Goal: Task Accomplishment & Management: Manage account settings

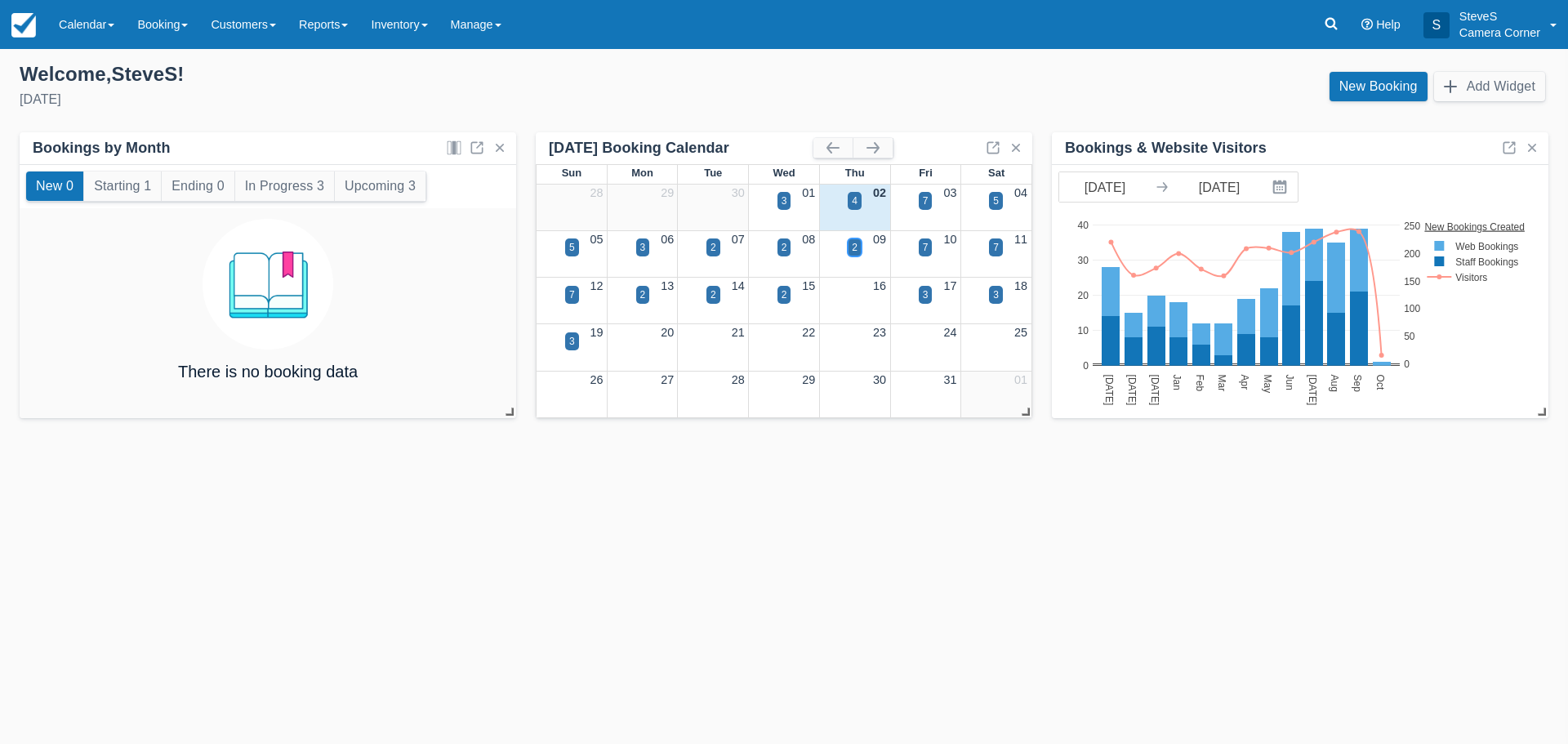
click at [851, 249] on div "2" at bounding box center [855, 247] width 14 height 18
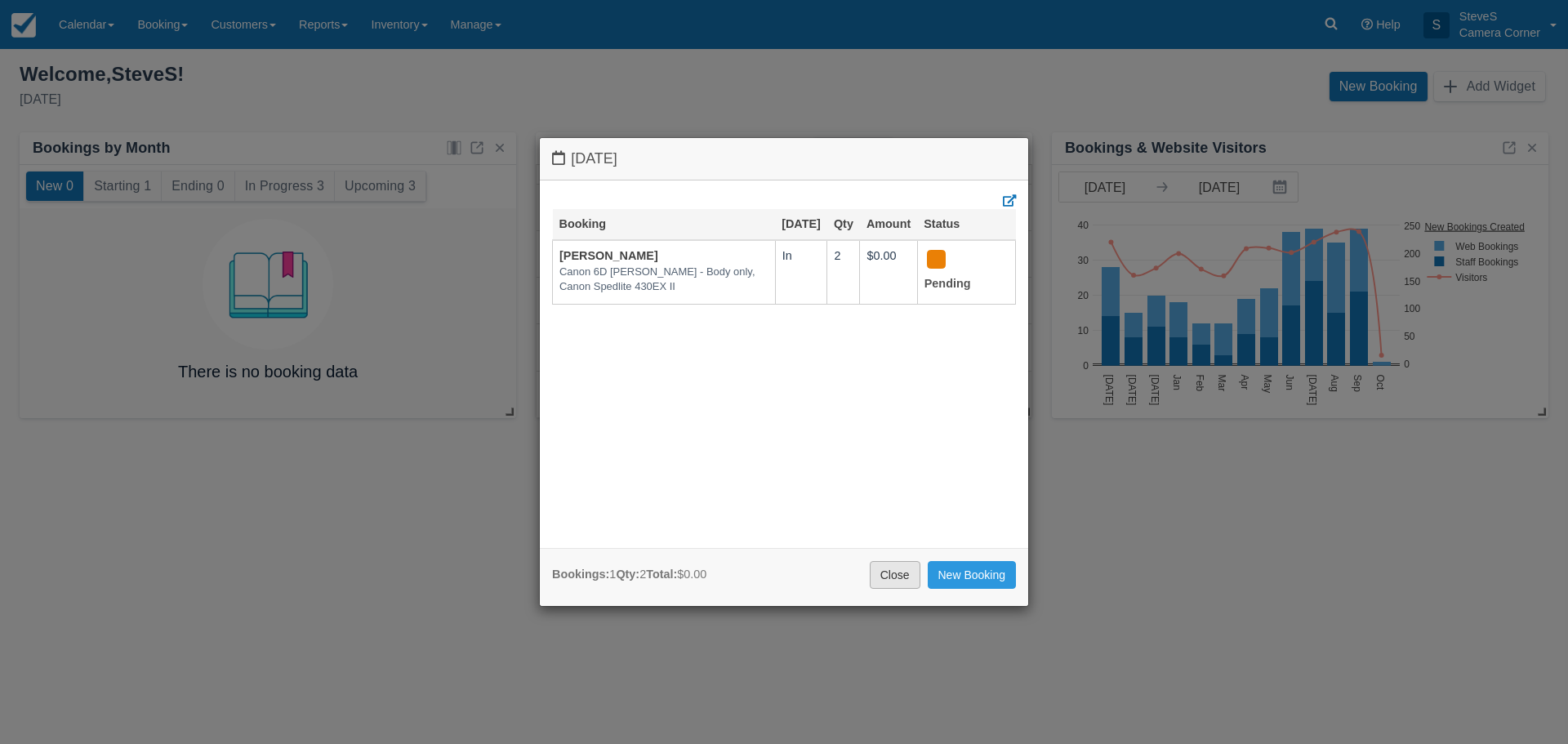
click at [900, 581] on link "Close" at bounding box center [895, 575] width 51 height 28
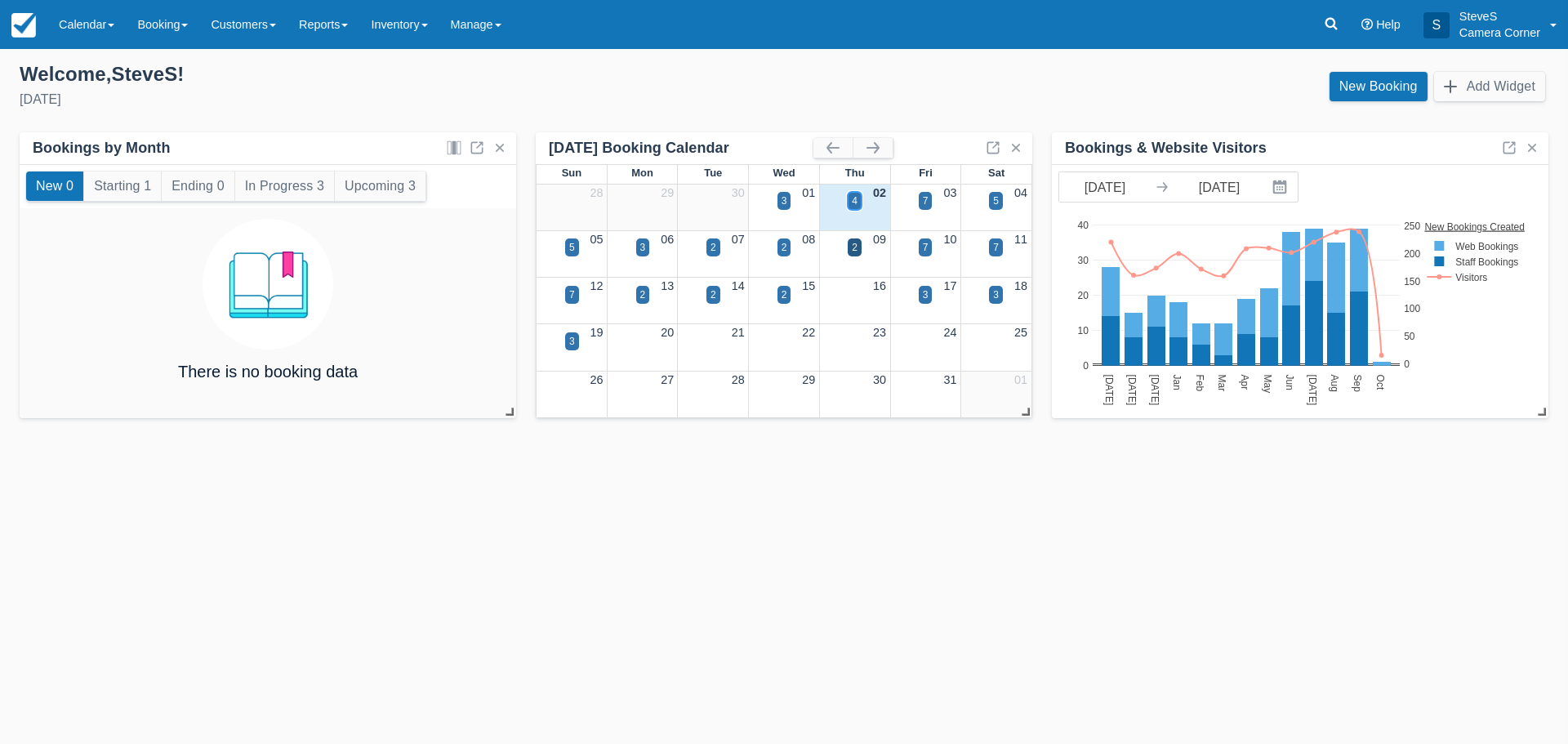
click at [856, 199] on div "4" at bounding box center [854, 200] width 6 height 15
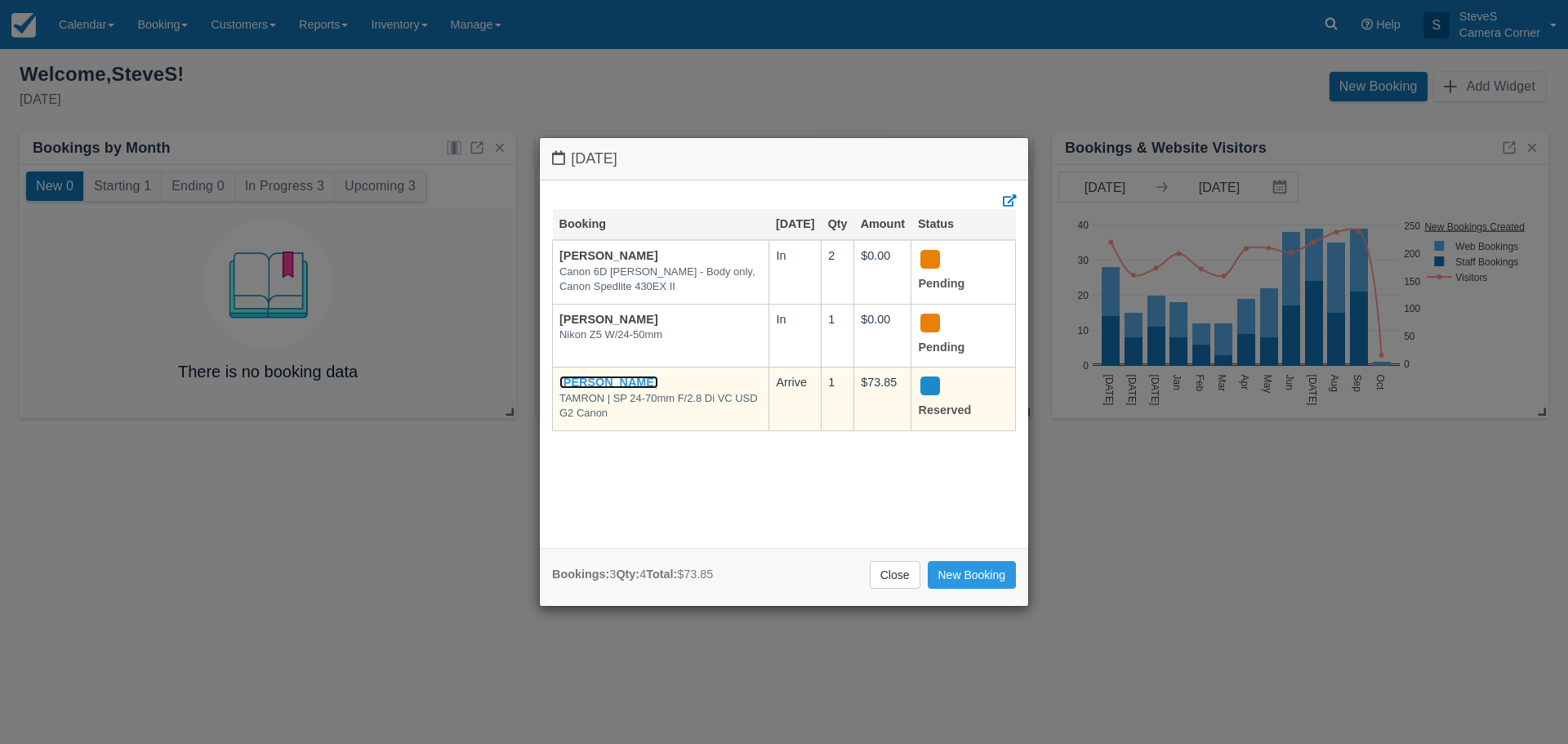
click at [620, 382] on link "Charlene K Law" at bounding box center [608, 382] width 99 height 13
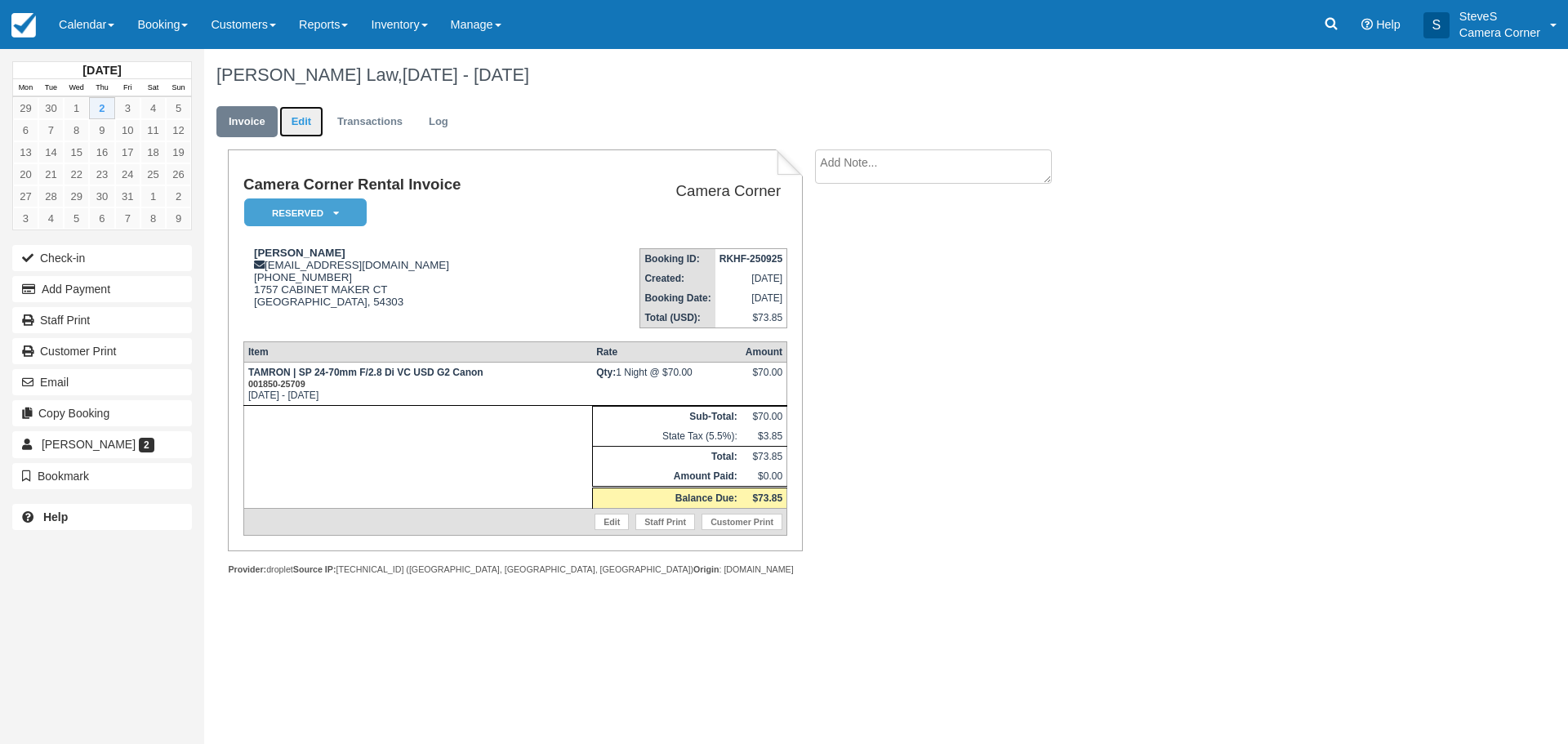
click at [308, 124] on link "Edit" at bounding box center [301, 121] width 44 height 32
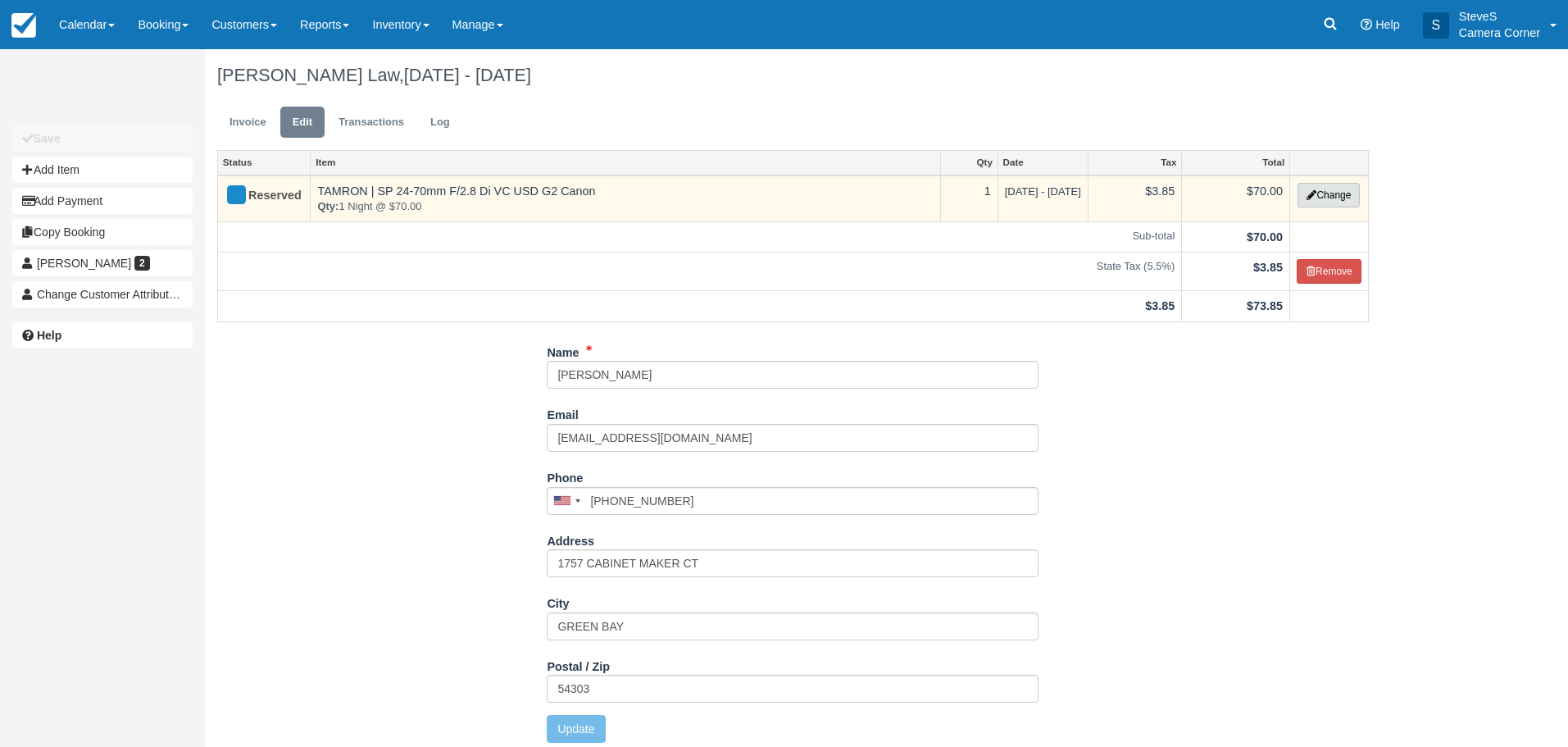
click at [1328, 190] on button "Change" at bounding box center [1329, 195] width 62 height 24
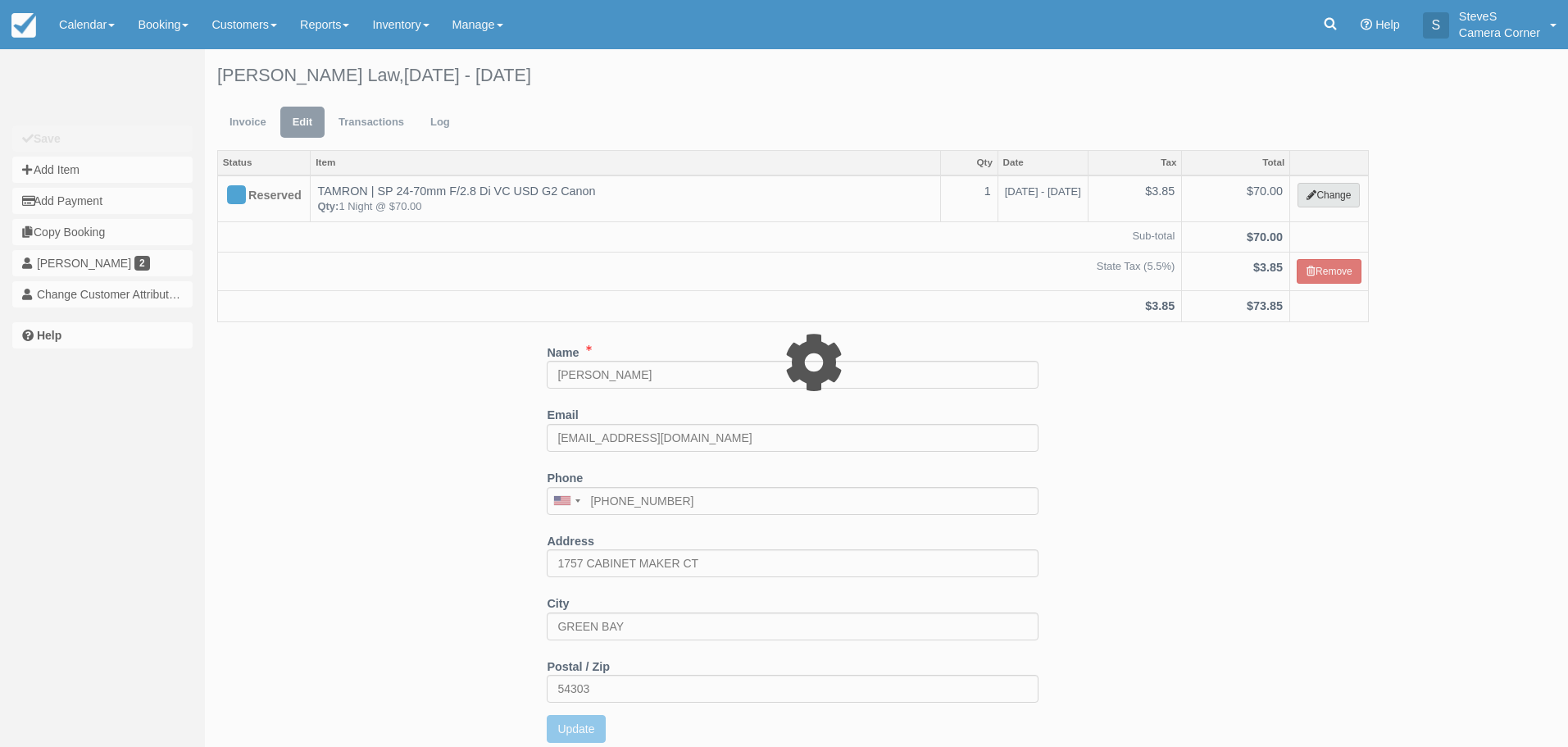
select select "2"
type input "70.00"
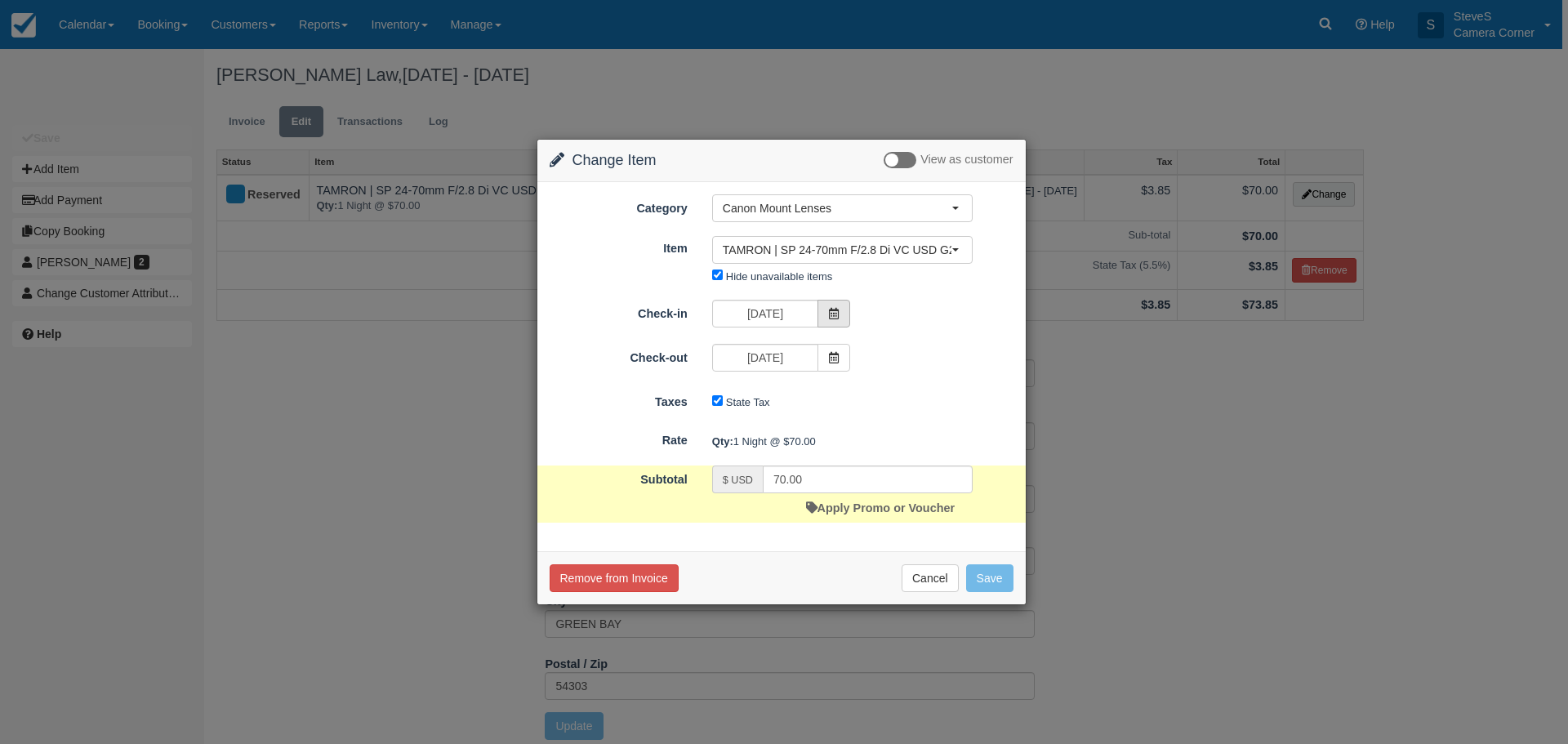
click at [829, 312] on icon at bounding box center [833, 313] width 11 height 11
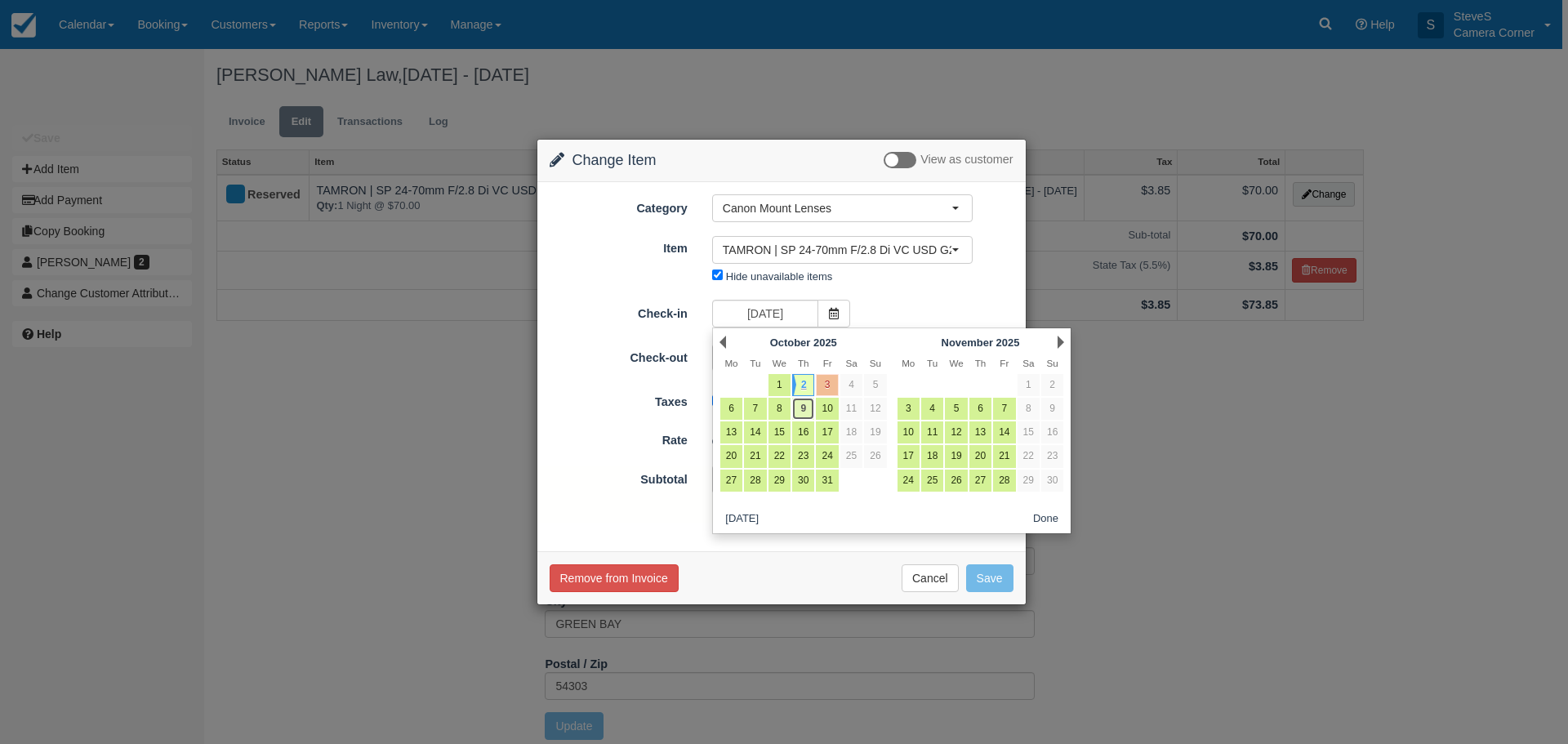
click at [802, 407] on link "9" at bounding box center [803, 409] width 22 height 22
type input "10/09/25"
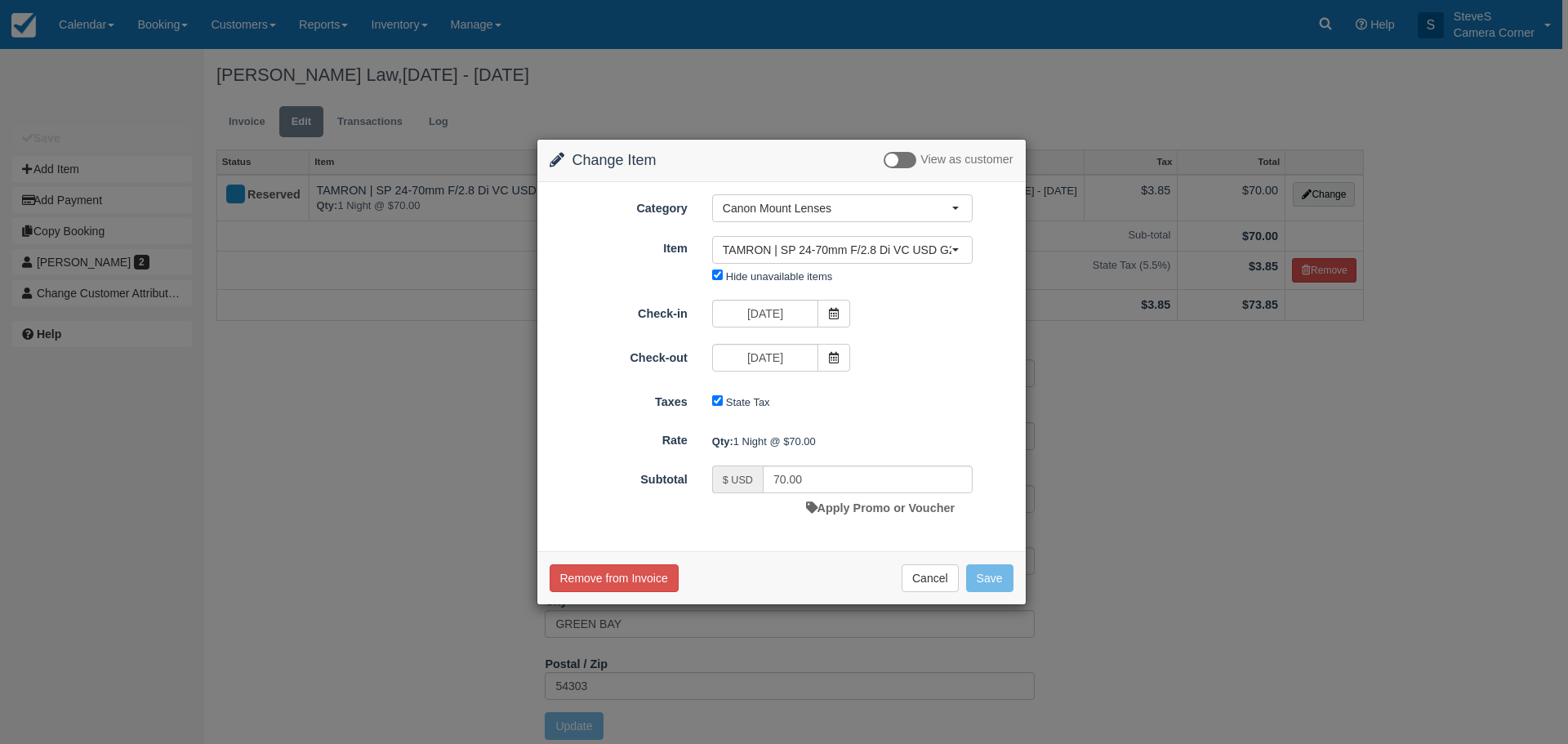
type input "0.00"
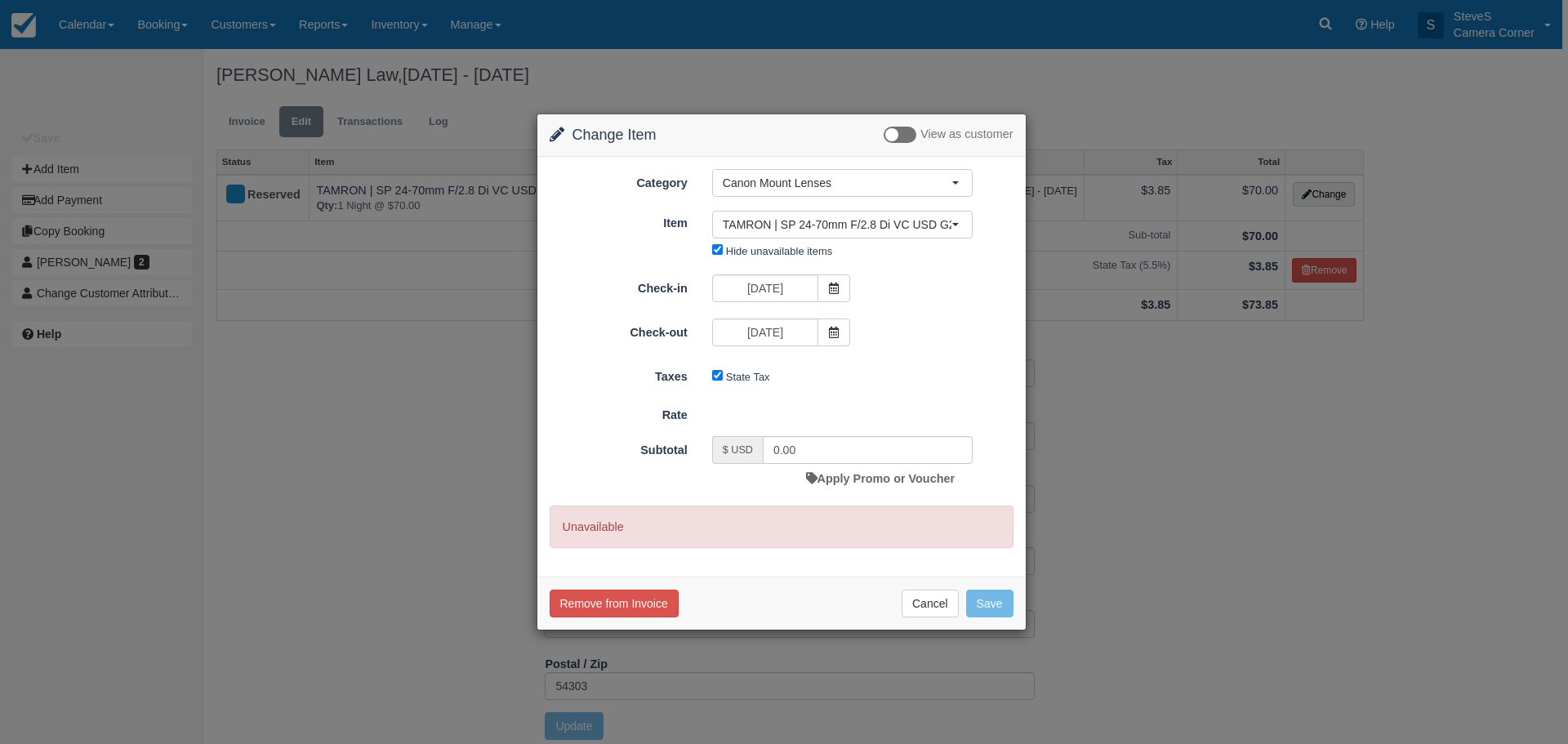
click at [897, 291] on div "Check-in 10/09/25" at bounding box center [782, 290] width 489 height 32
click at [840, 335] on span at bounding box center [833, 332] width 33 height 28
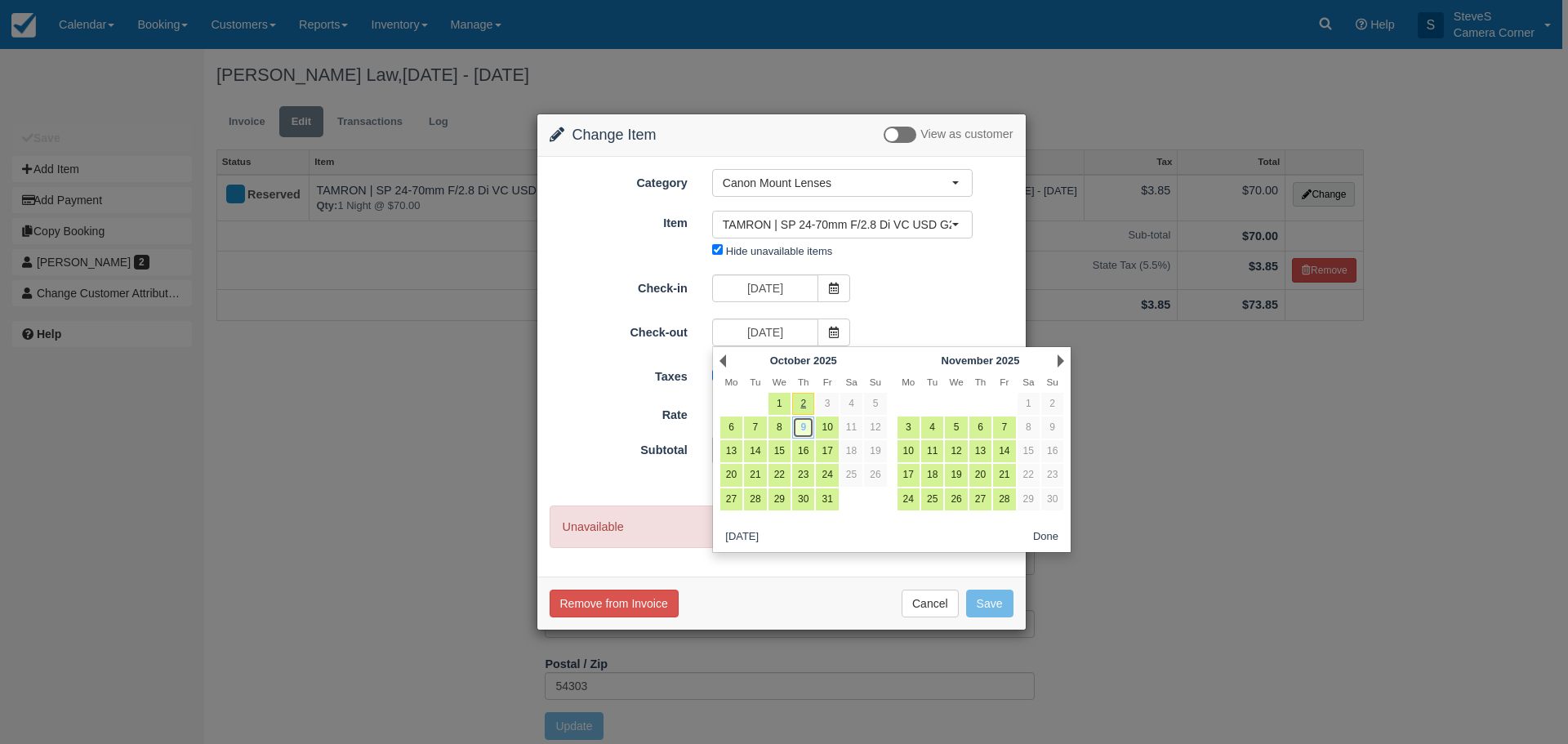
click at [807, 423] on link "9" at bounding box center [803, 427] width 22 height 22
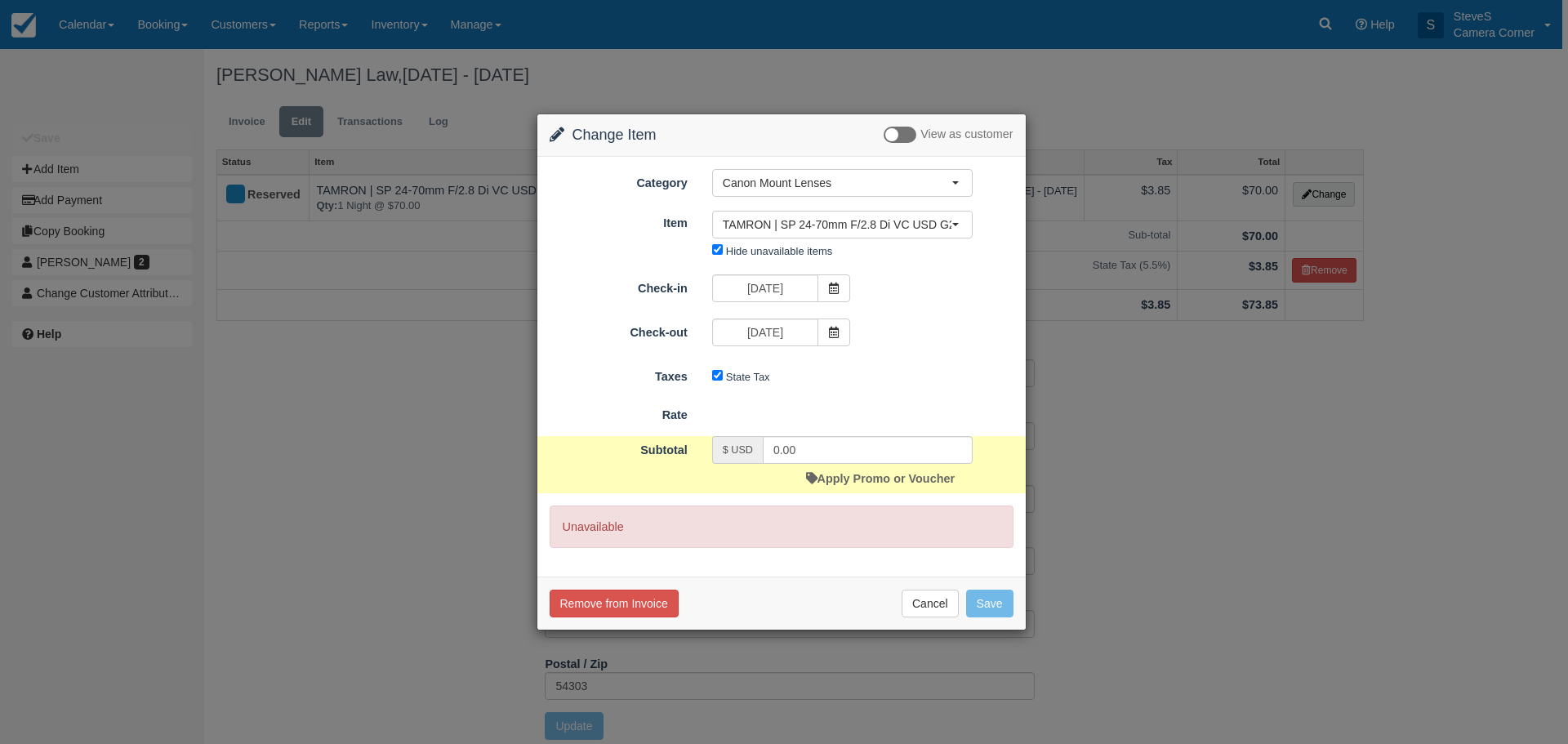
click at [856, 556] on div "Category Canon Mount Lenses Sony Camera Sony Lenses Employee Rental Computers N…" at bounding box center [782, 366] width 489 height 421
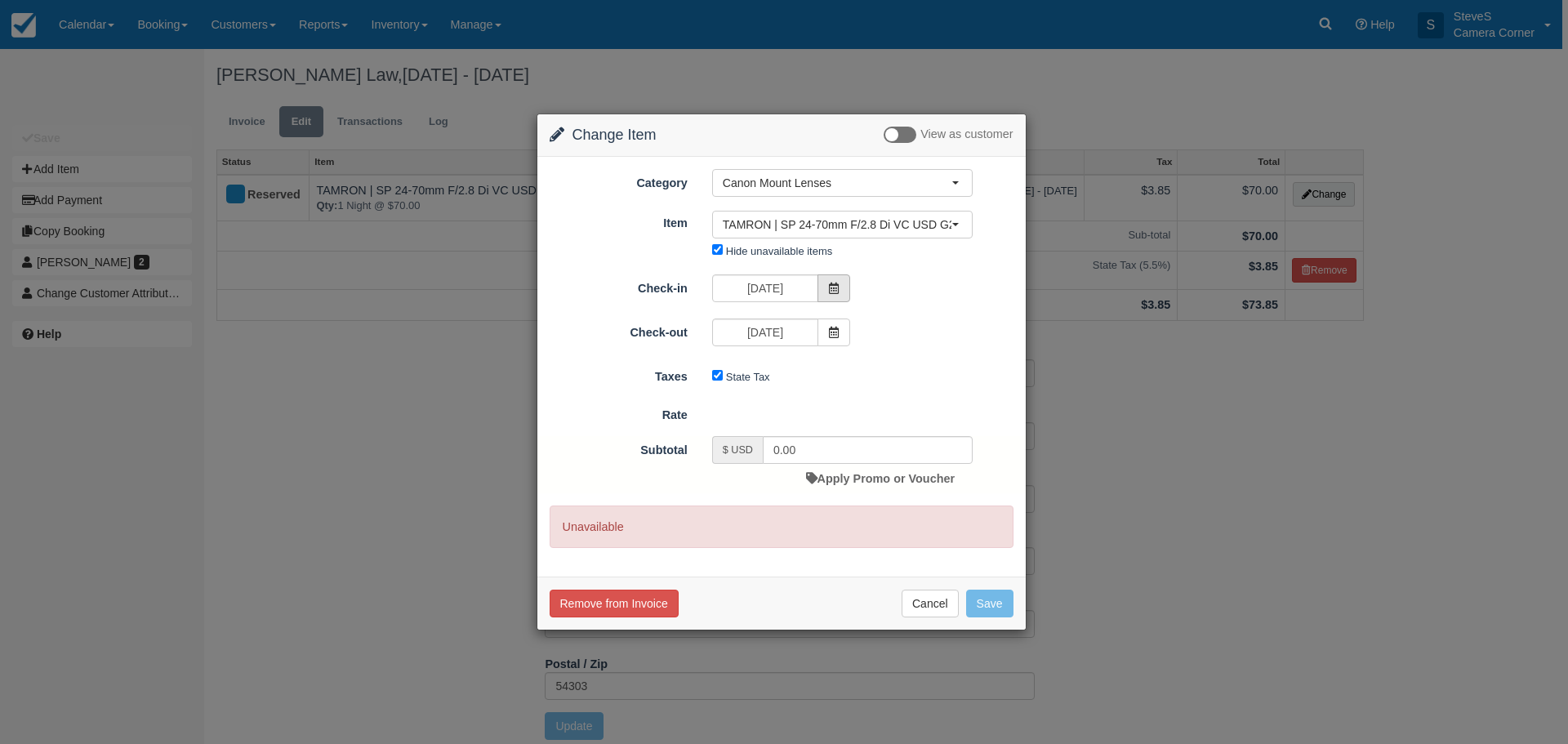
click at [827, 284] on span at bounding box center [833, 288] width 33 height 28
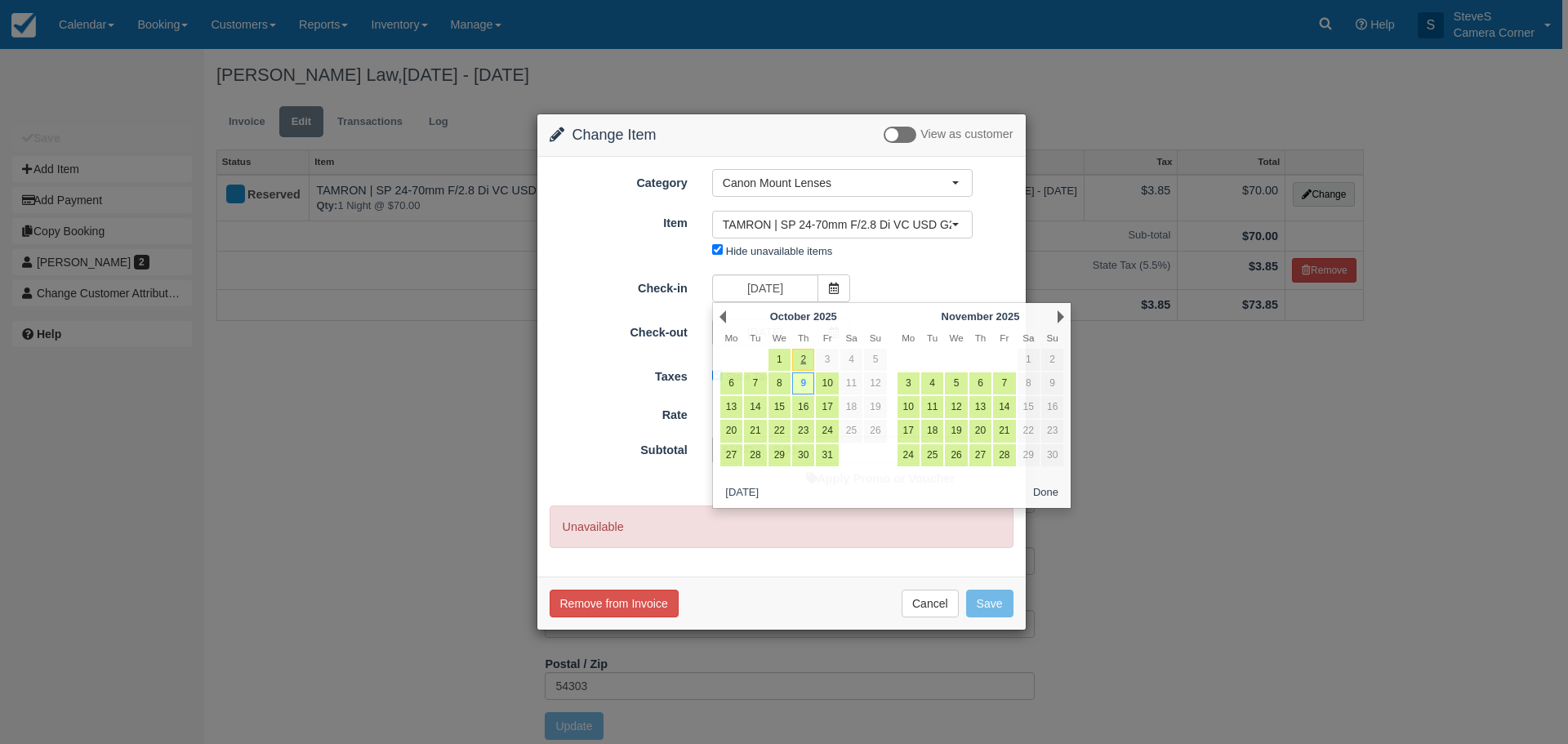
click at [879, 293] on div "Check-in 10/09/25" at bounding box center [782, 290] width 489 height 32
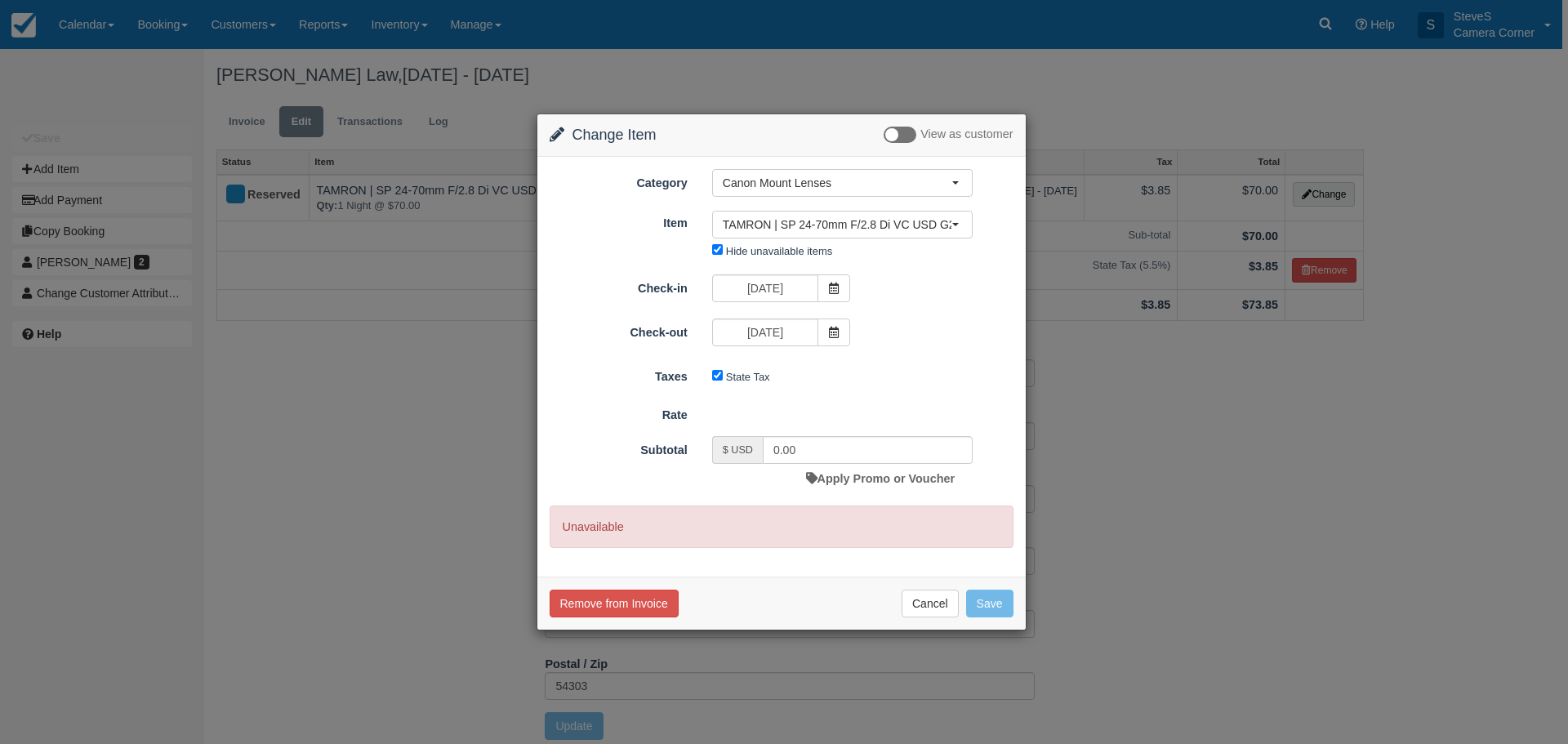
click at [832, 286] on icon at bounding box center [833, 288] width 11 height 11
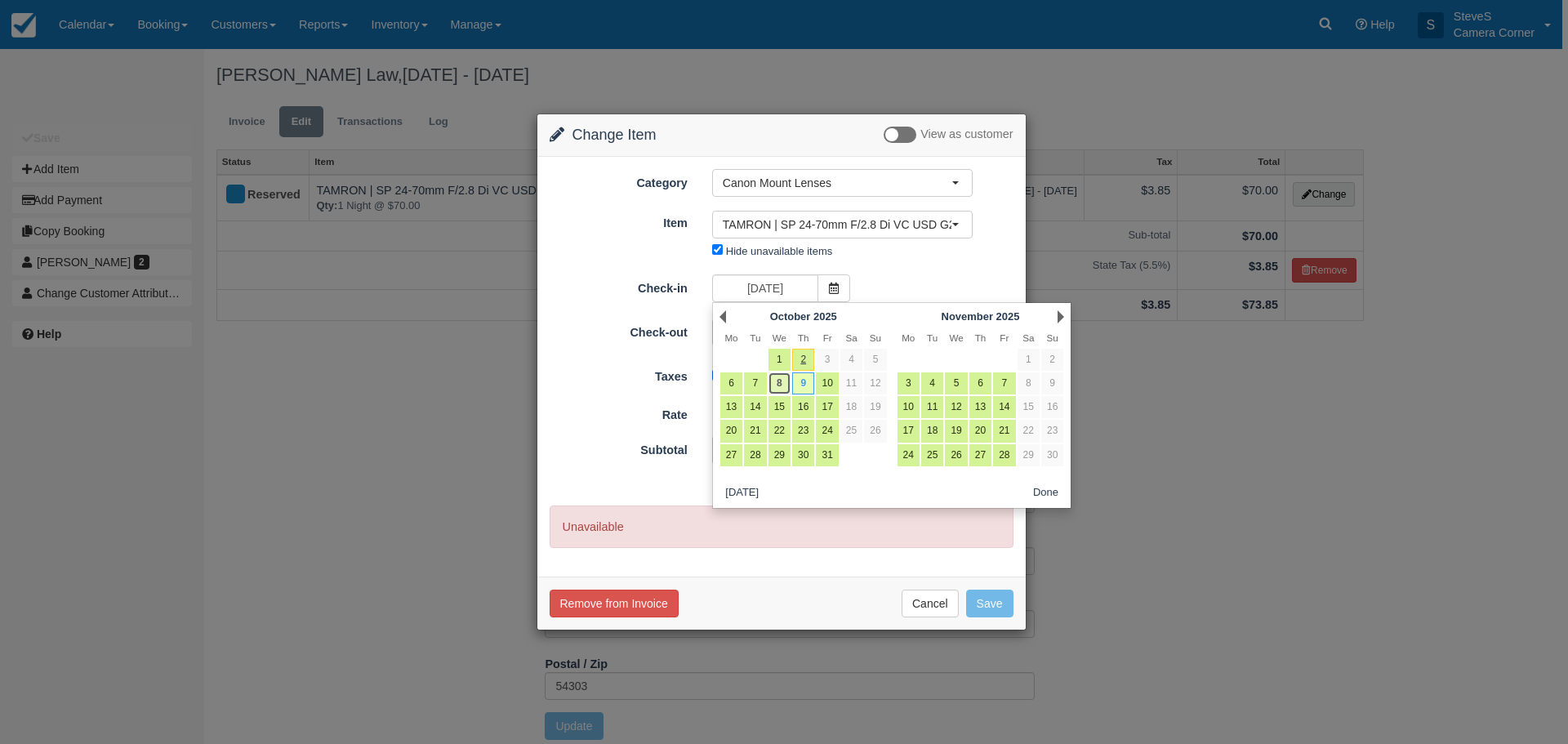
click at [787, 384] on link "8" at bounding box center [779, 384] width 22 height 22
type input "10/08/25"
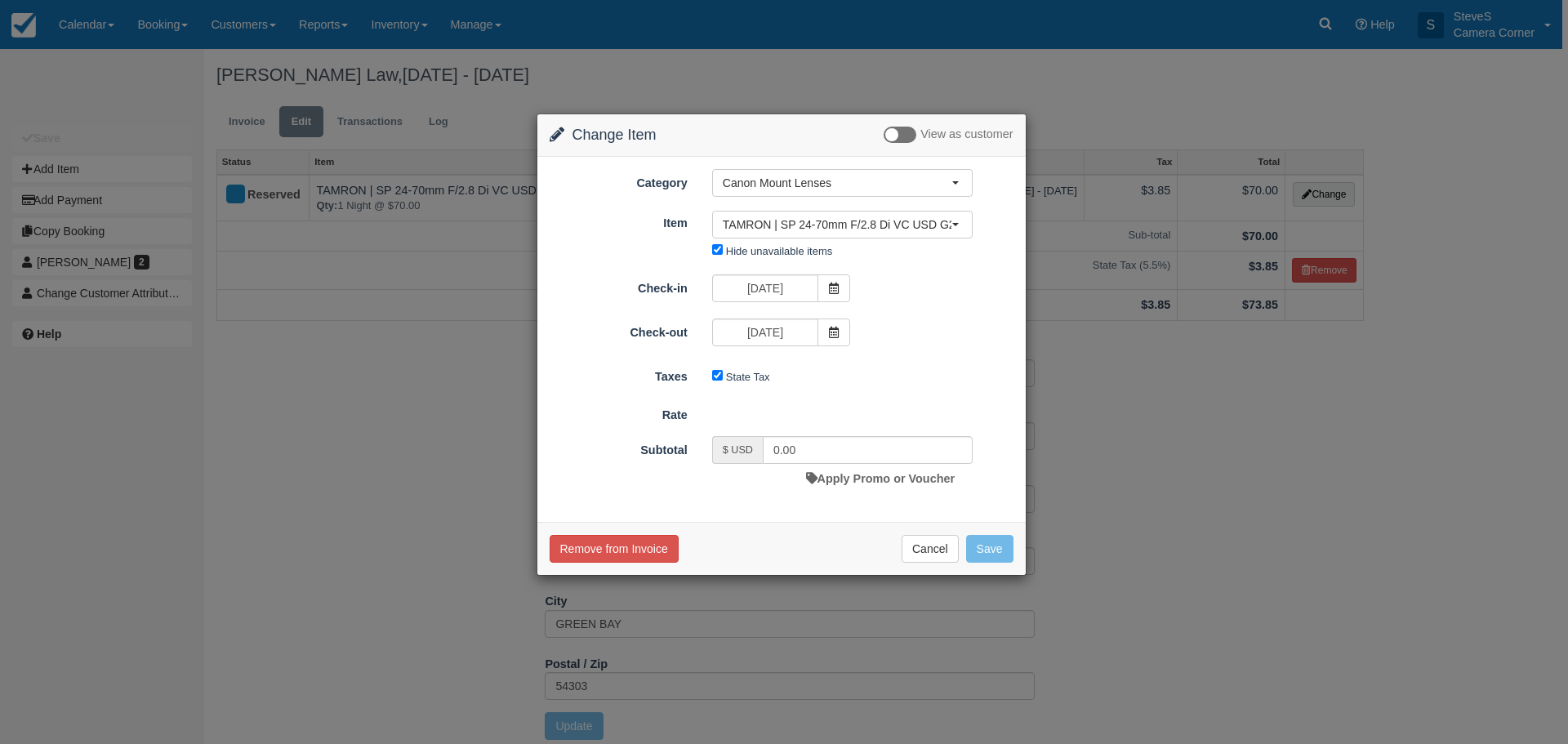
type input "70.00"
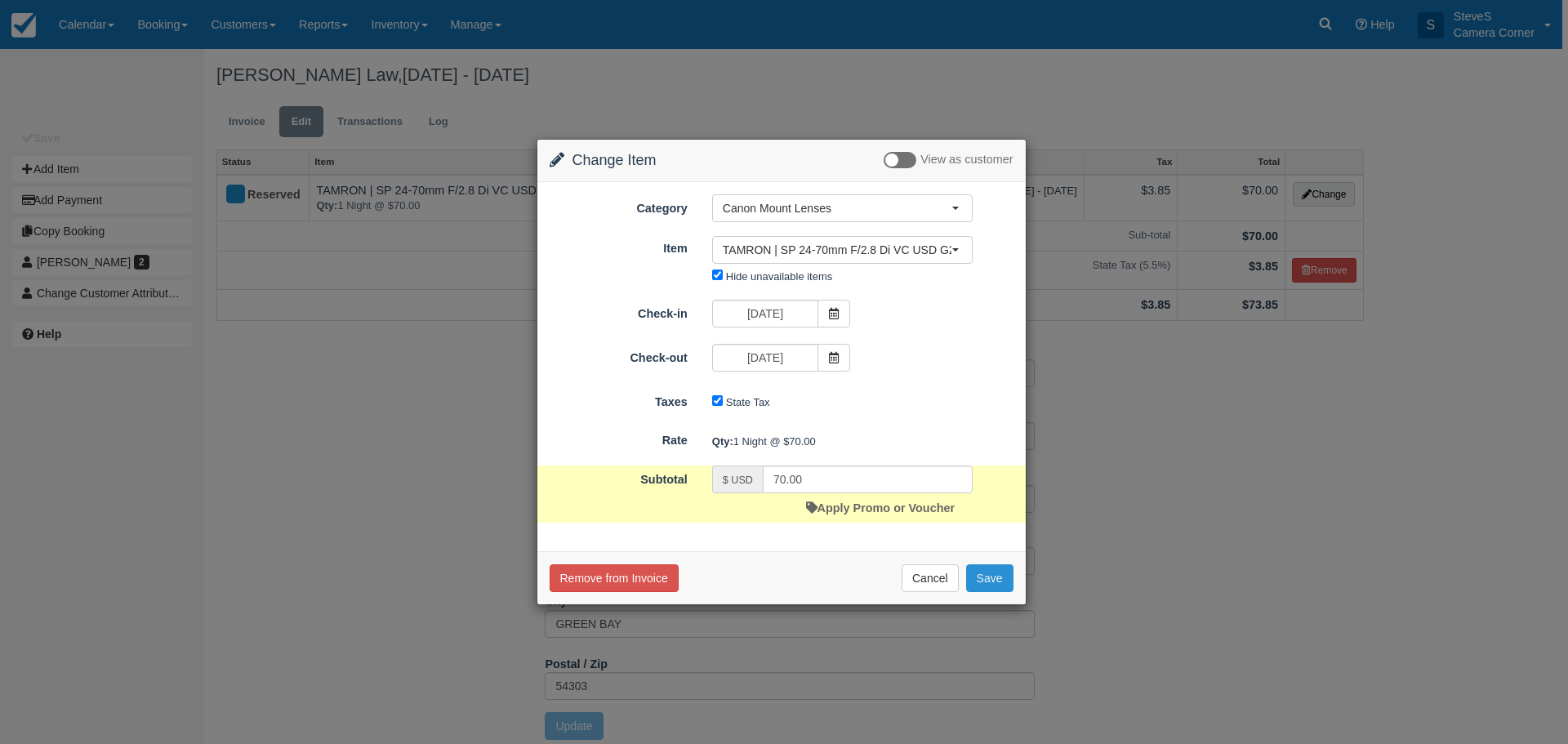
click at [986, 569] on button "Save" at bounding box center [989, 578] width 47 height 28
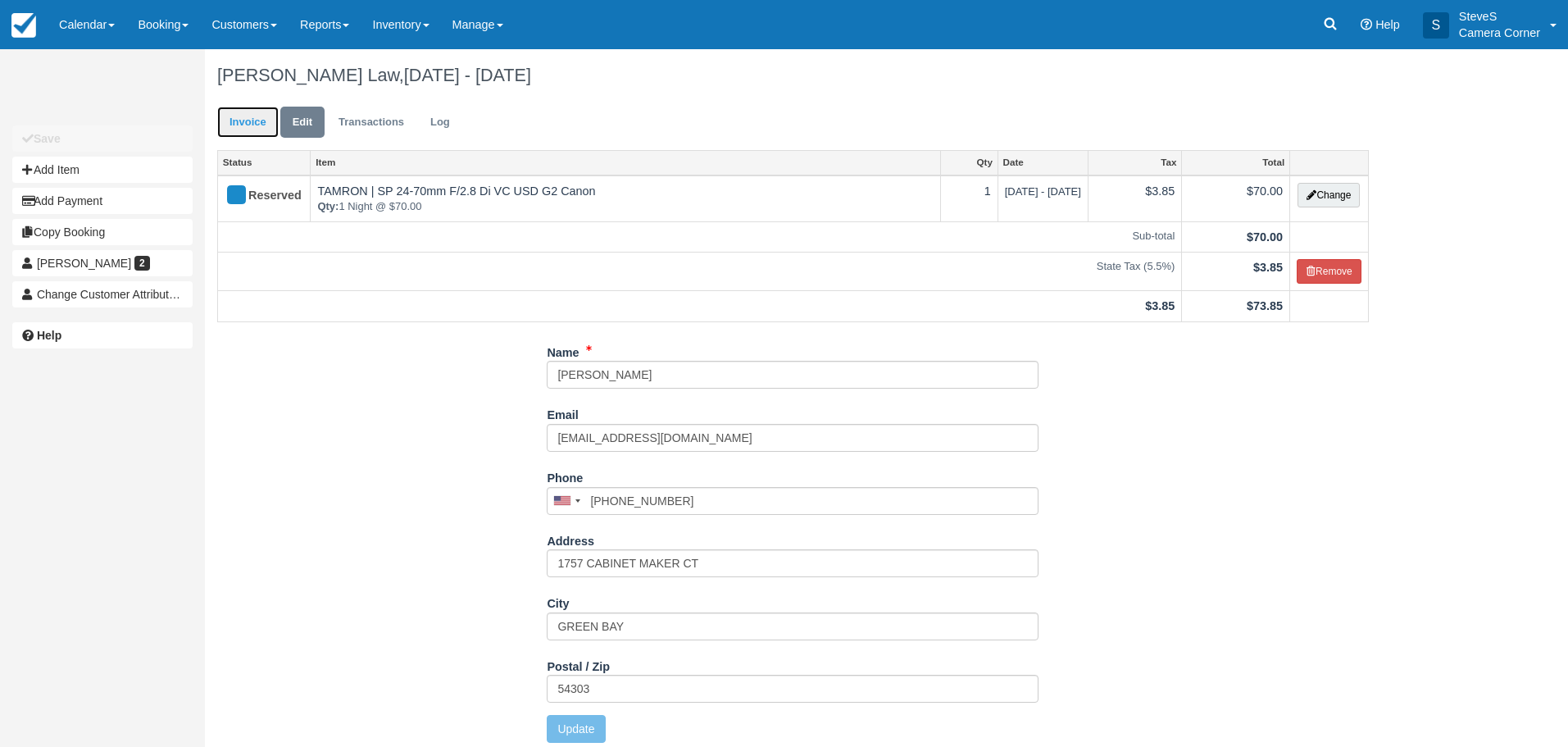
click at [250, 122] on link "Invoice" at bounding box center [248, 122] width 61 height 32
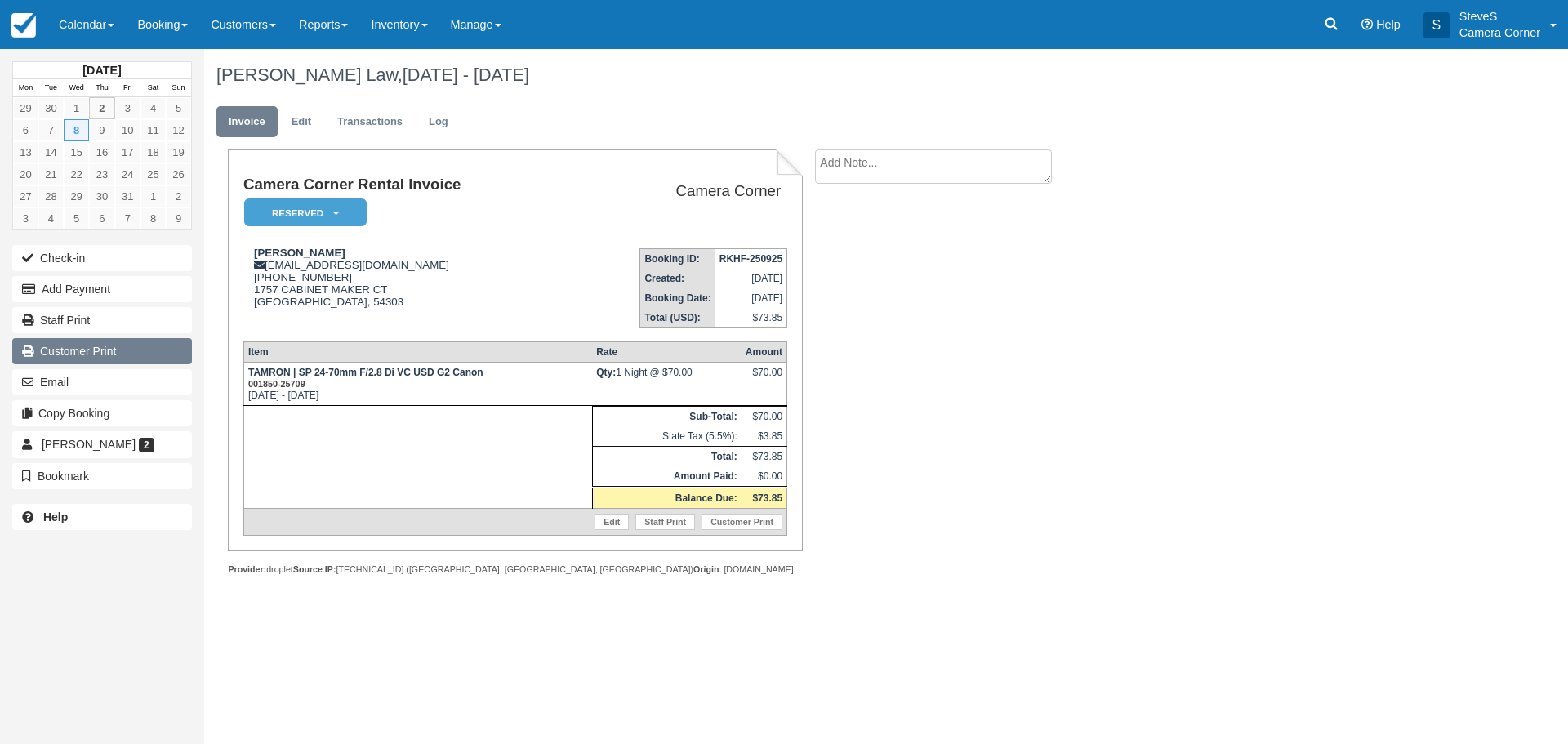
click at [79, 347] on link "Customer Print" at bounding box center [101, 351] width 180 height 26
click at [156, 23] on link "Booking" at bounding box center [162, 24] width 73 height 49
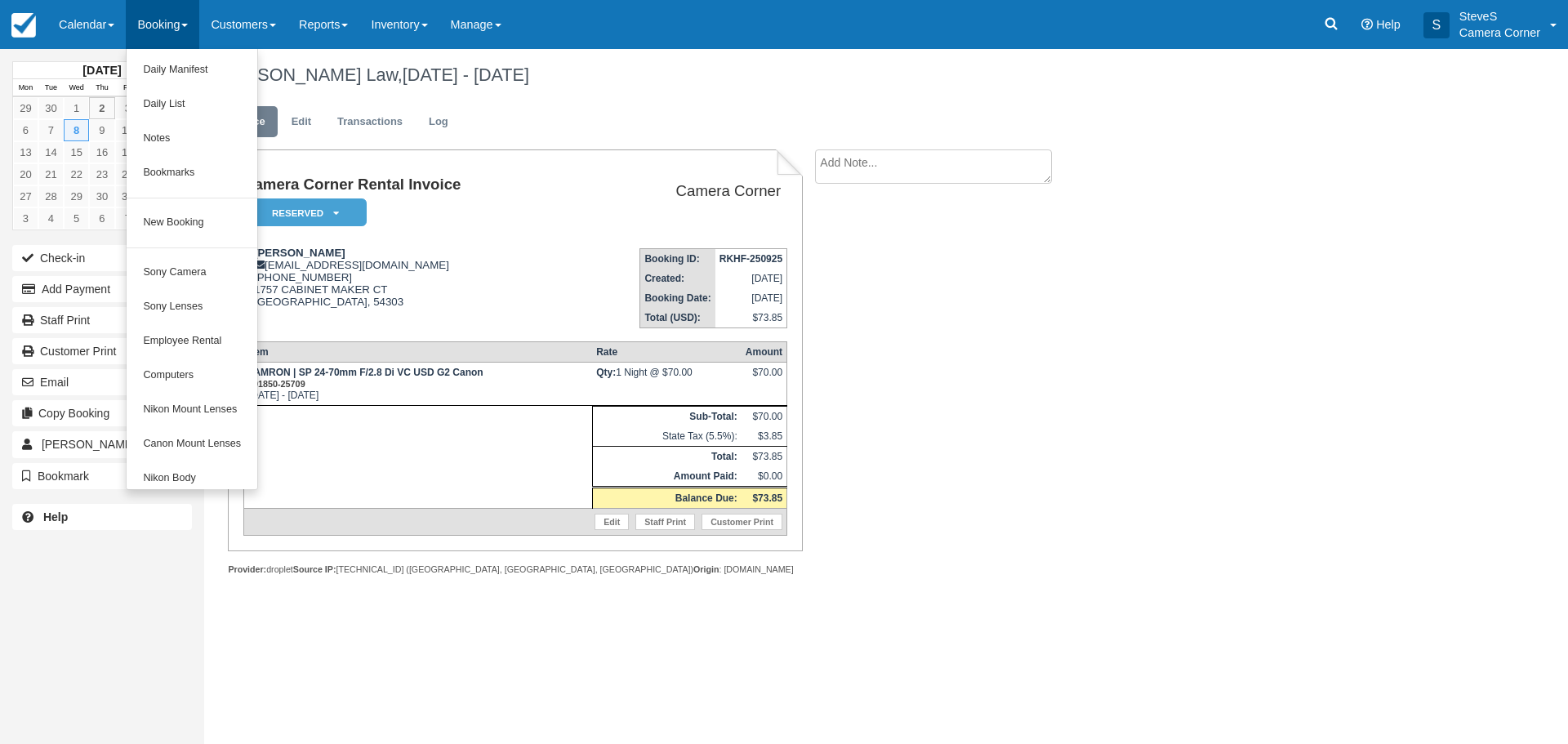
click at [522, 100] on div "Charlene K Law, Oct 08 - Oct 09 2025" at bounding box center [791, 75] width 1176 height 52
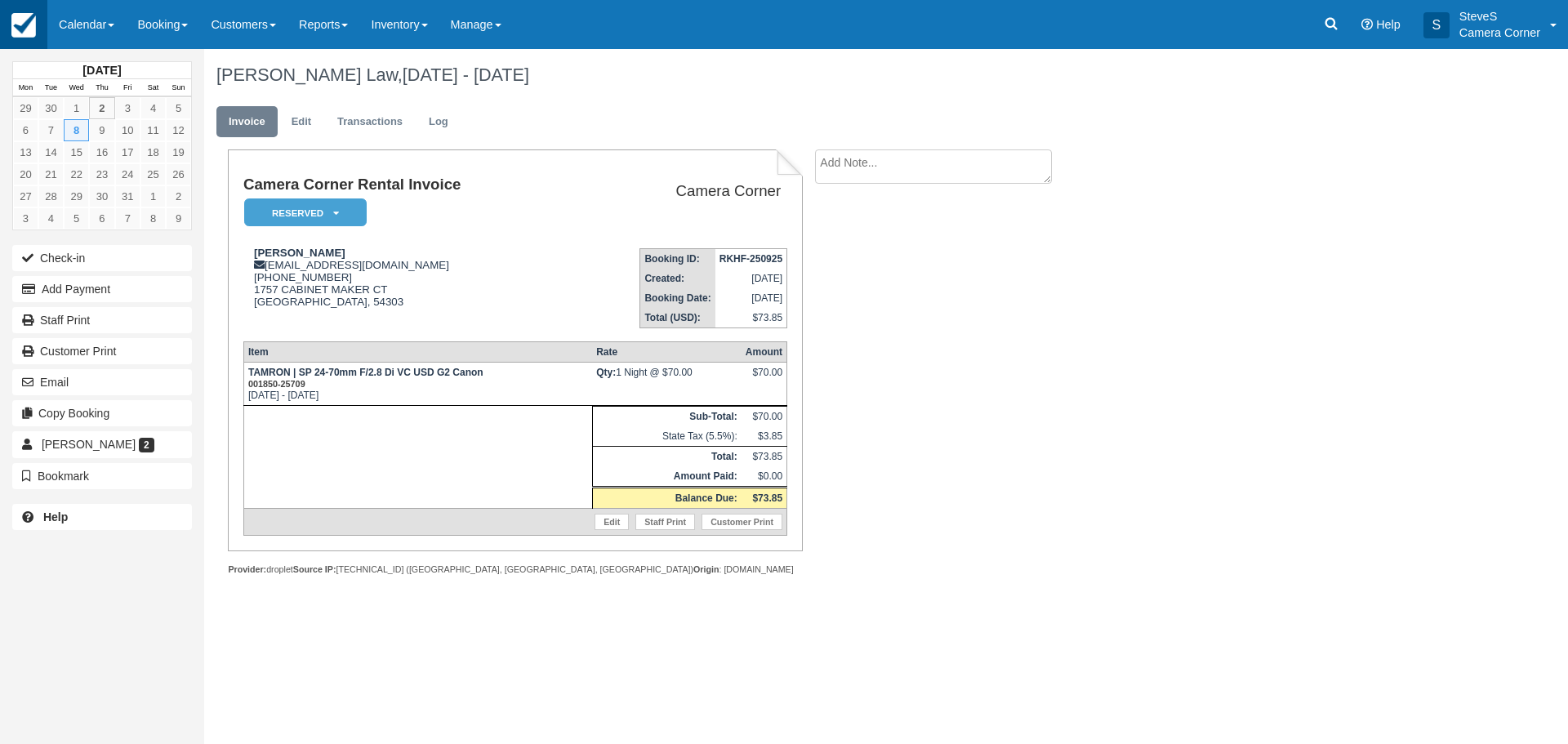
click at [22, 32] on img at bounding box center [23, 25] width 24 height 24
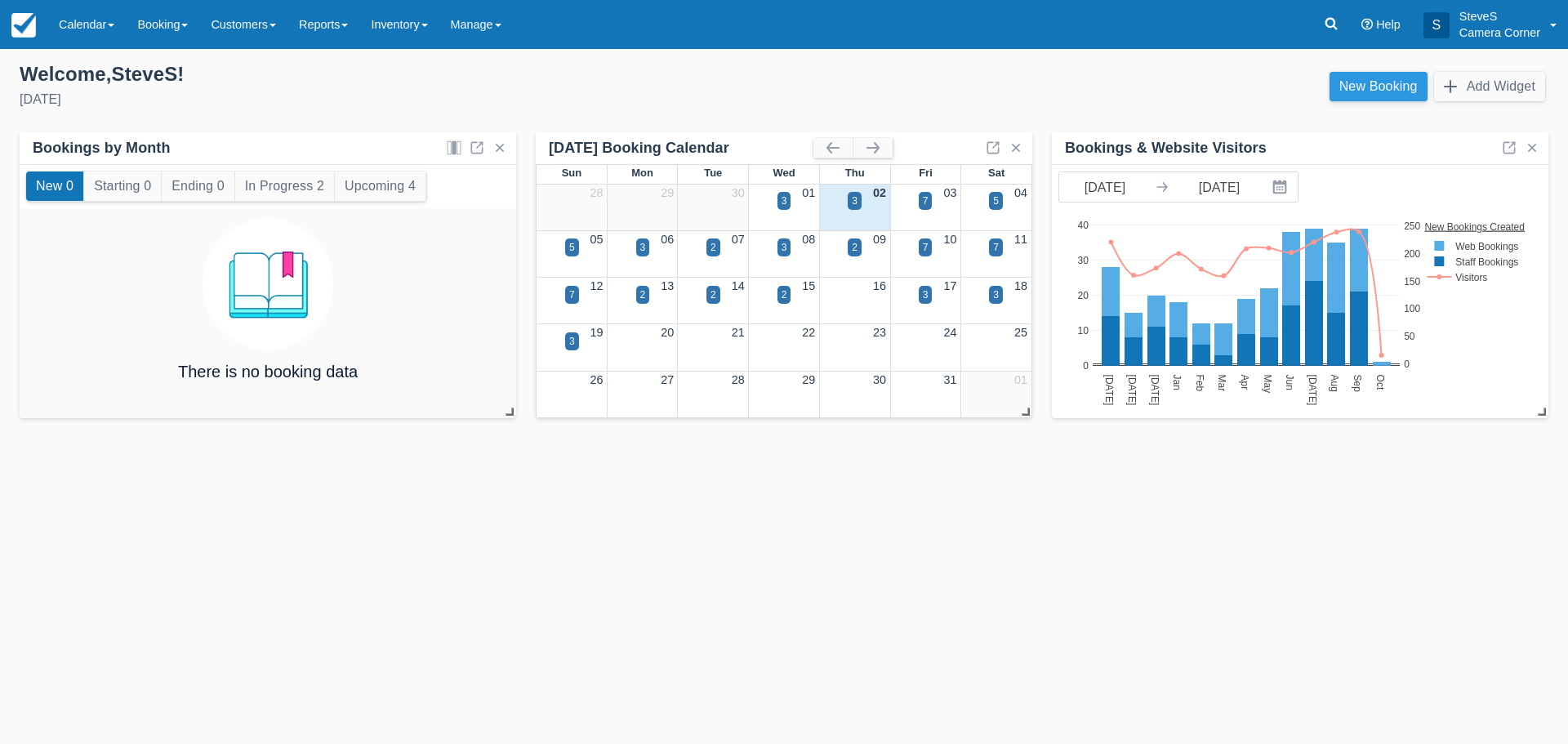
click at [1394, 89] on link "New Booking" at bounding box center [1379, 87] width 98 height 29
click at [859, 202] on div "3" at bounding box center [855, 200] width 14 height 18
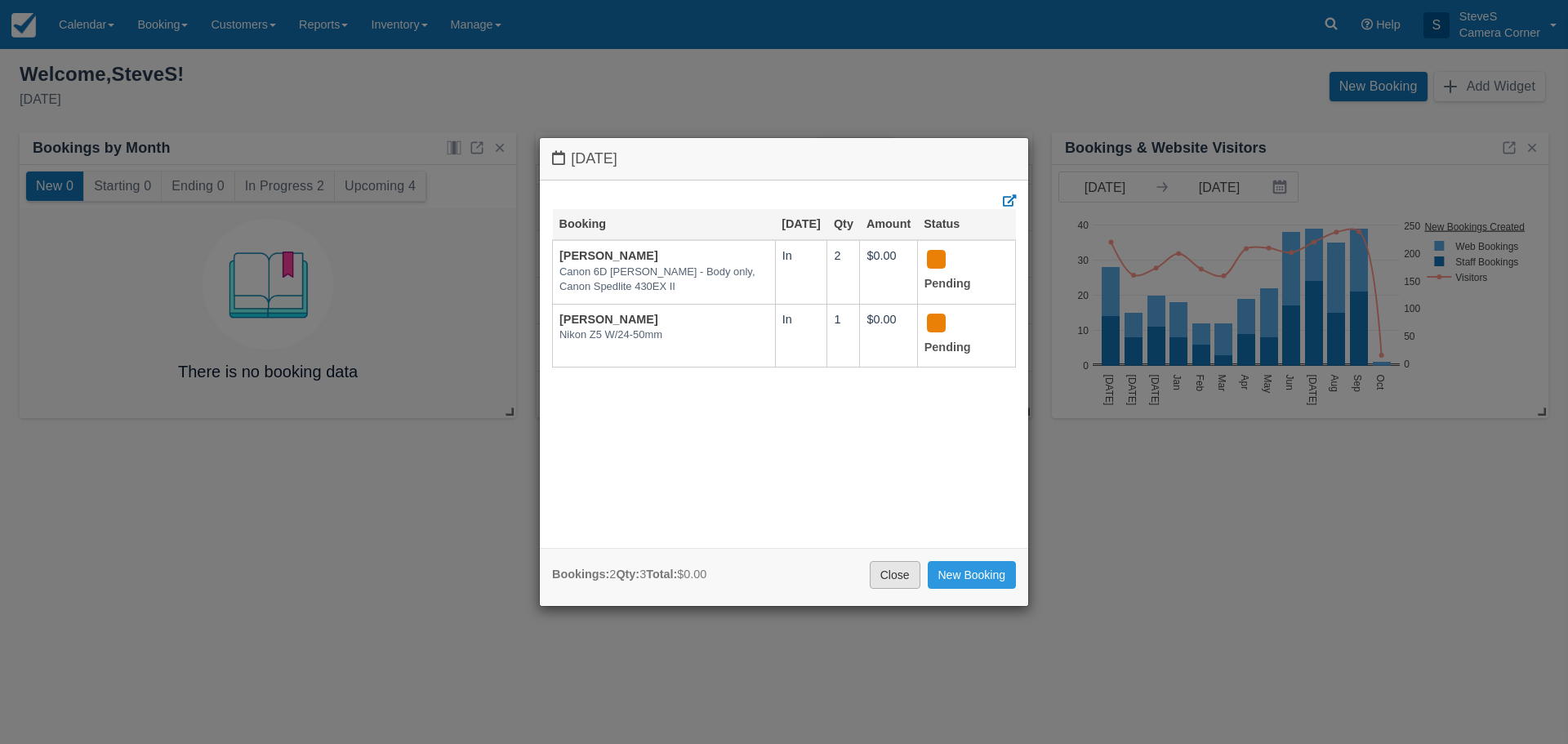
click at [897, 581] on link "Close" at bounding box center [895, 575] width 51 height 28
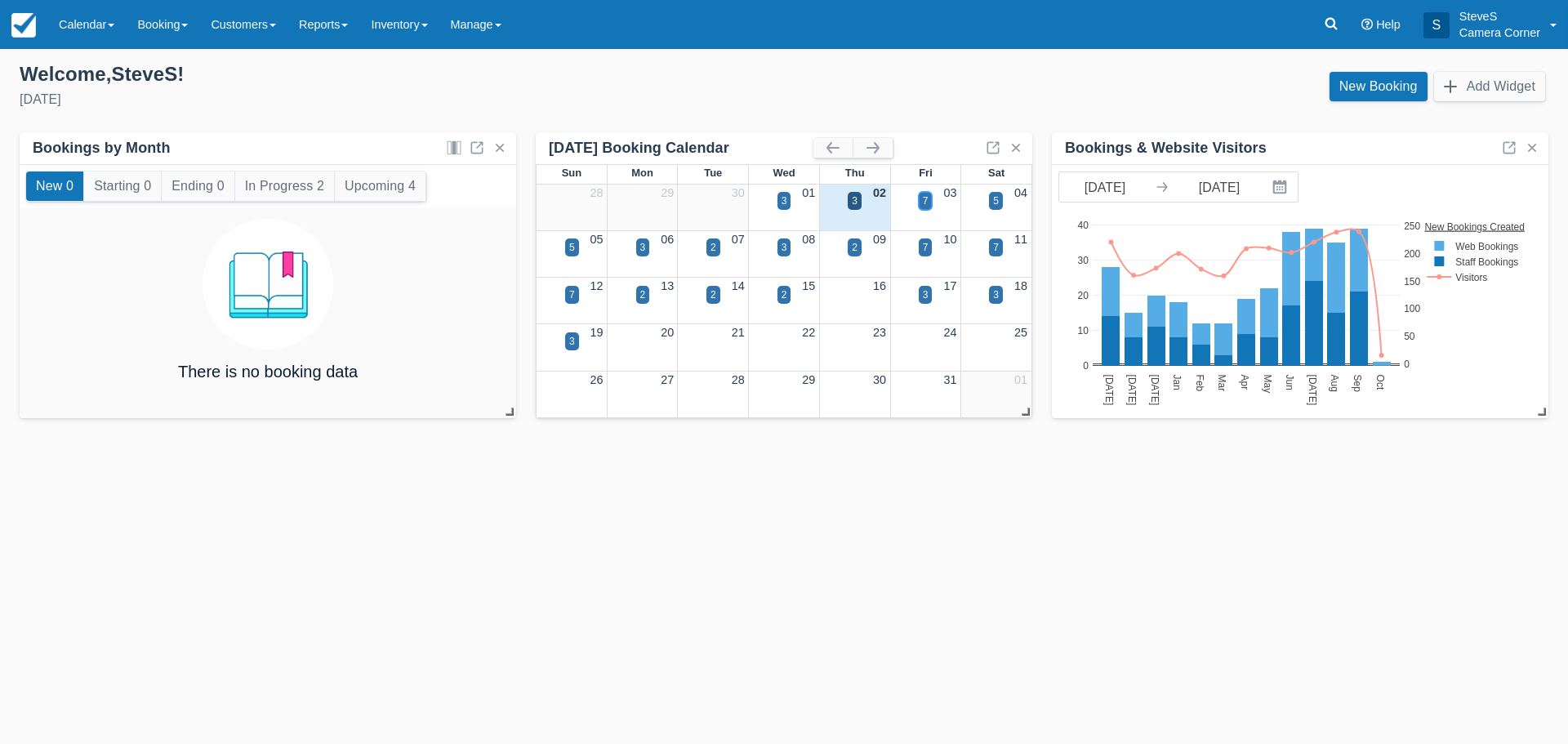
click at [921, 200] on div "7" at bounding box center [925, 200] width 14 height 18
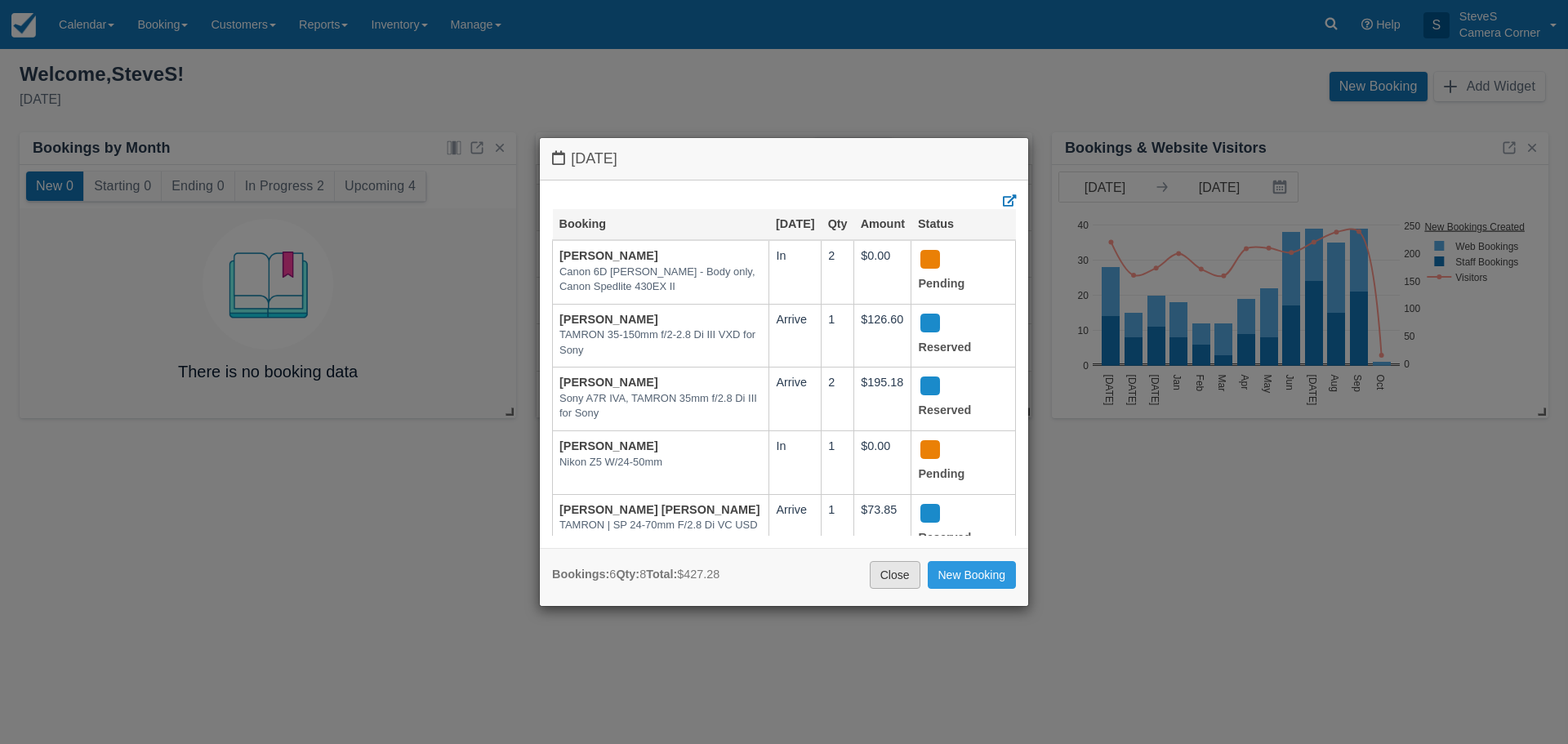
click at [870, 574] on link "Close" at bounding box center [895, 575] width 51 height 28
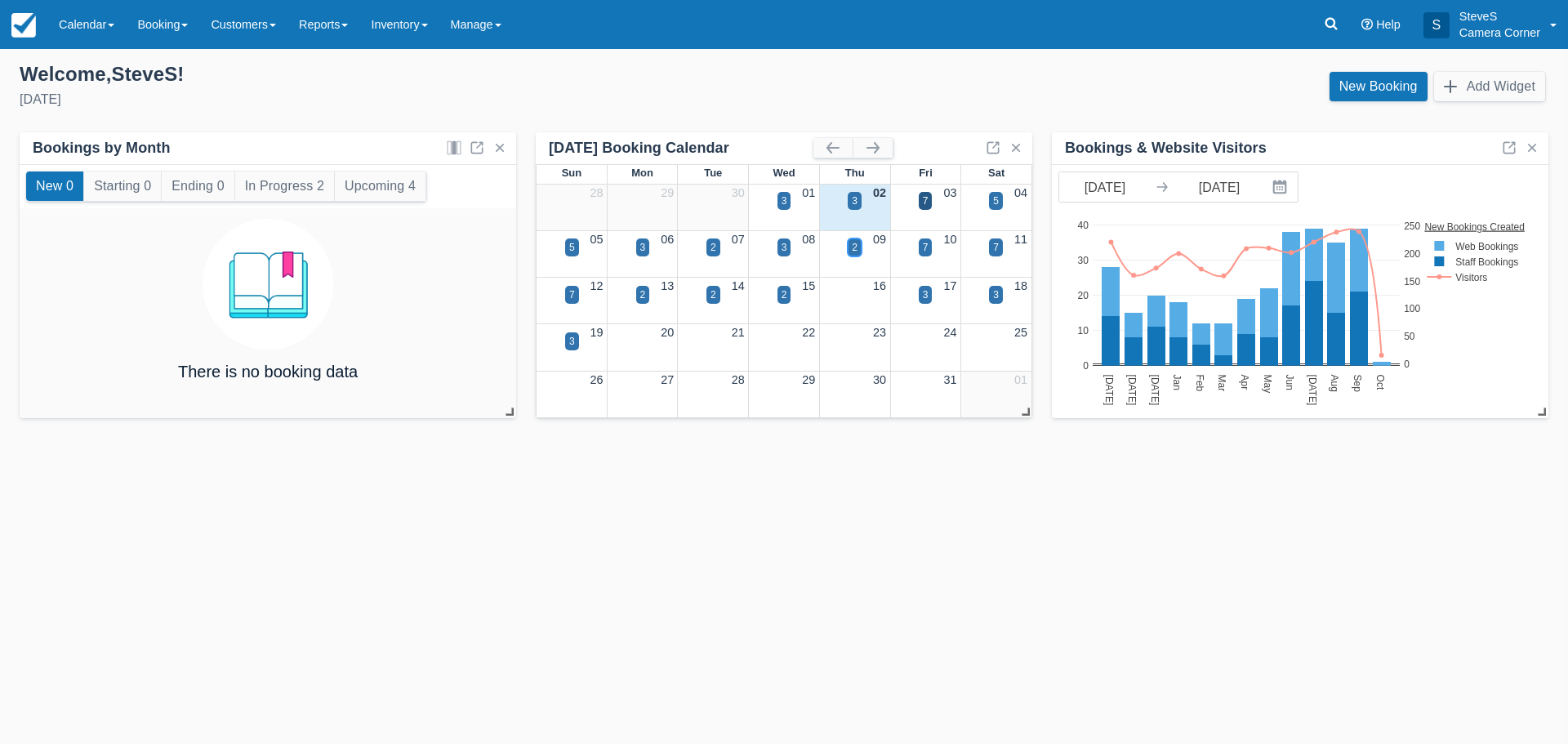
click at [851, 246] on div "2" at bounding box center [855, 247] width 14 height 18
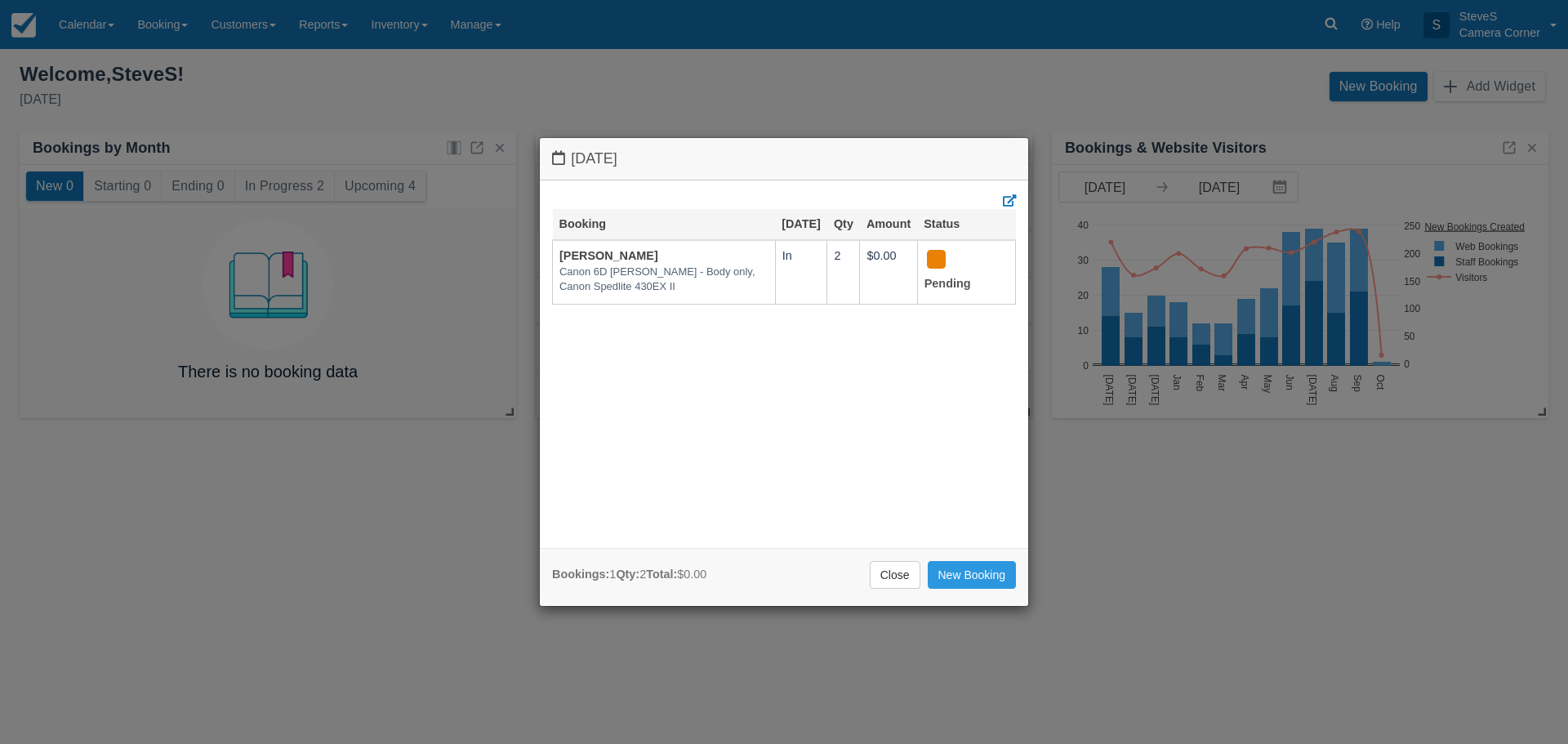
click at [890, 592] on div "Bookings: 1 Qty: 2 Total: $0.00 Close New Booking" at bounding box center [784, 576] width 489 height 58
click at [882, 565] on link "Close" at bounding box center [895, 575] width 51 height 28
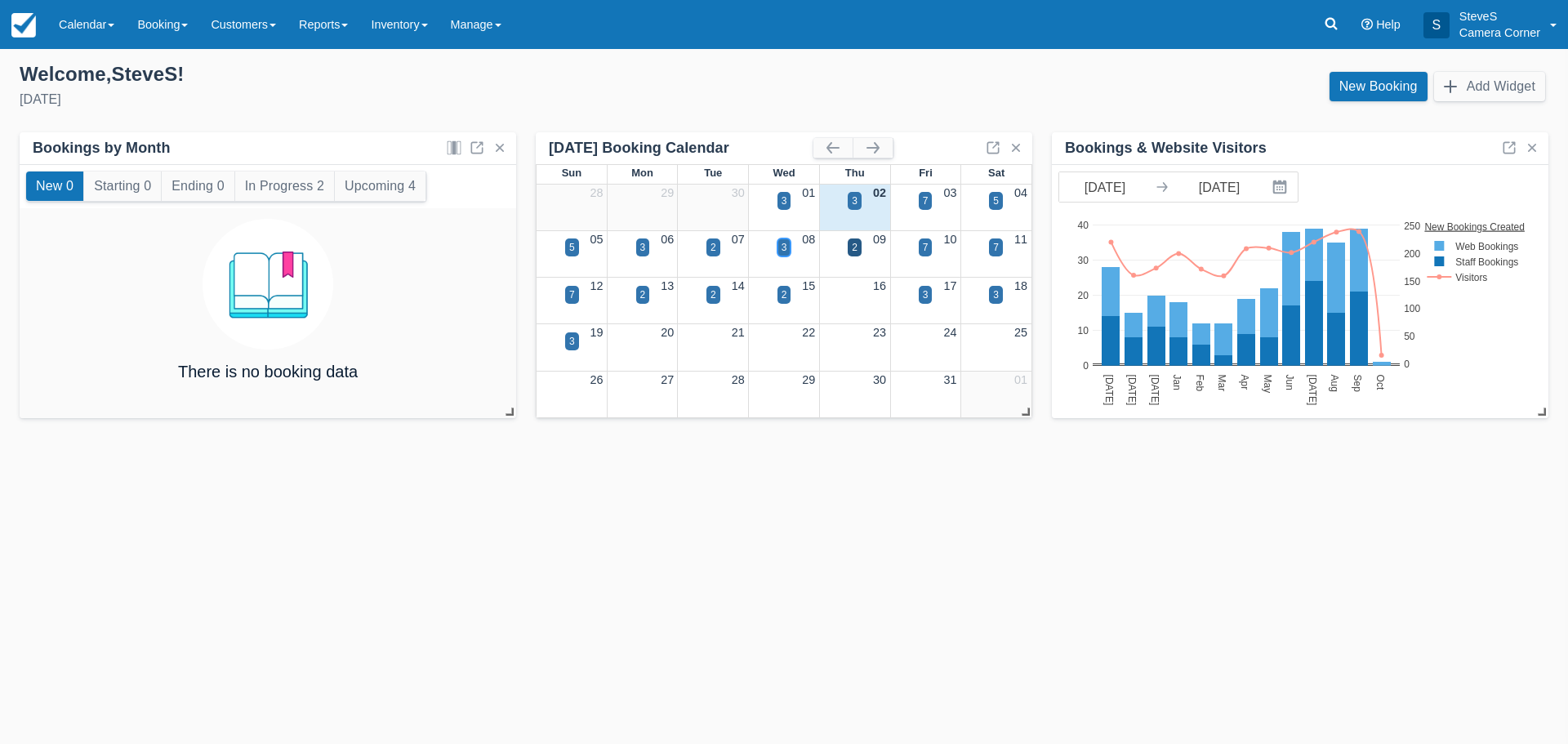
click at [780, 247] on div "3" at bounding box center [784, 247] width 14 height 18
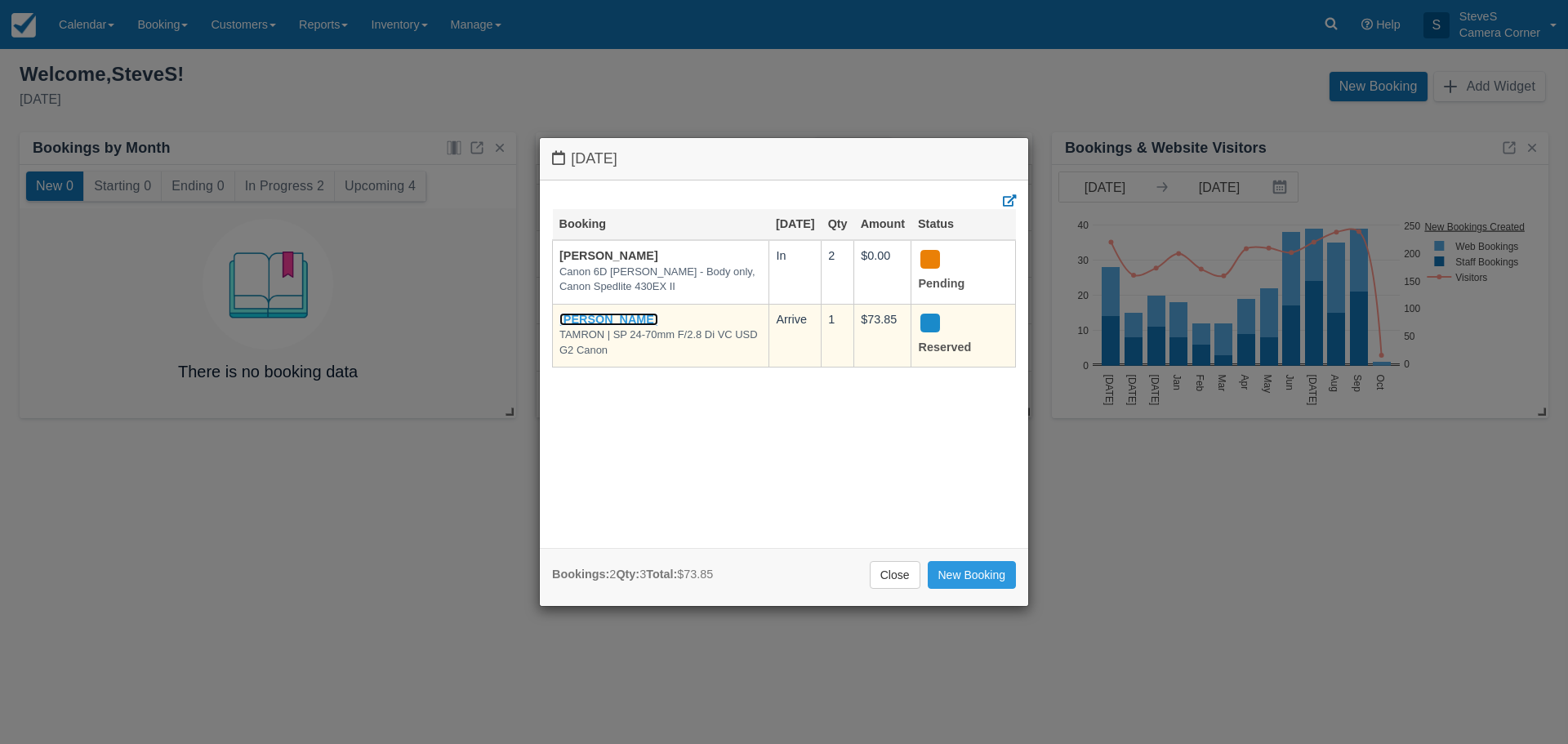
click at [623, 320] on link "Charlene K Law" at bounding box center [608, 319] width 99 height 13
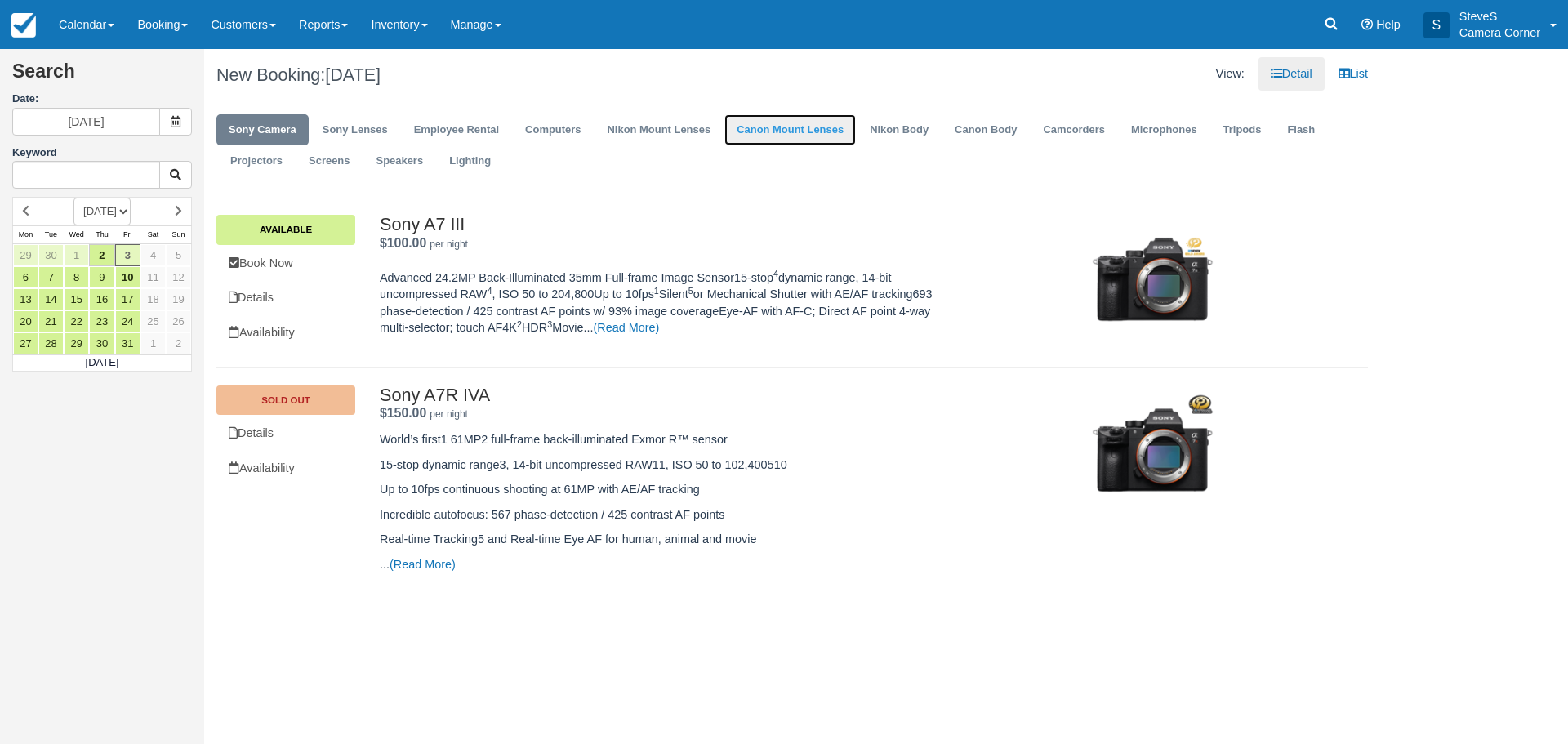
click at [807, 126] on link "Canon Mount Lenses" at bounding box center [790, 130] width 132 height 32
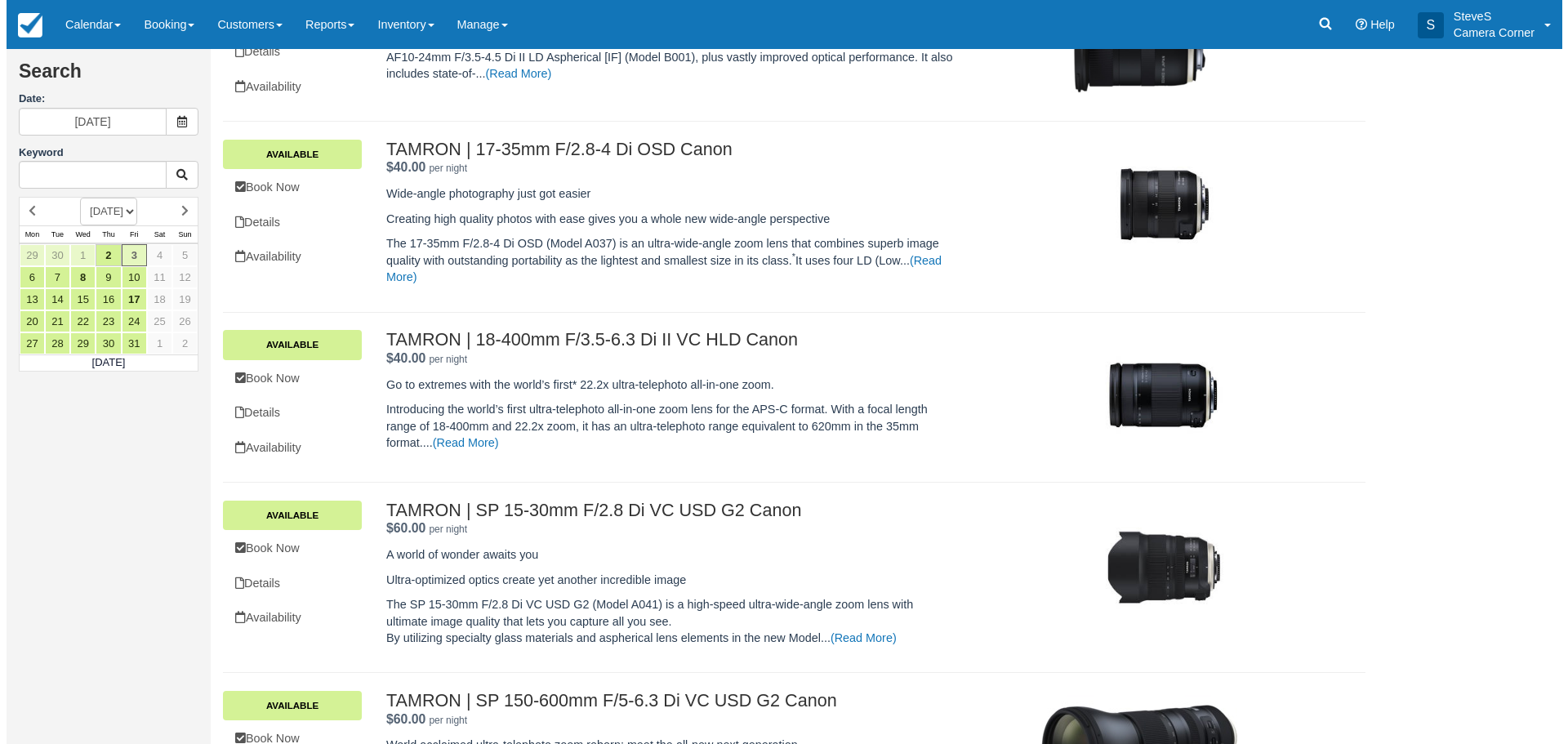
scroll to position [409, 0]
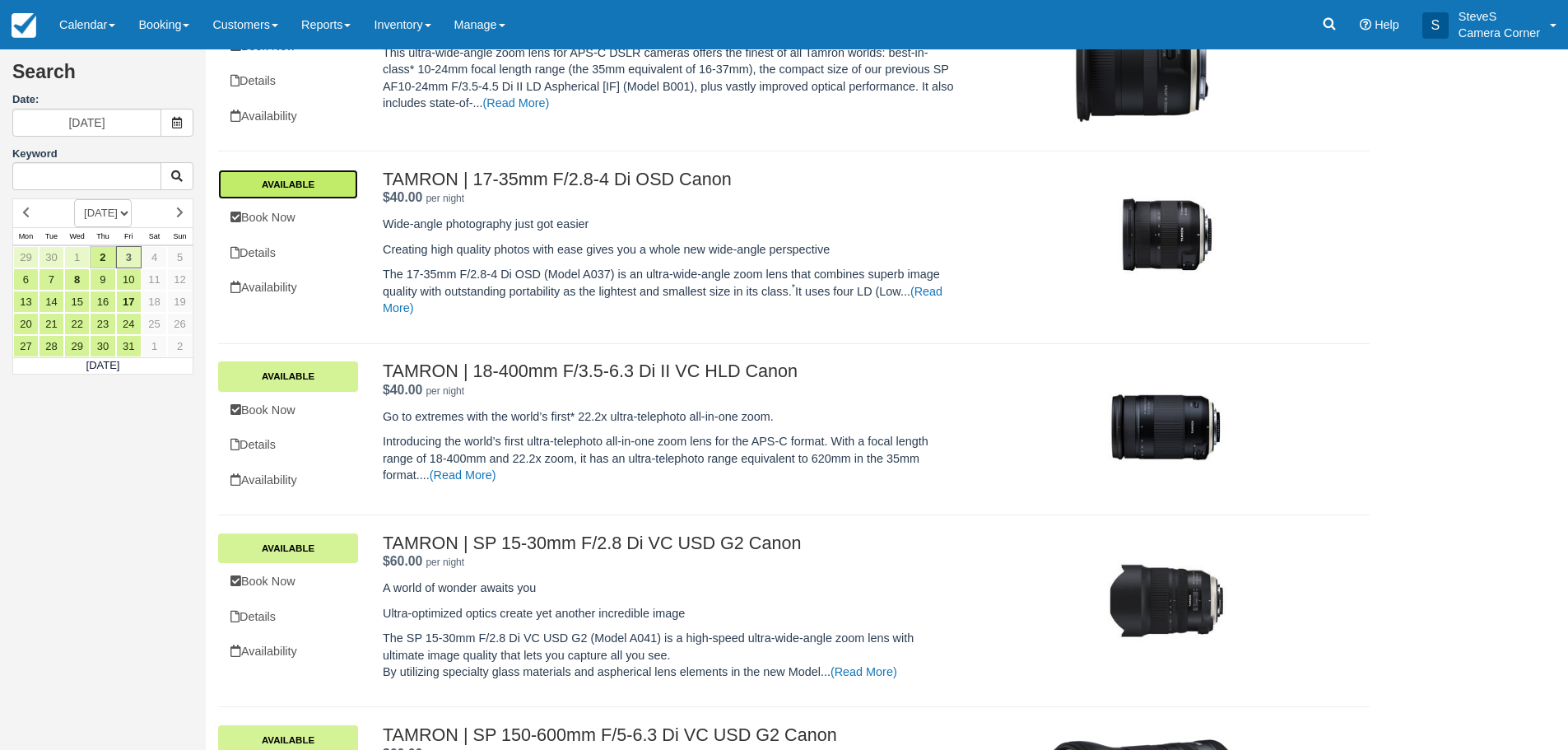
click at [267, 187] on link "Available" at bounding box center [288, 185] width 140 height 29
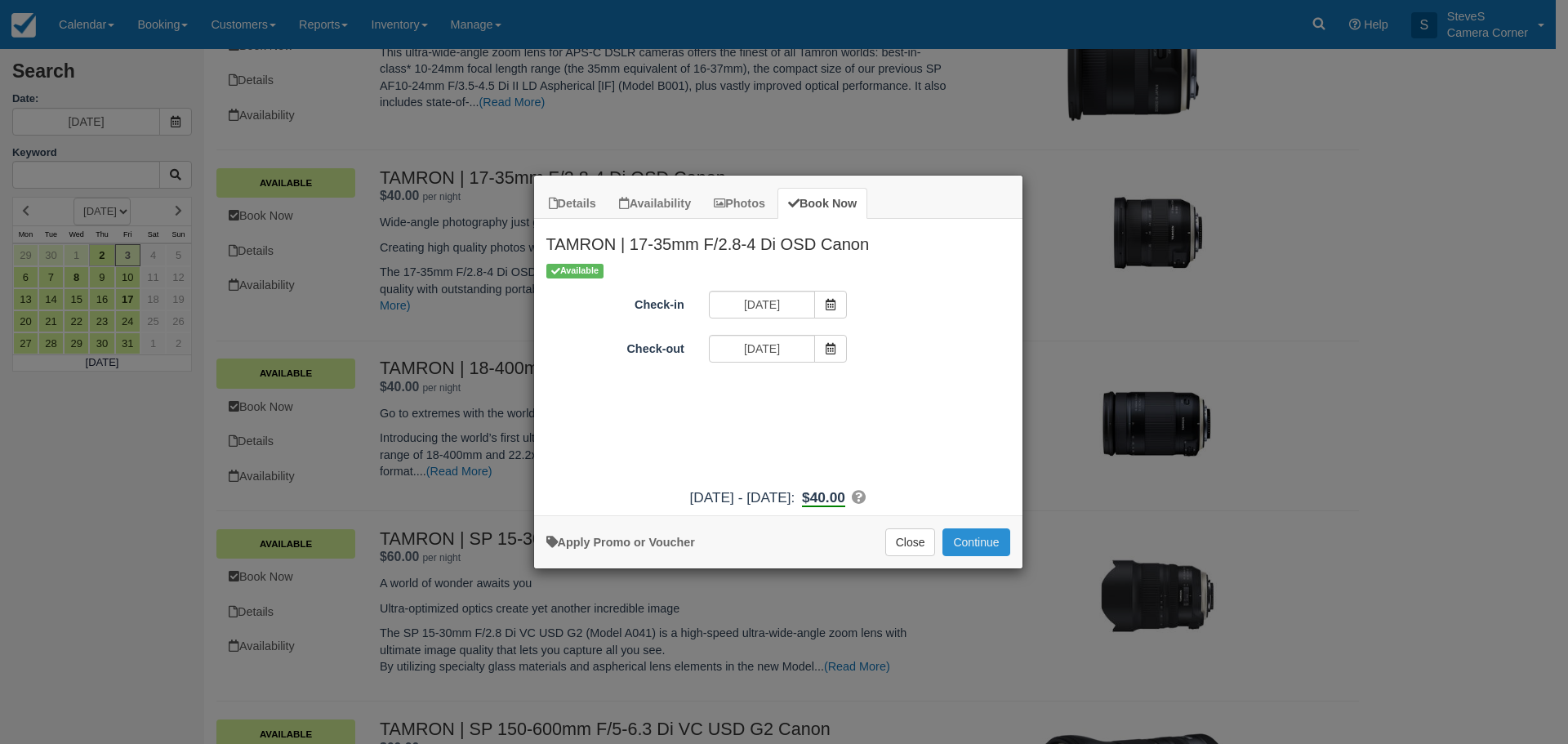
click at [967, 538] on button "Continue" at bounding box center [976, 542] width 67 height 28
click at [963, 542] on button "Continue" at bounding box center [976, 542] width 67 height 28
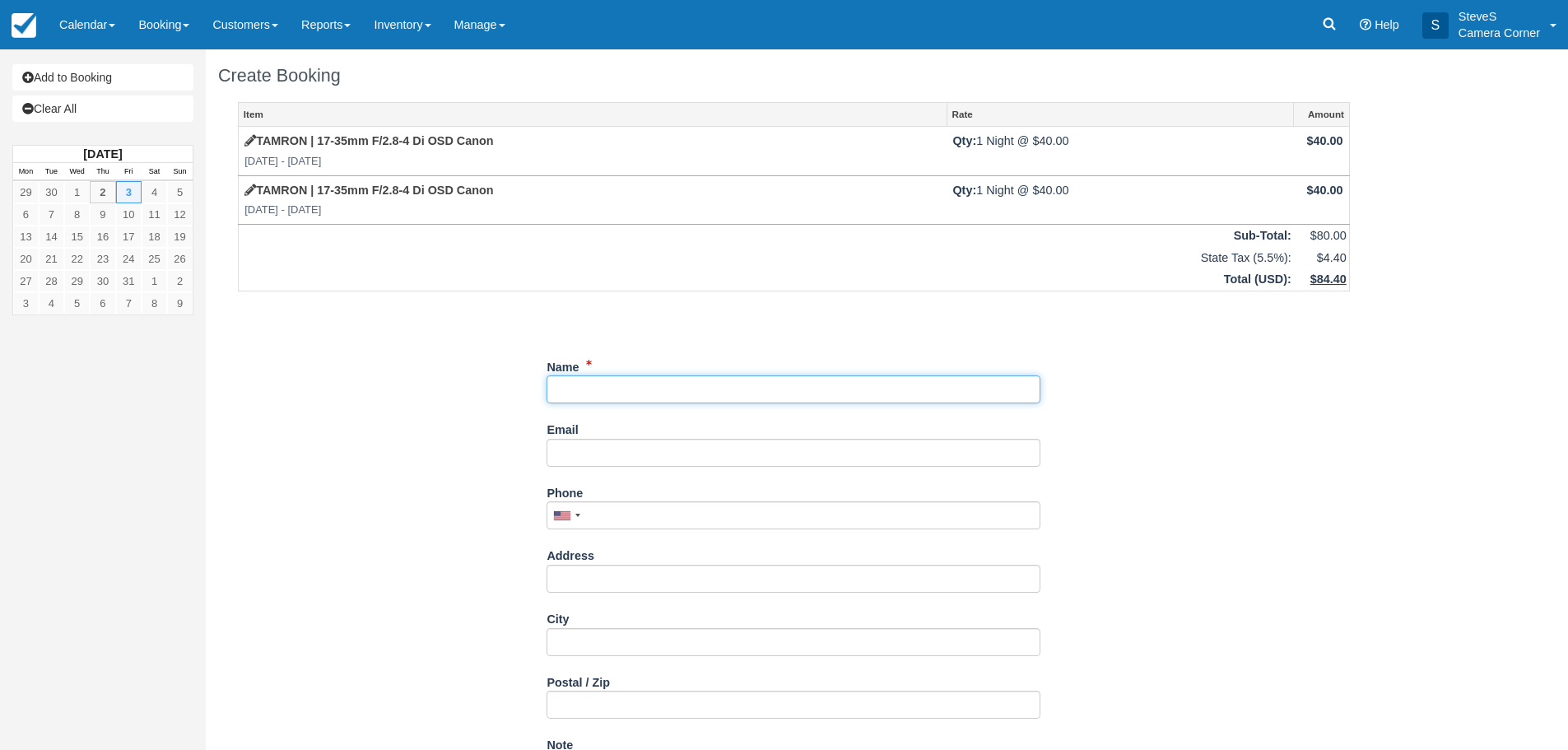
click at [589, 387] on input "Name" at bounding box center [793, 389] width 494 height 28
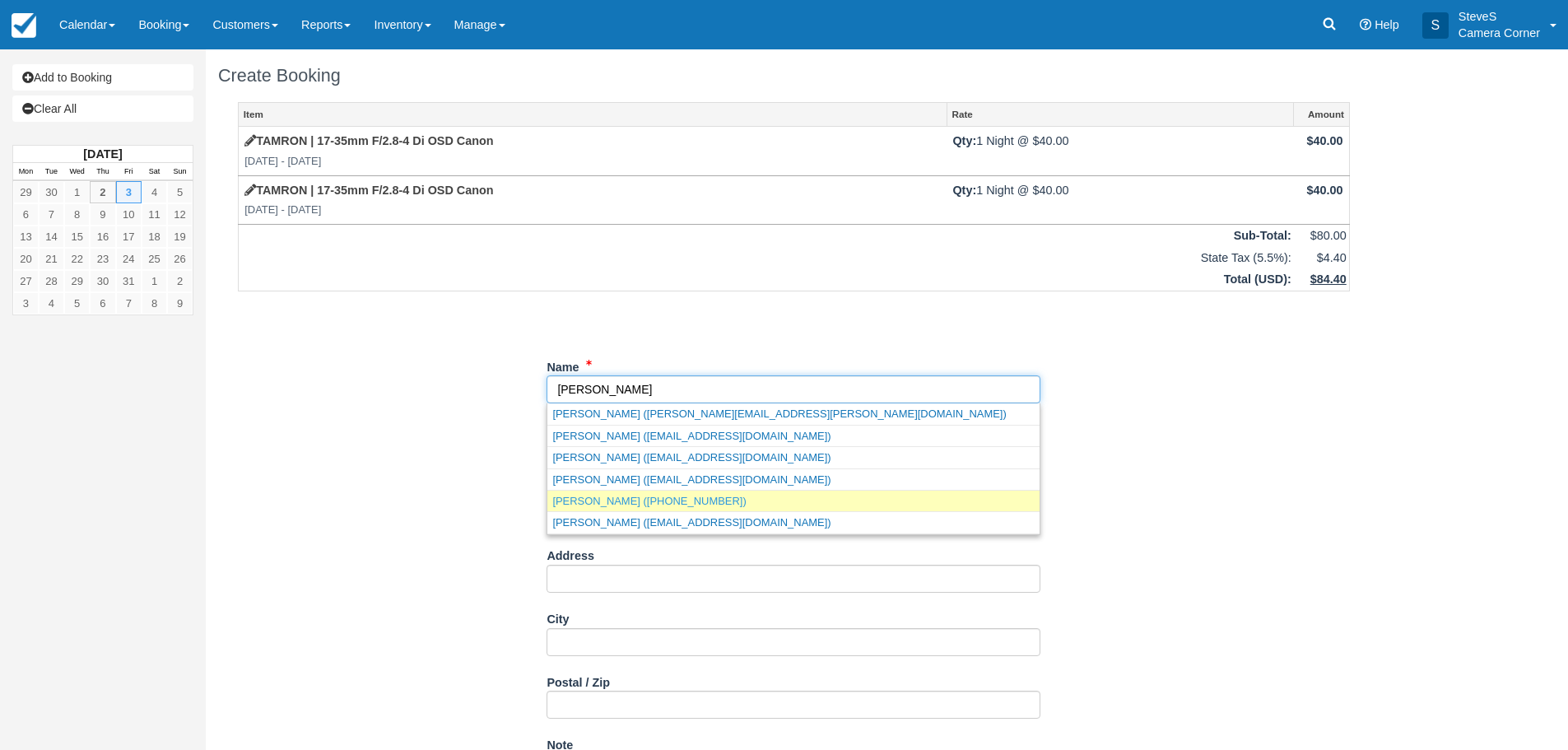
click at [635, 503] on link "[PERSON_NAME] ([PHONE_NUMBER])" at bounding box center [793, 501] width 492 height 21
type input "[PERSON_NAME]"
type input "[PHONE_NUMBER]"
type input "[STREET_ADDRESS]"
type input "GREEN BAY"
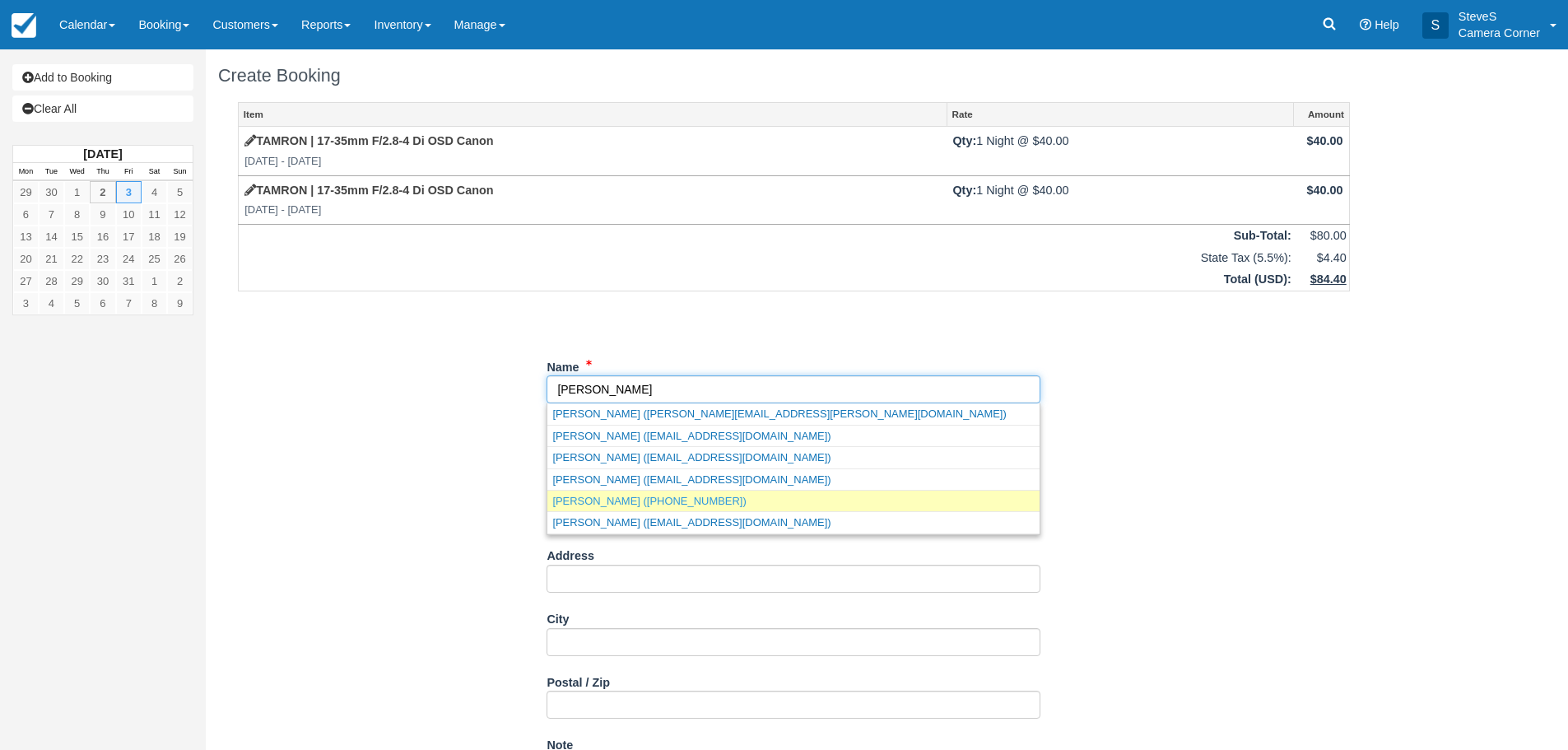
type input "WI 54311"
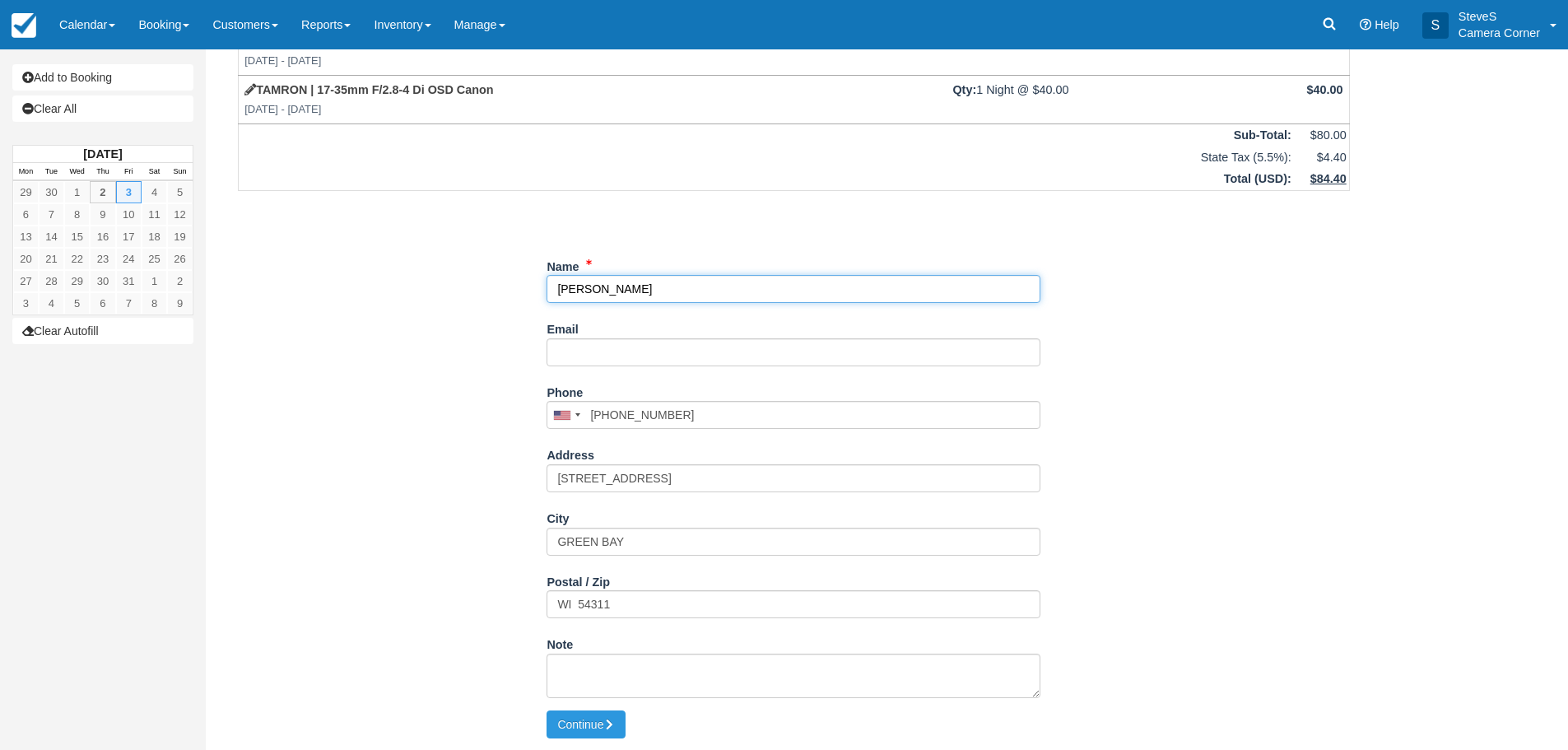
scroll to position [101, 0]
click at [628, 279] on input "Name" at bounding box center [793, 288] width 494 height 28
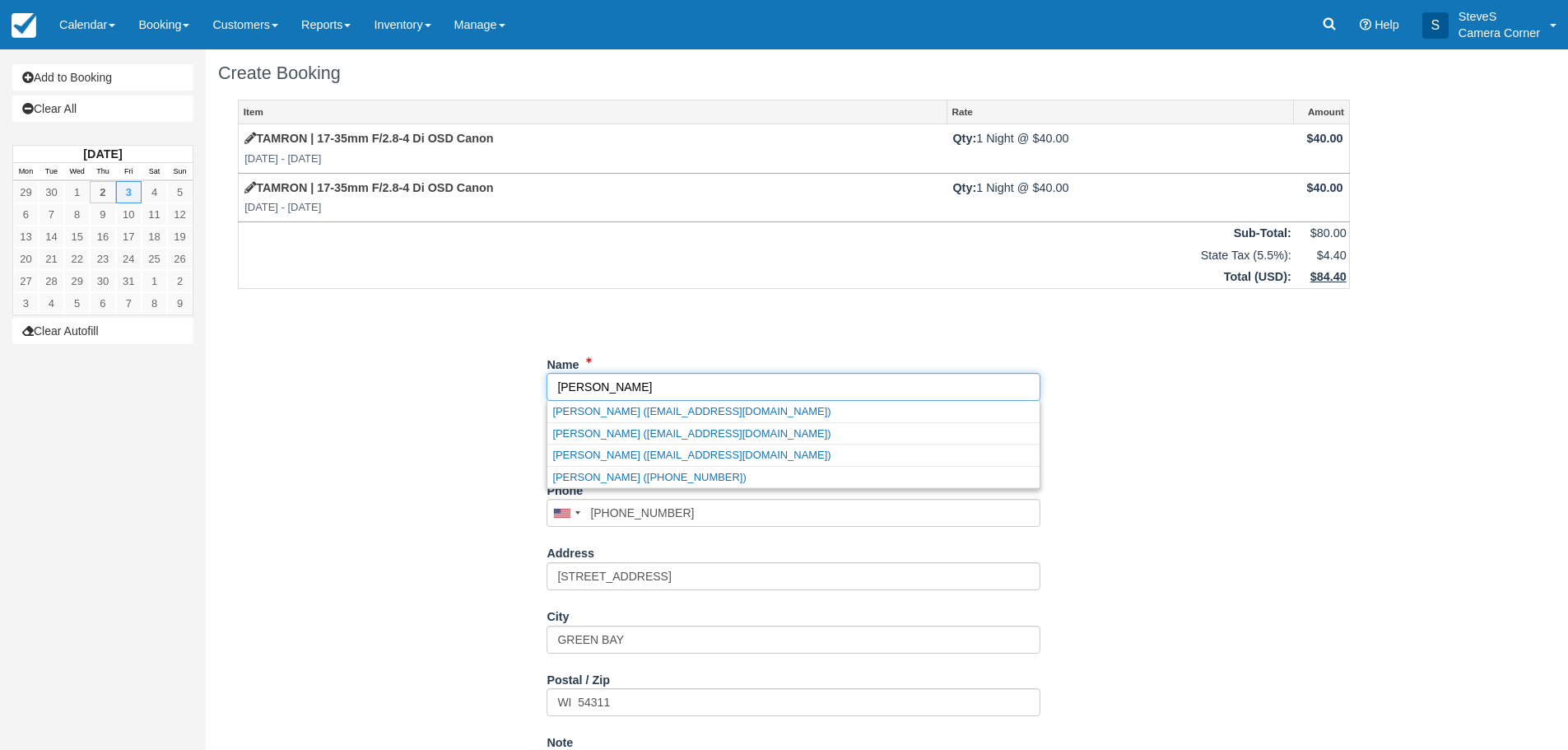
scroll to position [0, 0]
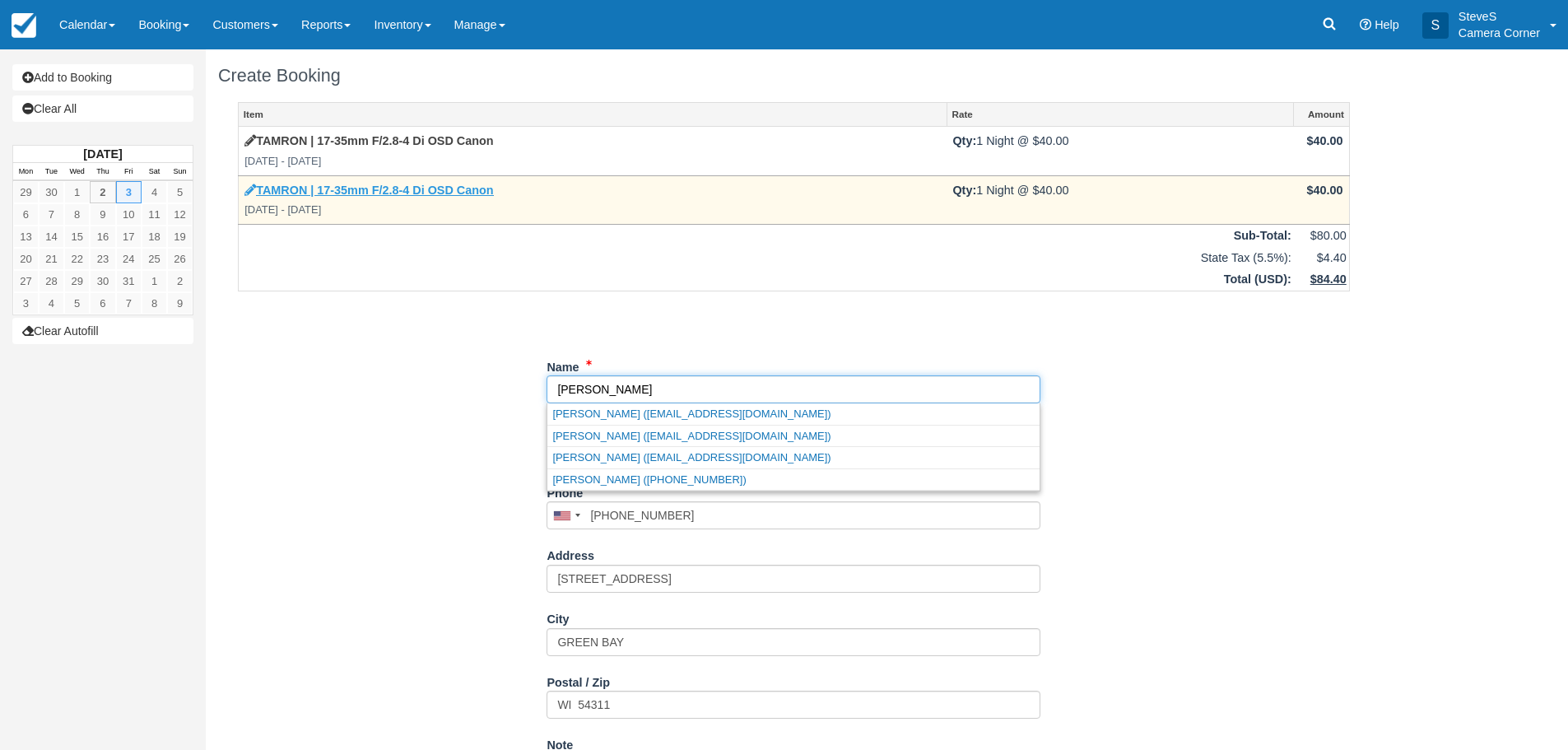
type input "[PERSON_NAME]"
click at [452, 190] on link "TAMRON | 17-35mm F/2.8-4 Di OSD Canon" at bounding box center [368, 190] width 249 height 13
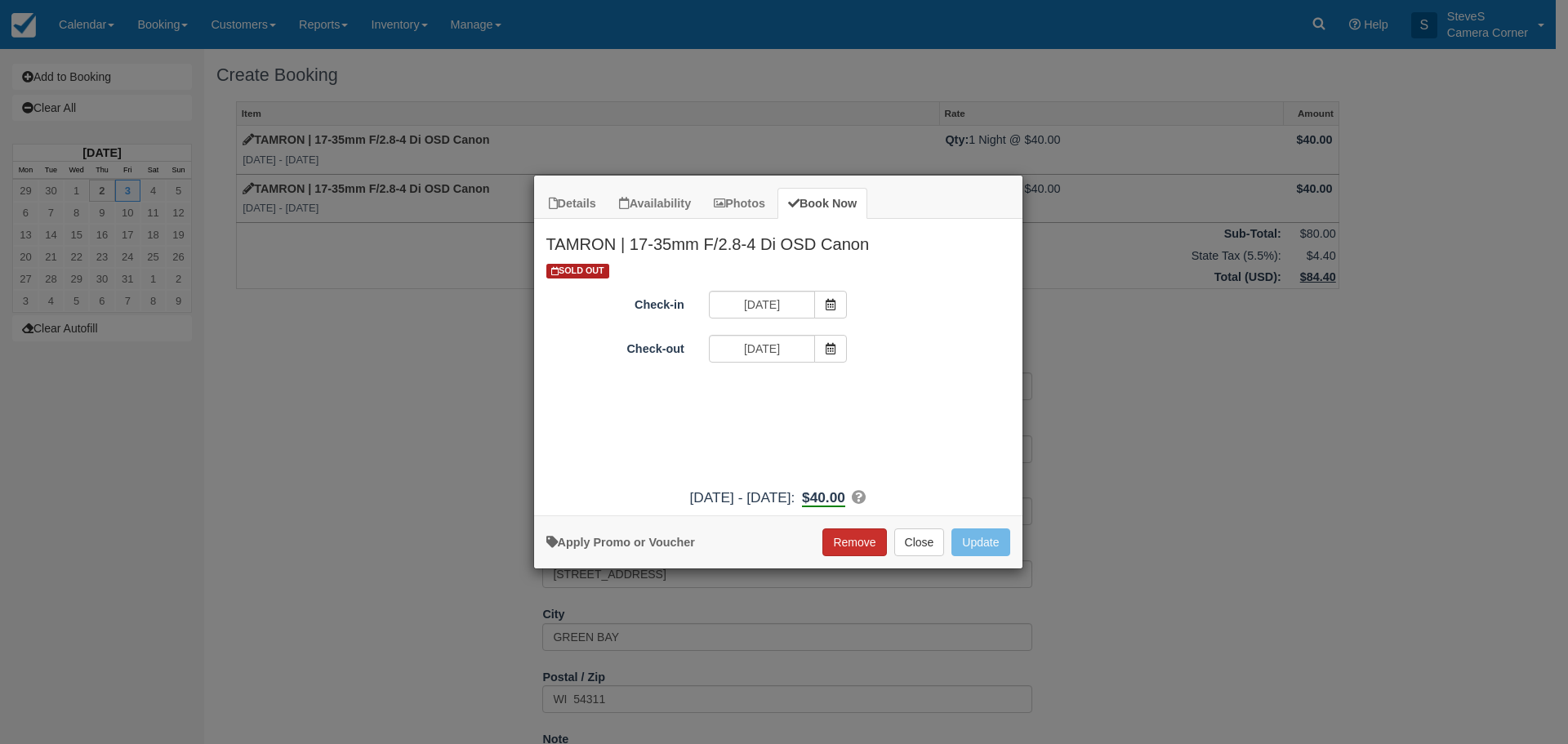
click at [857, 546] on button "Remove" at bounding box center [854, 542] width 64 height 28
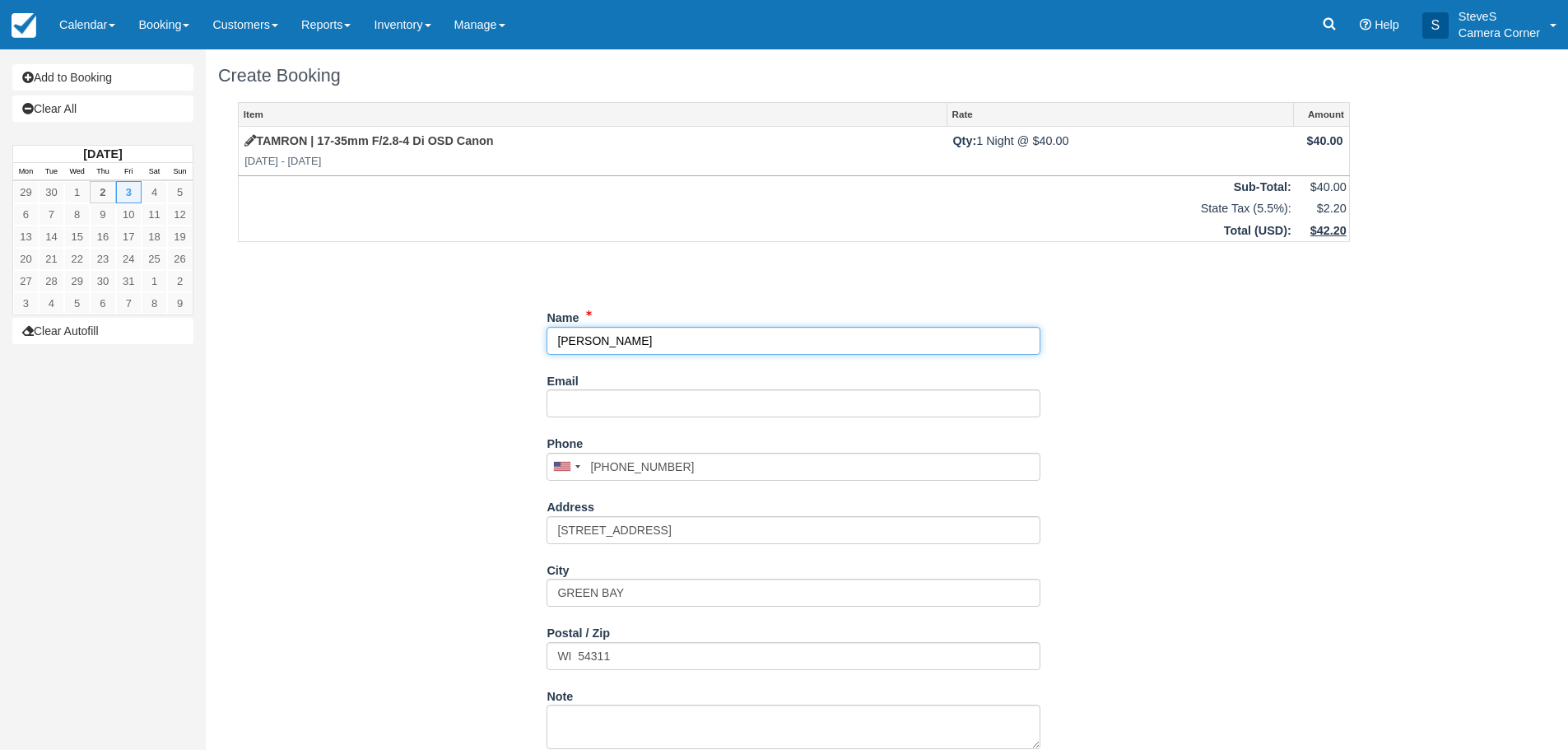
click at [659, 331] on input "Name" at bounding box center [793, 341] width 494 height 28
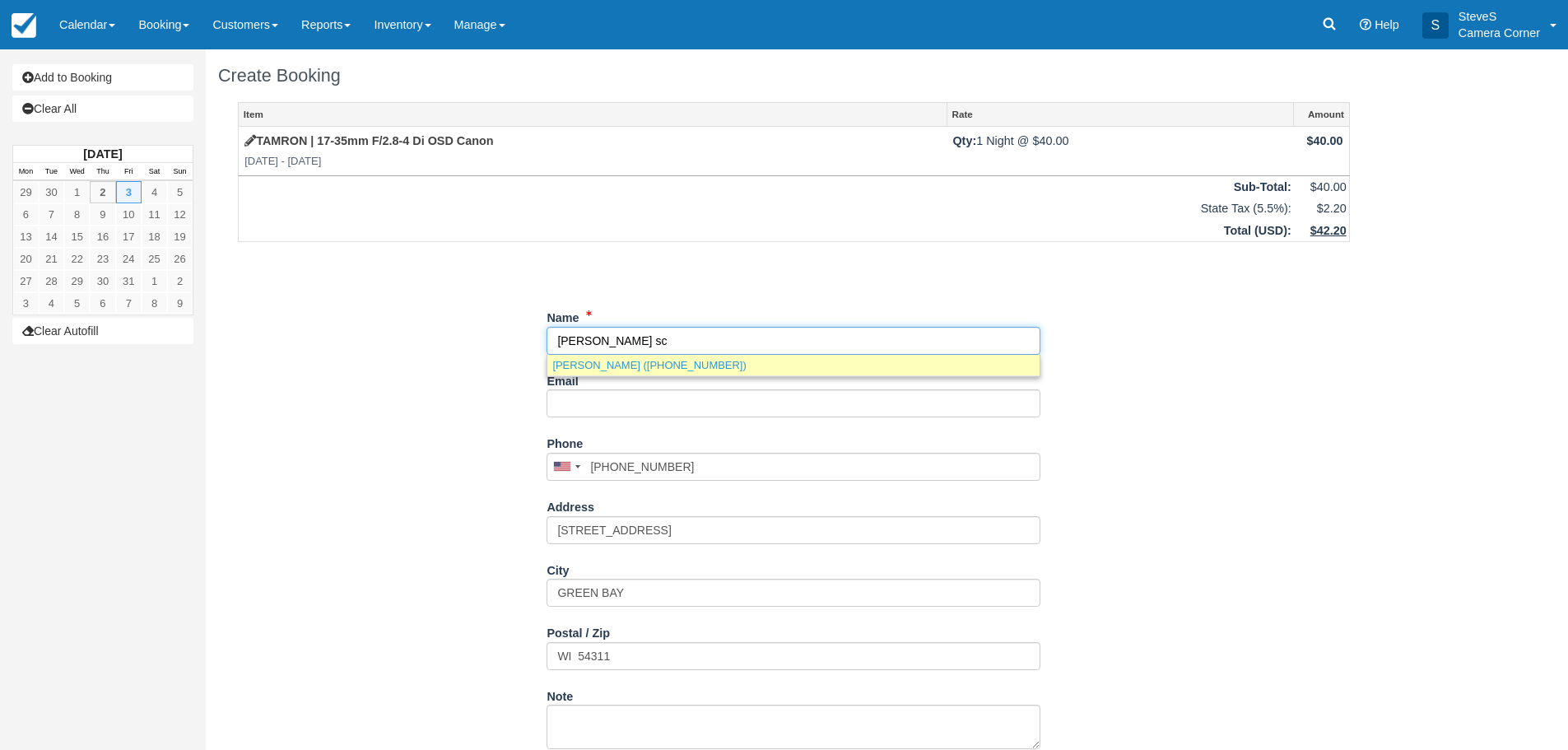
click at [654, 363] on link "STEPHANIE SCHLIES (+19205900934)" at bounding box center [793, 365] width 492 height 21
type input "[PERSON_NAME]"
type input "+19205900934"
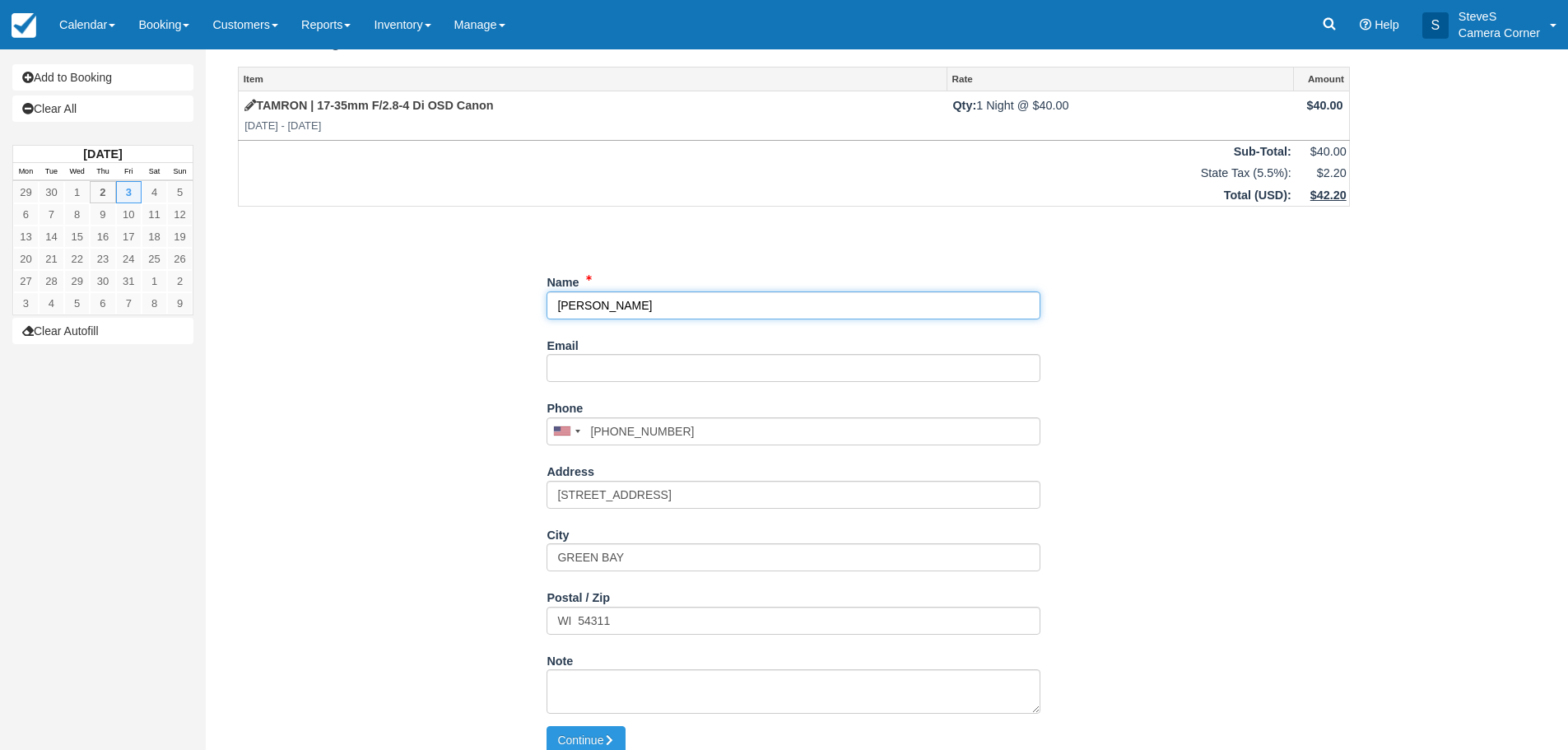
scroll to position [52, 0]
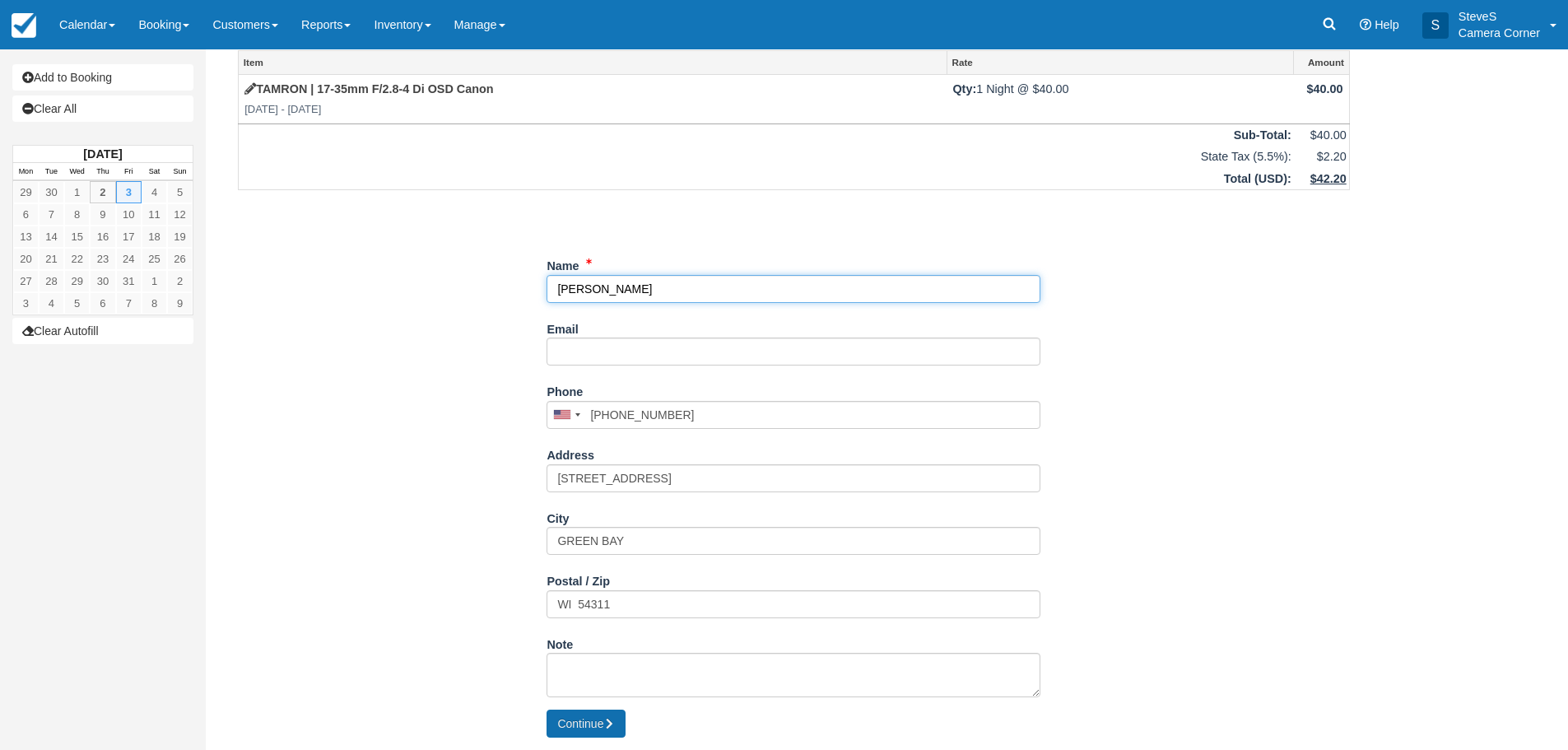
type input "[PERSON_NAME]"
click at [595, 729] on button "Continue" at bounding box center [585, 723] width 79 height 28
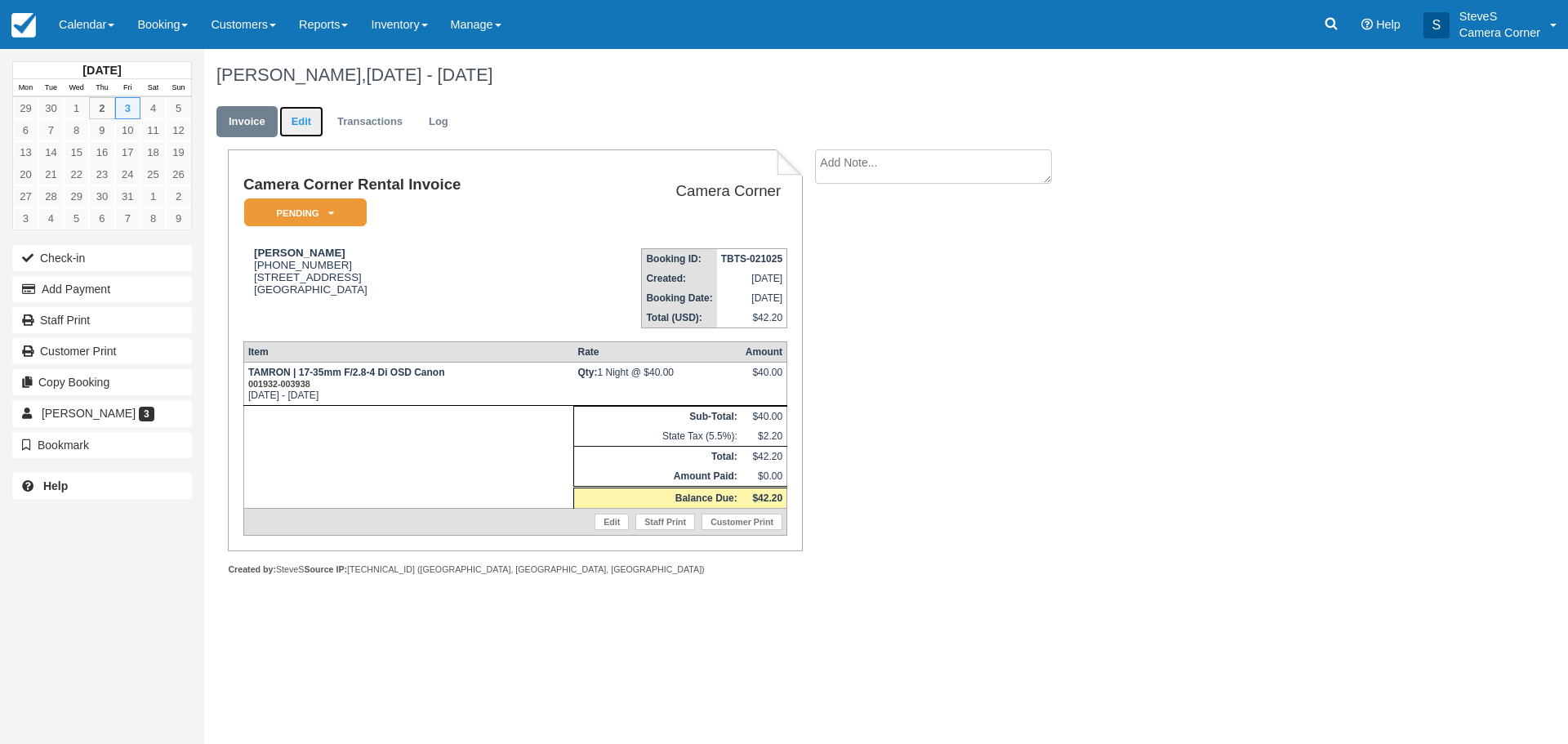
click at [294, 120] on link "Edit" at bounding box center [301, 121] width 44 height 32
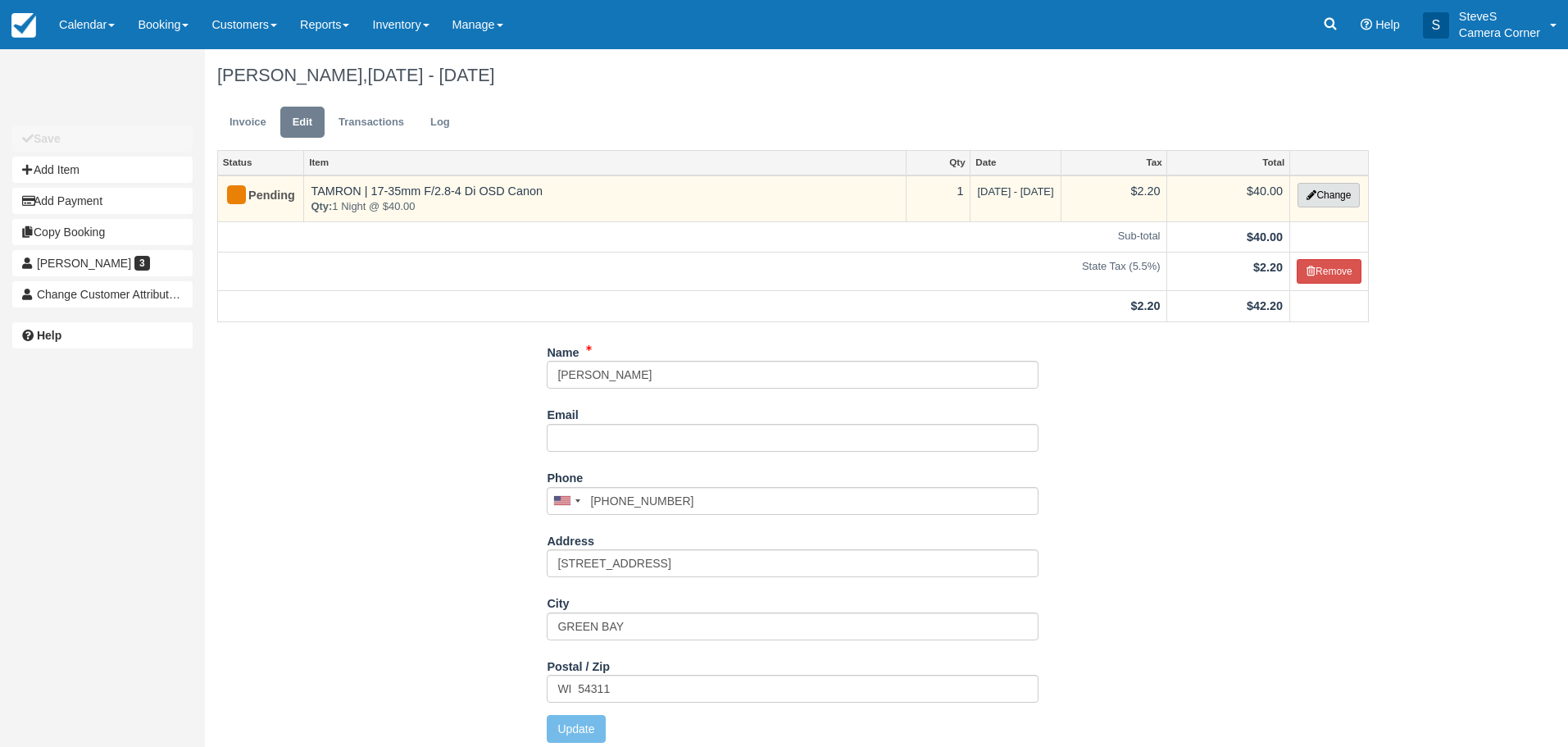
click at [1325, 195] on button "Change" at bounding box center [1329, 195] width 62 height 24
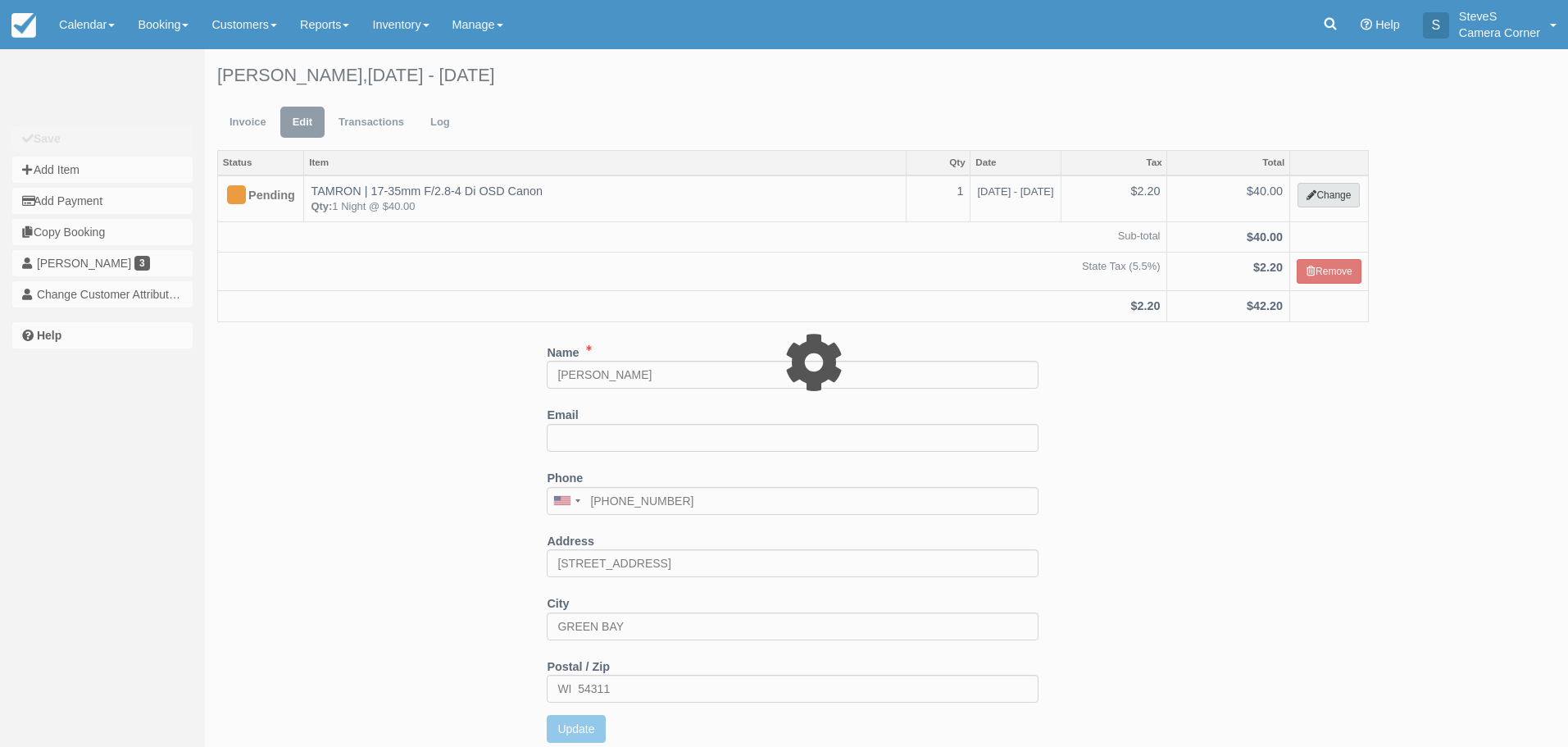
select select "2"
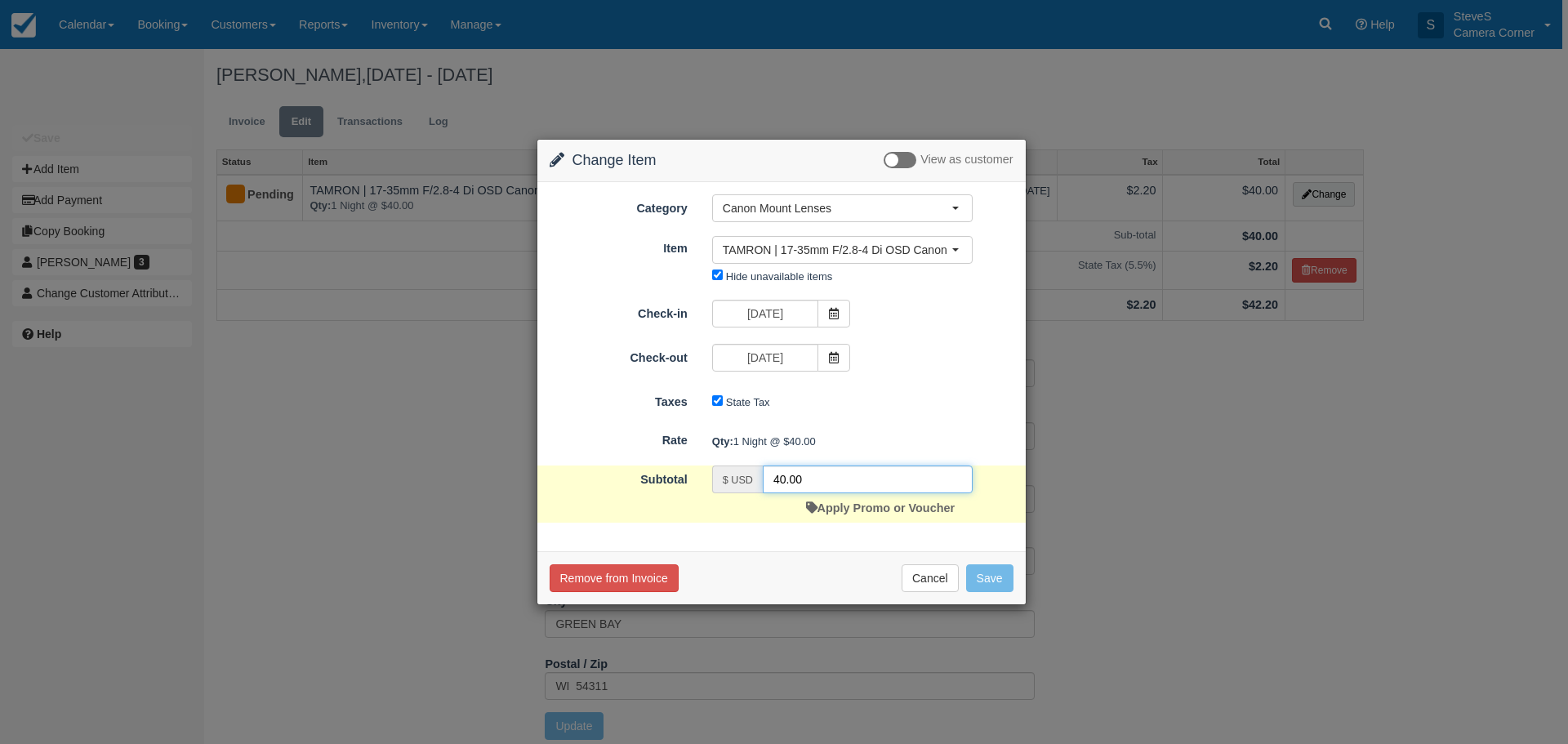
drag, startPoint x: 802, startPoint y: 477, endPoint x: 729, endPoint y: 469, distance: 73.4
click at [729, 469] on div "$ USD 40.00" at bounding box center [842, 479] width 261 height 28
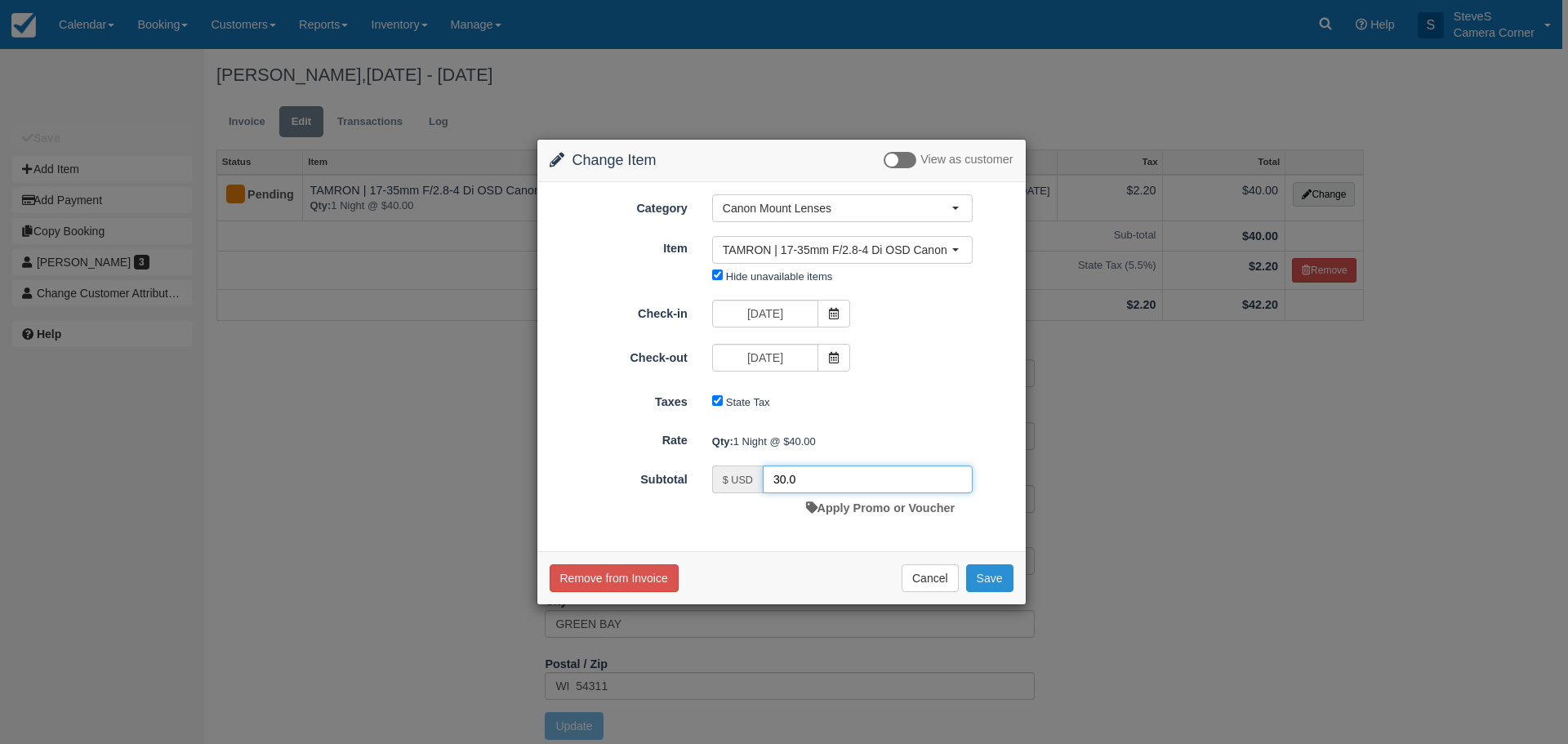
type input "30.0"
click at [988, 570] on button "Save" at bounding box center [989, 578] width 47 height 28
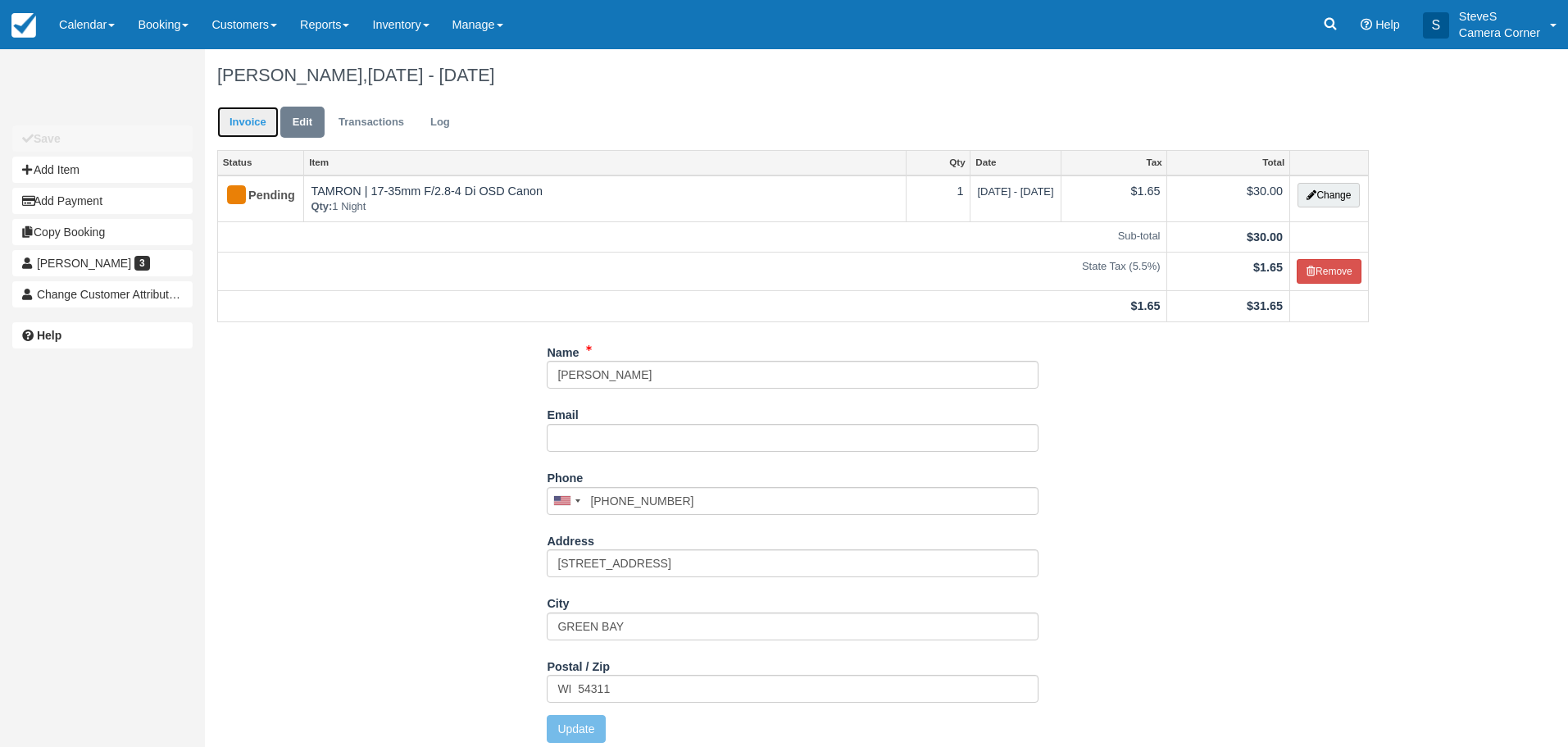
click at [252, 119] on link "Invoice" at bounding box center [248, 122] width 61 height 32
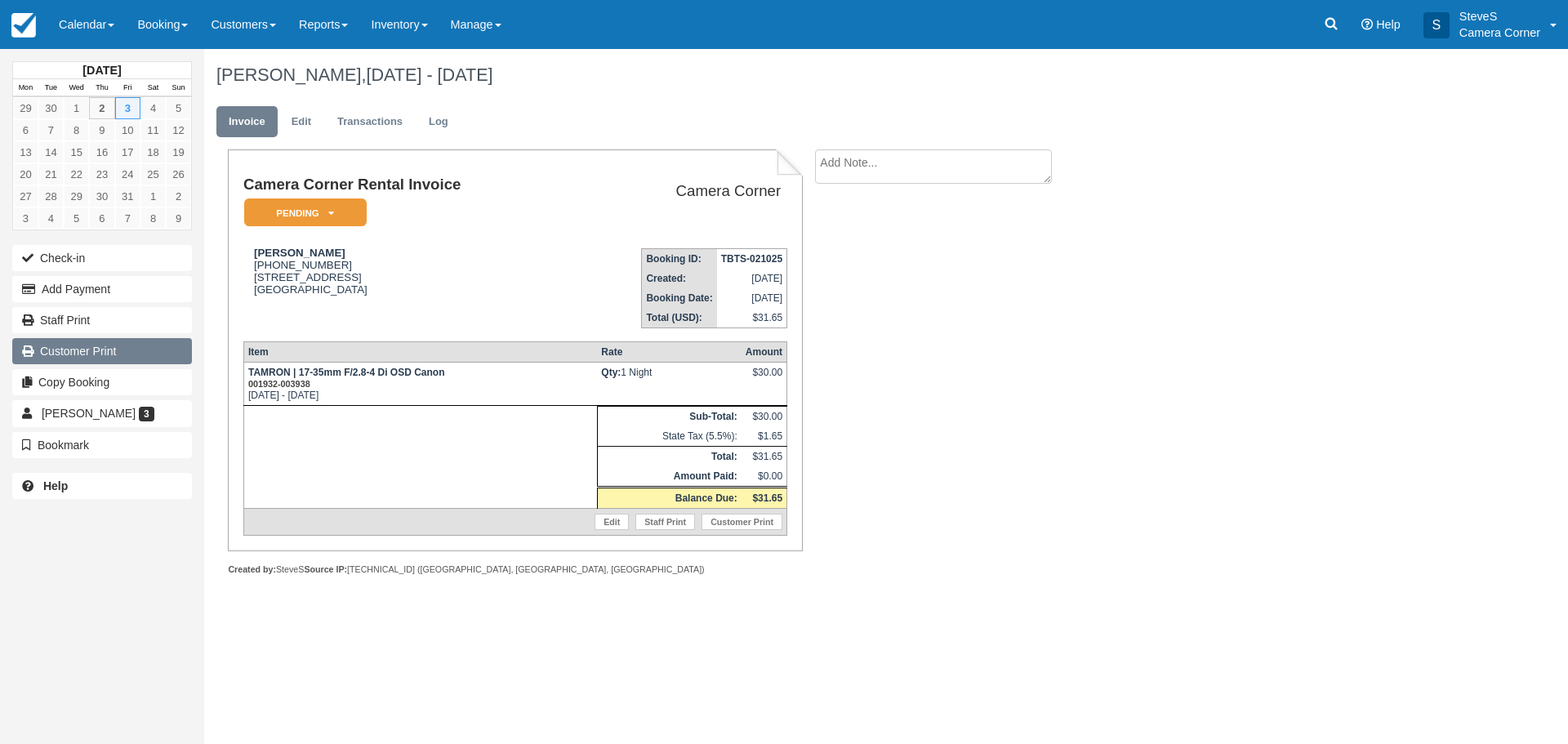
click at [61, 346] on link "Customer Print" at bounding box center [101, 351] width 180 height 26
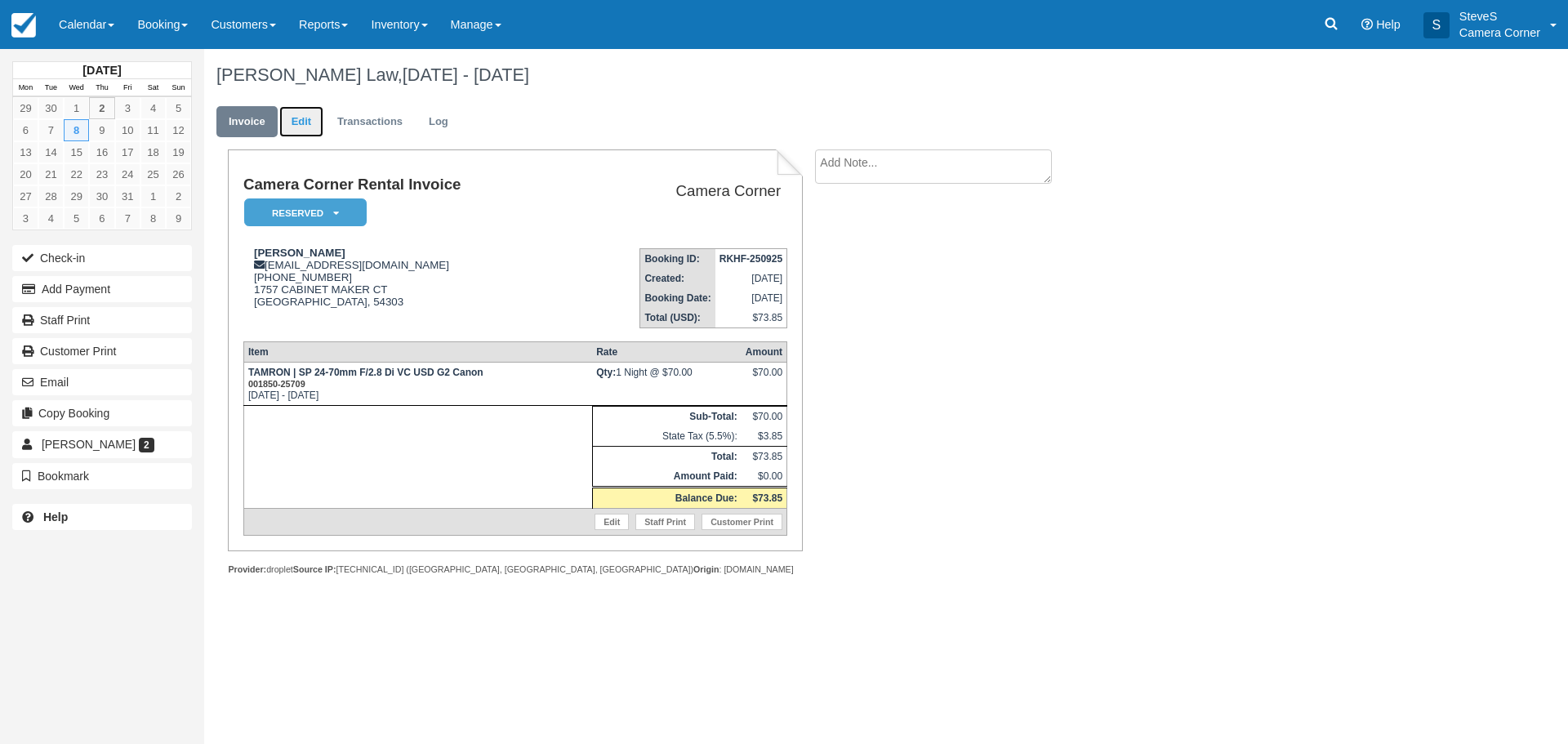
click at [311, 125] on link "Edit" at bounding box center [301, 121] width 44 height 32
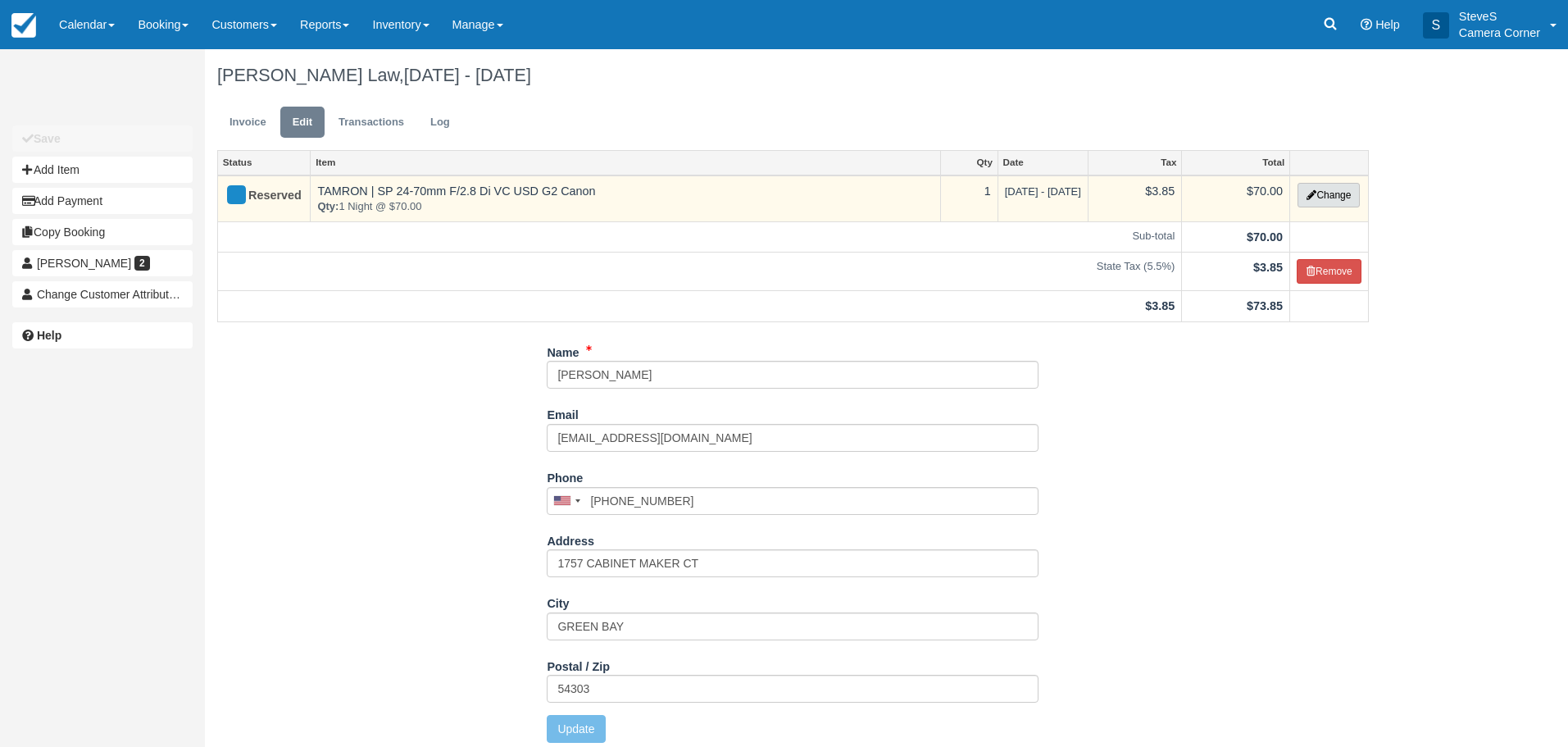
click at [1321, 190] on button "Change" at bounding box center [1329, 195] width 62 height 24
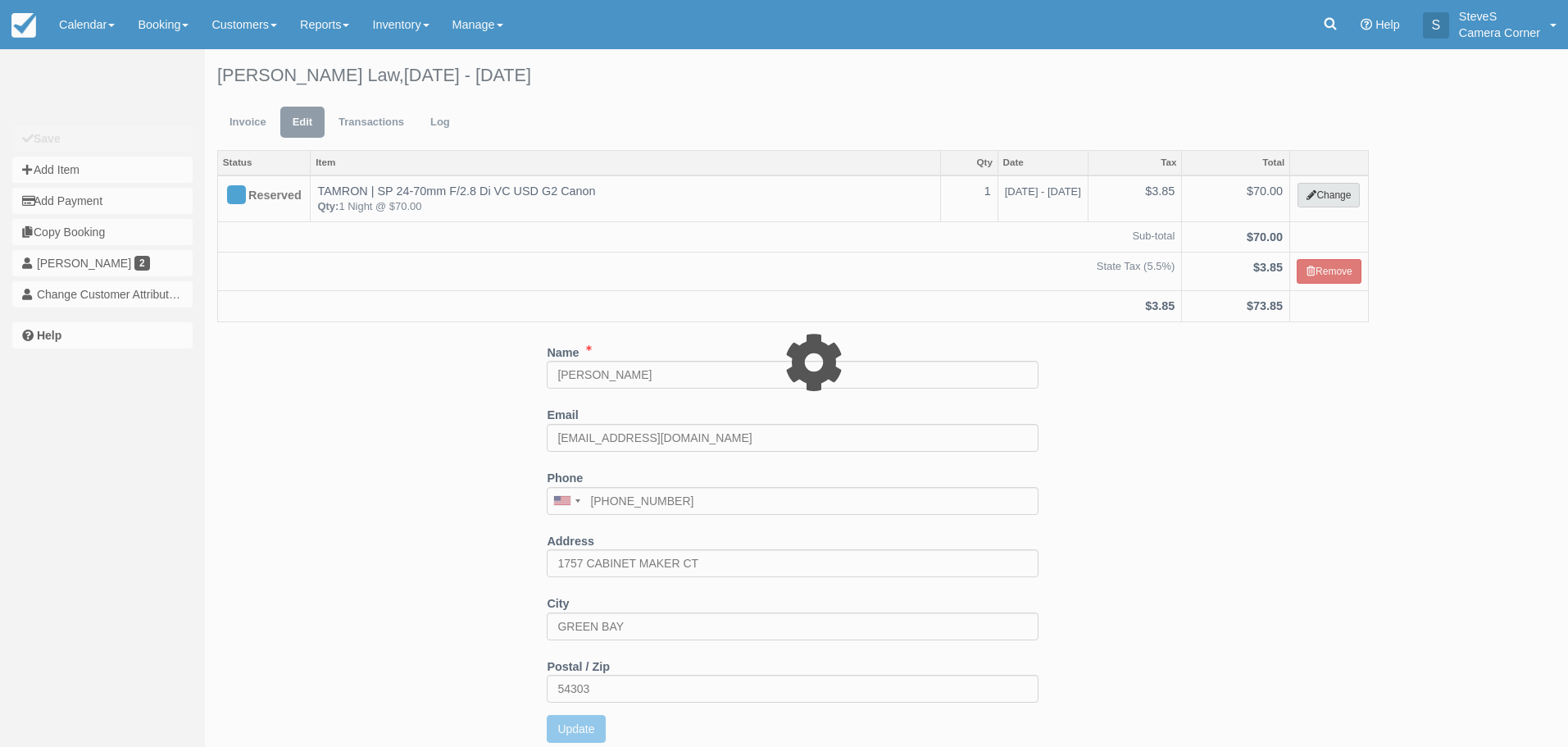
select select "2"
type input "70.00"
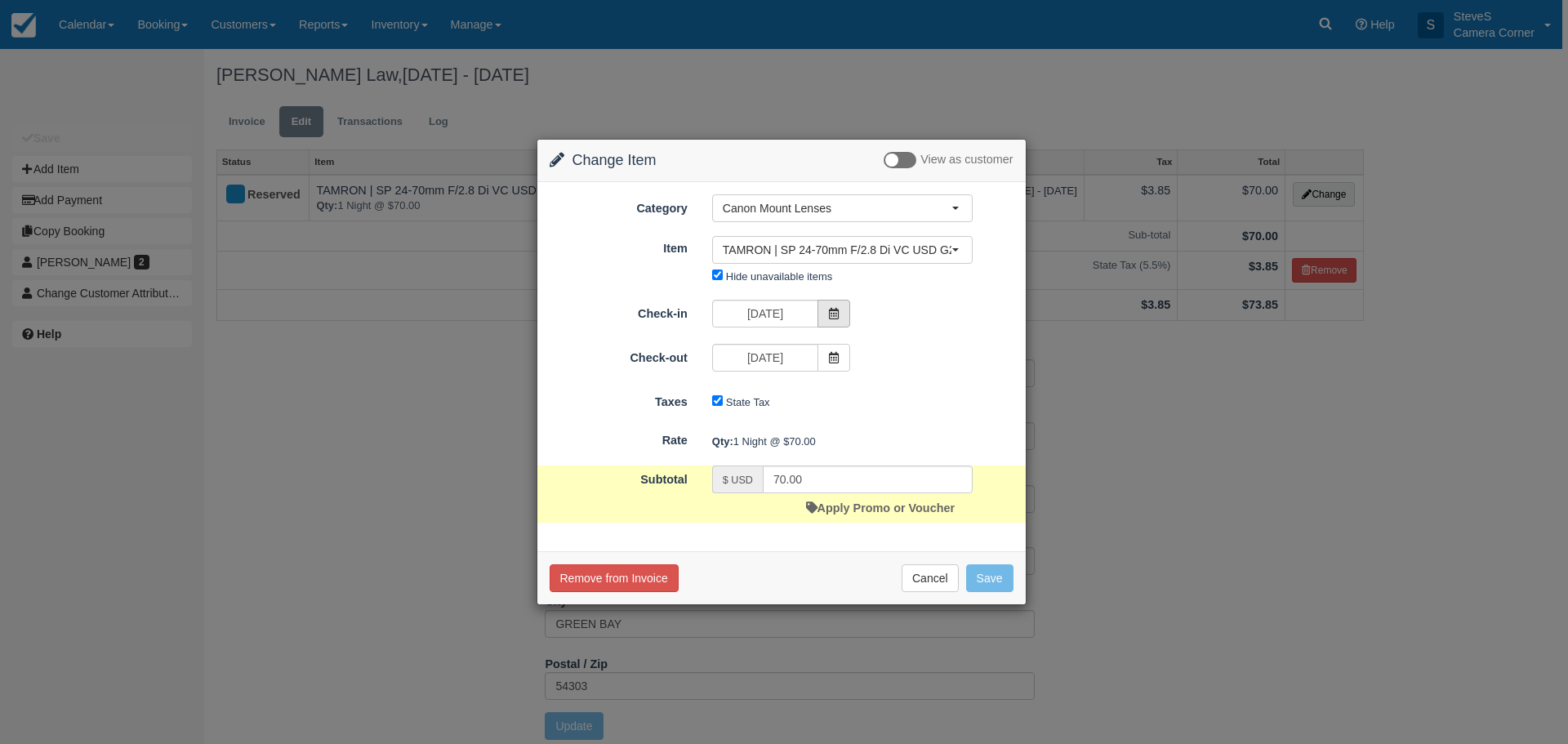
drag, startPoint x: 833, startPoint y: 311, endPoint x: 828, endPoint y: 322, distance: 12.1
click at [833, 311] on icon at bounding box center [833, 313] width 11 height 11
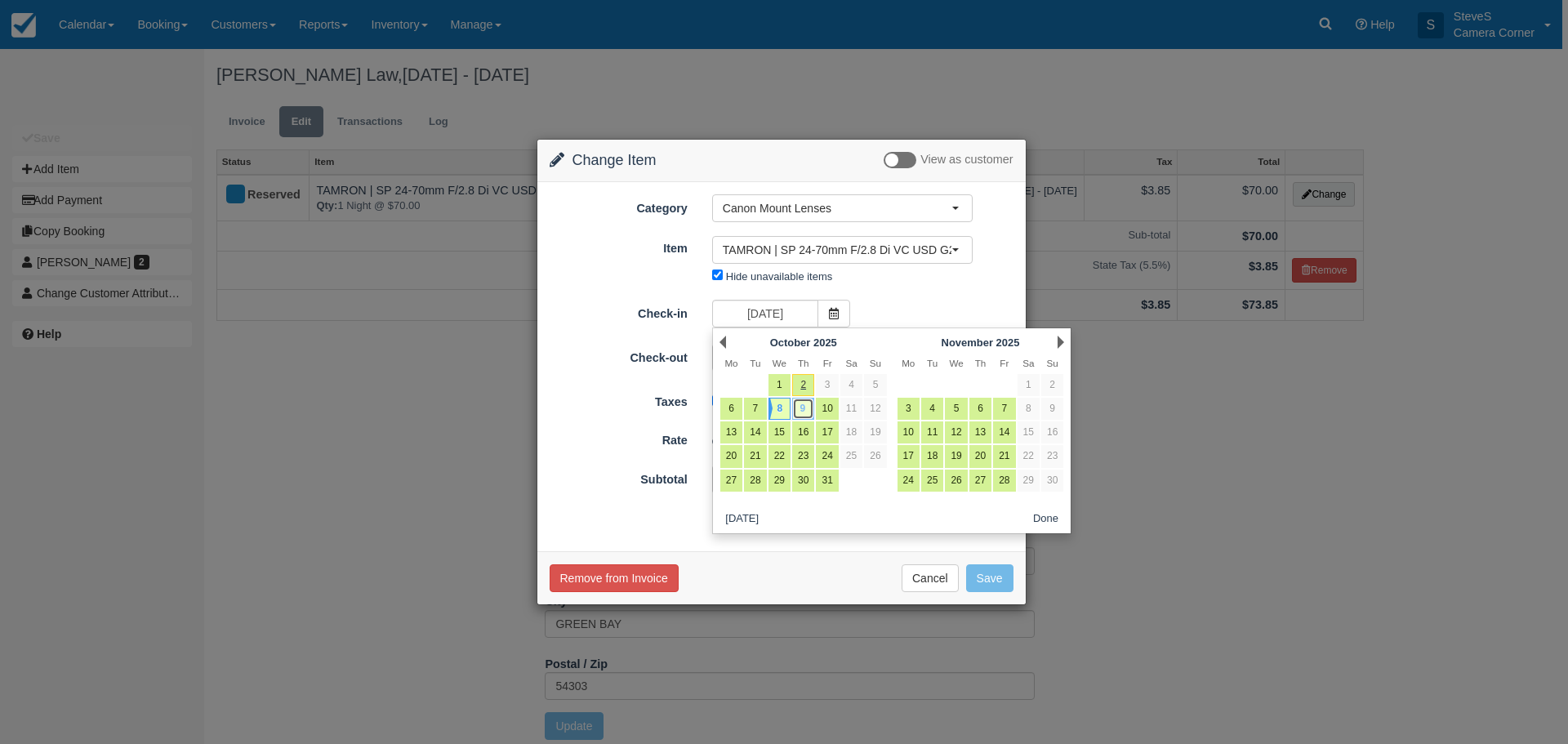
click at [803, 410] on link "9" at bounding box center [803, 409] width 22 height 22
type input "10/09/25"
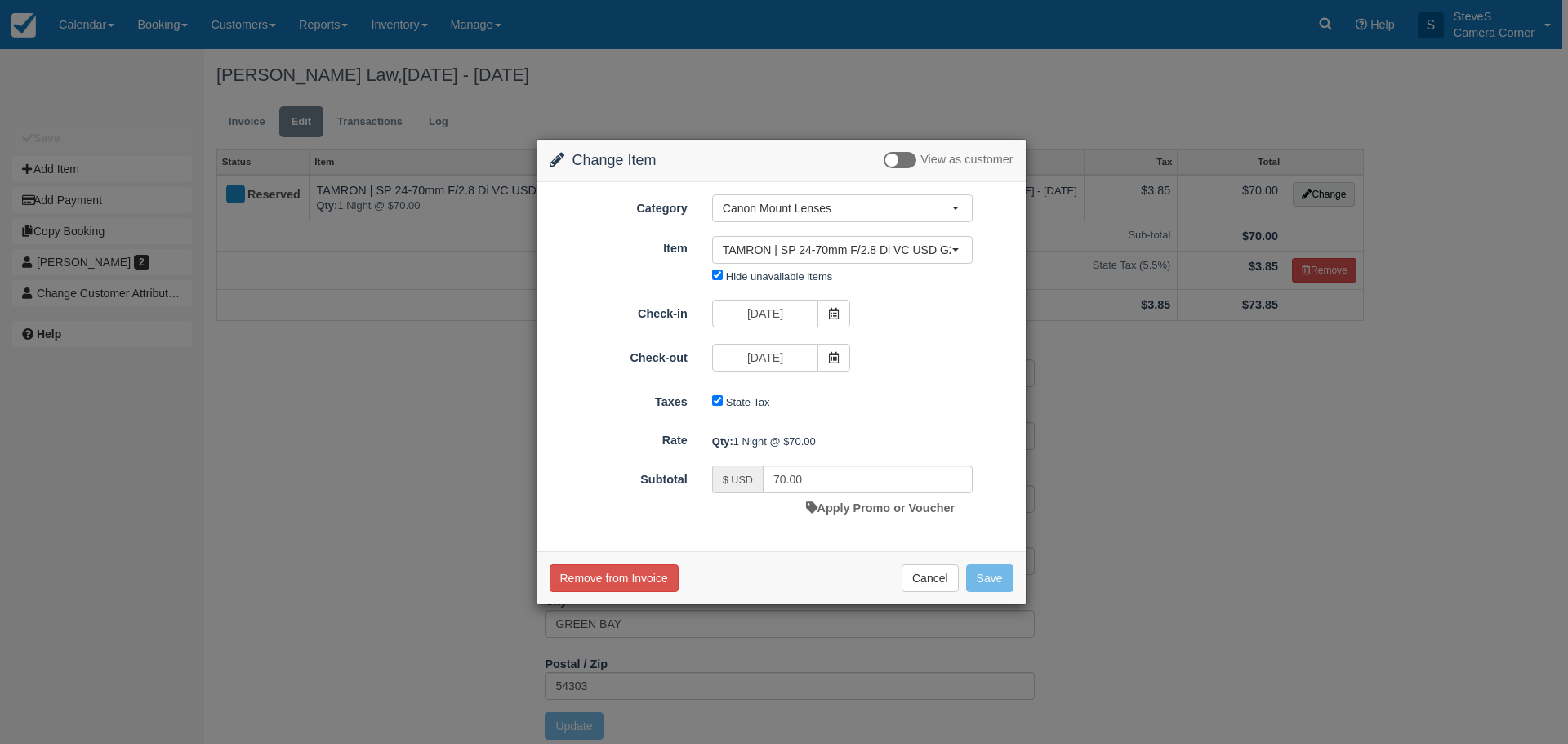
type input "0.00"
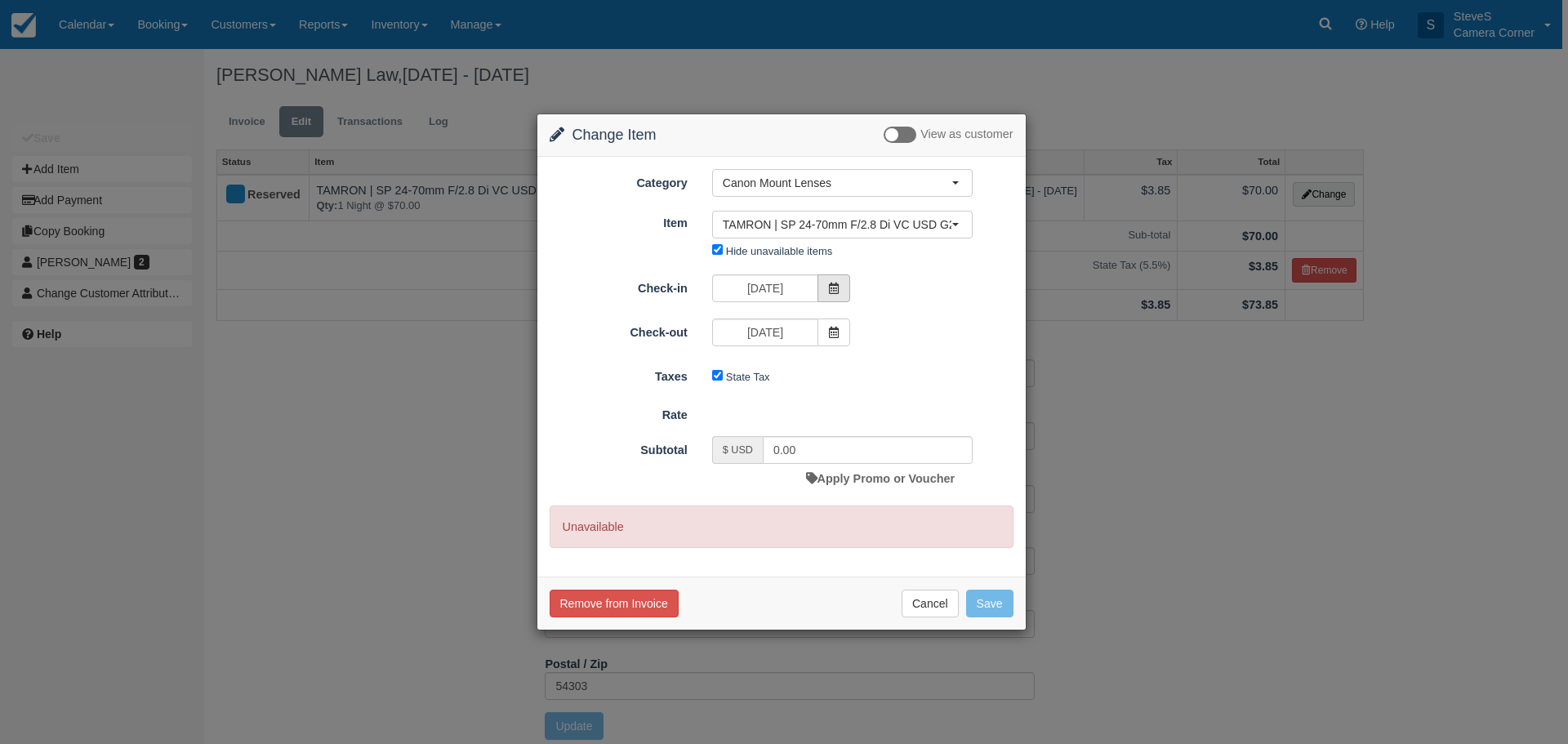
click at [839, 291] on icon at bounding box center [833, 288] width 11 height 11
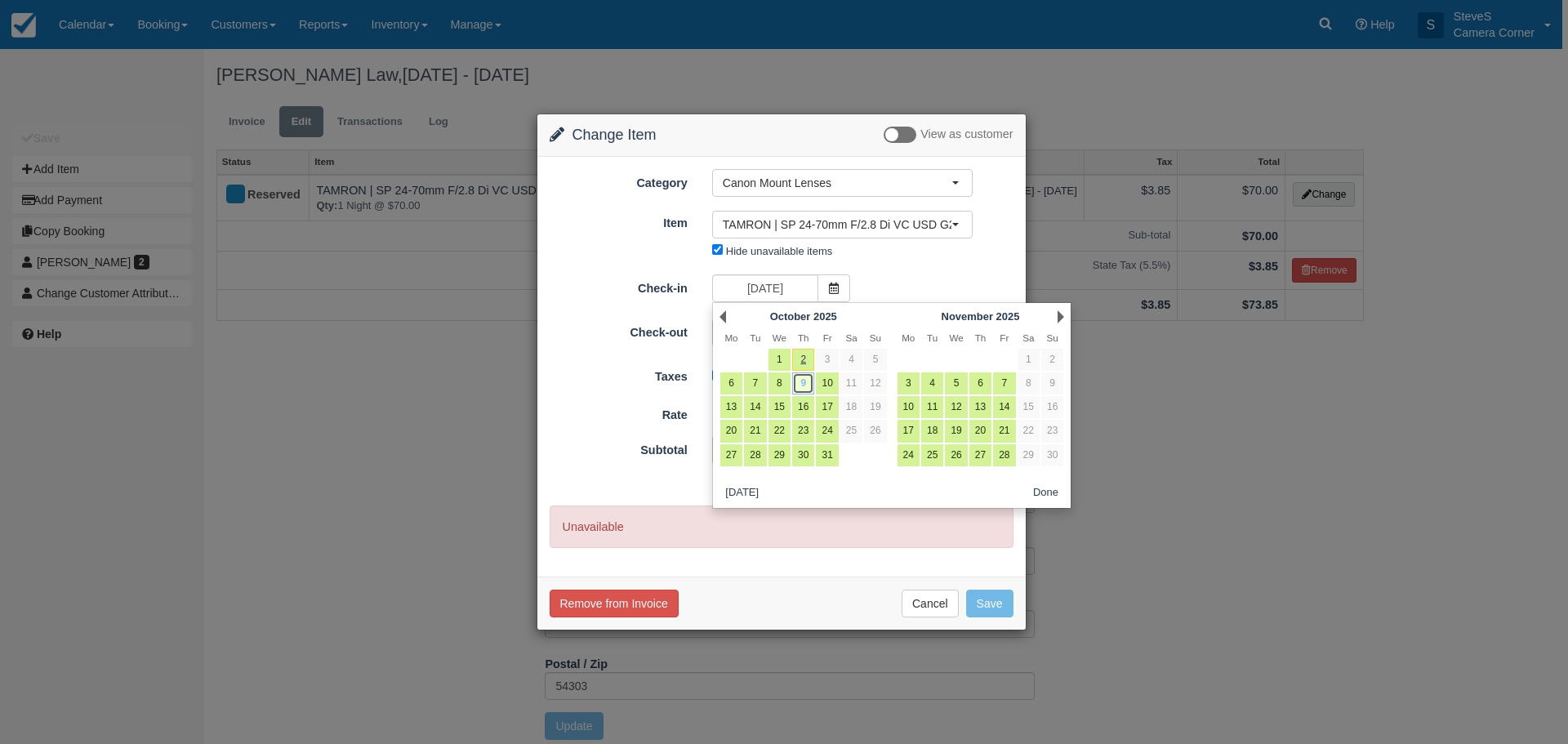
click at [800, 380] on link "9" at bounding box center [803, 384] width 22 height 22
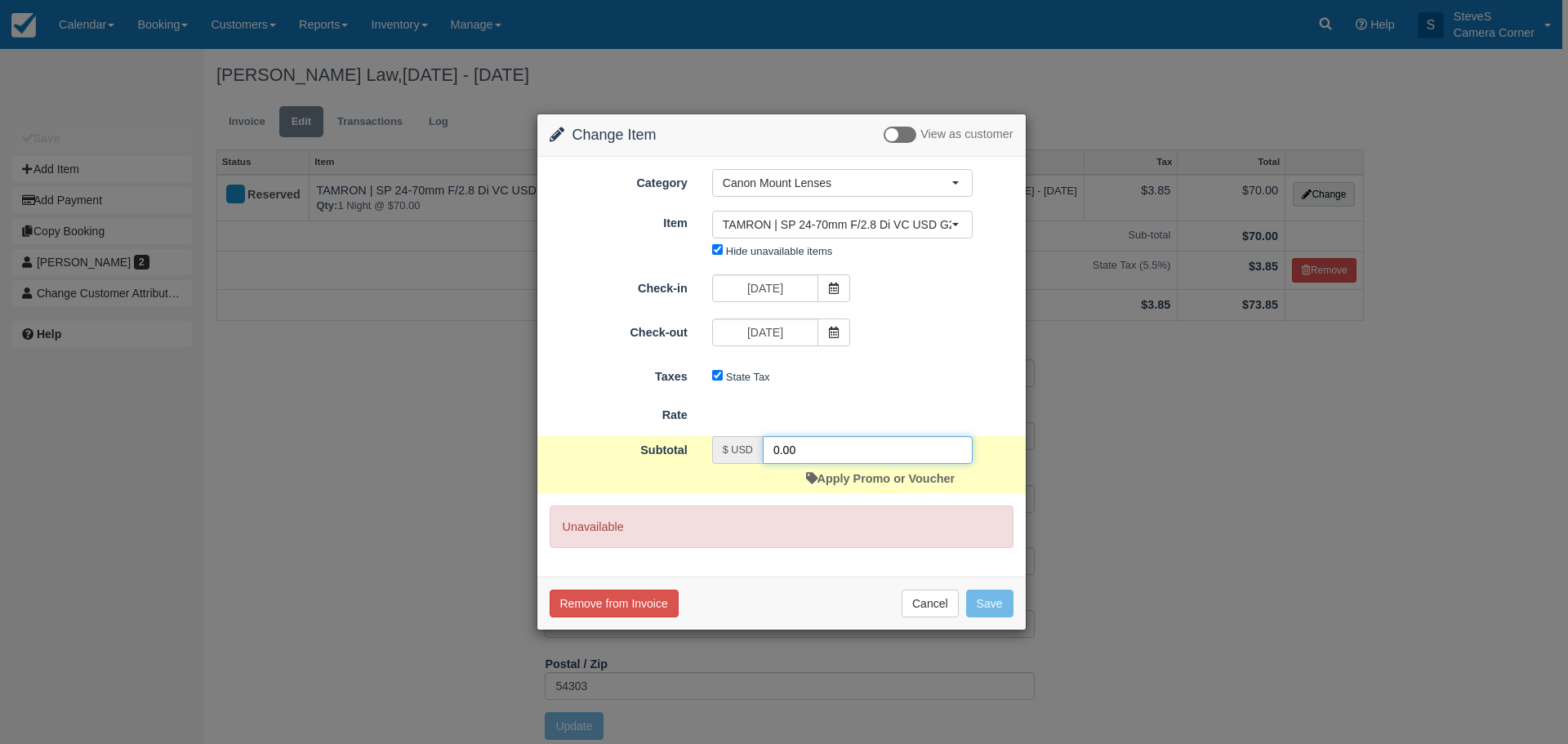
drag, startPoint x: 816, startPoint y: 455, endPoint x: 756, endPoint y: 450, distance: 60.2
click at [756, 450] on div "$ USD 0.00" at bounding box center [842, 450] width 261 height 28
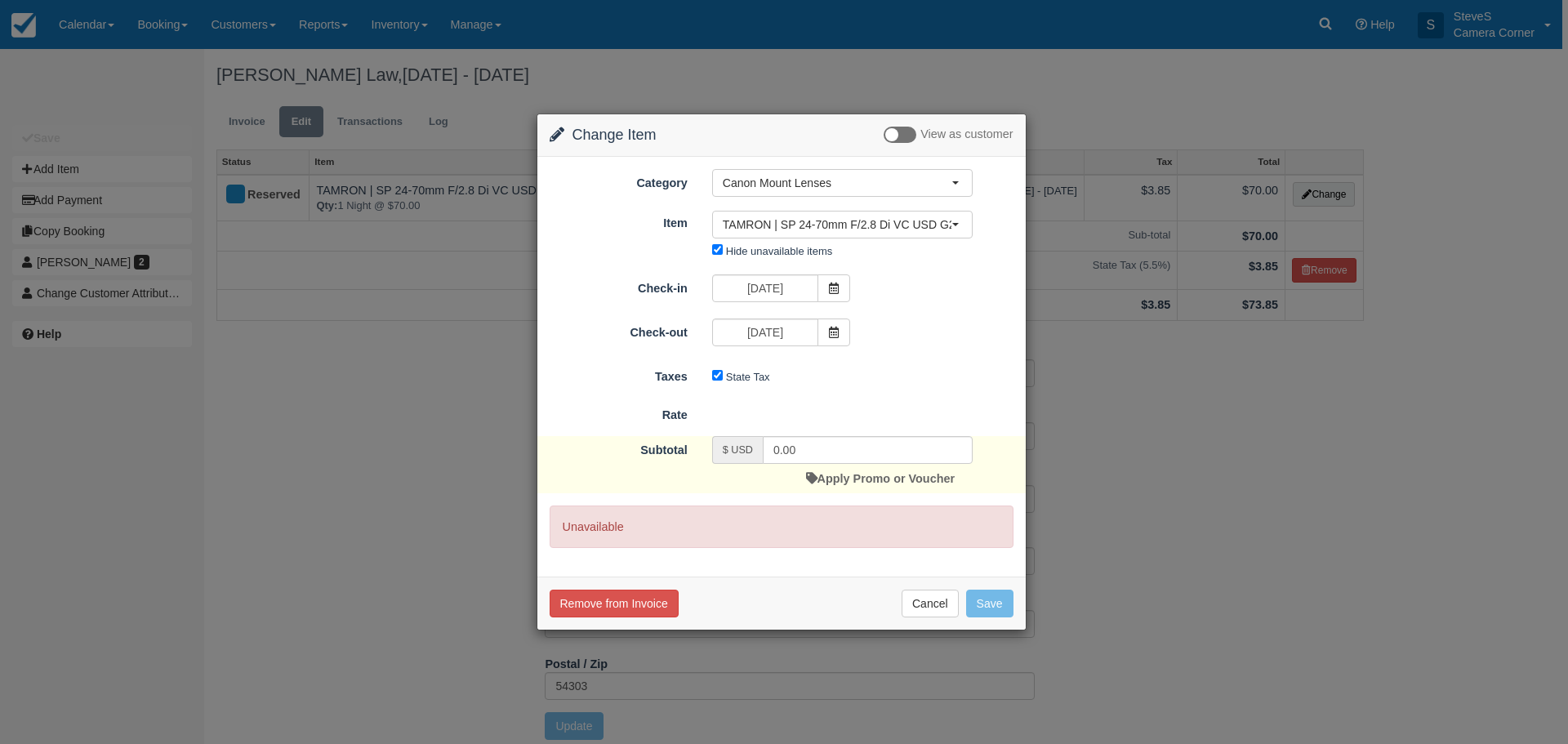
drag, startPoint x: 880, startPoint y: 346, endPoint x: 1001, endPoint y: 484, distance: 183.5
click at [883, 345] on div "Check-out 10/09/25" at bounding box center [782, 334] width 489 height 32
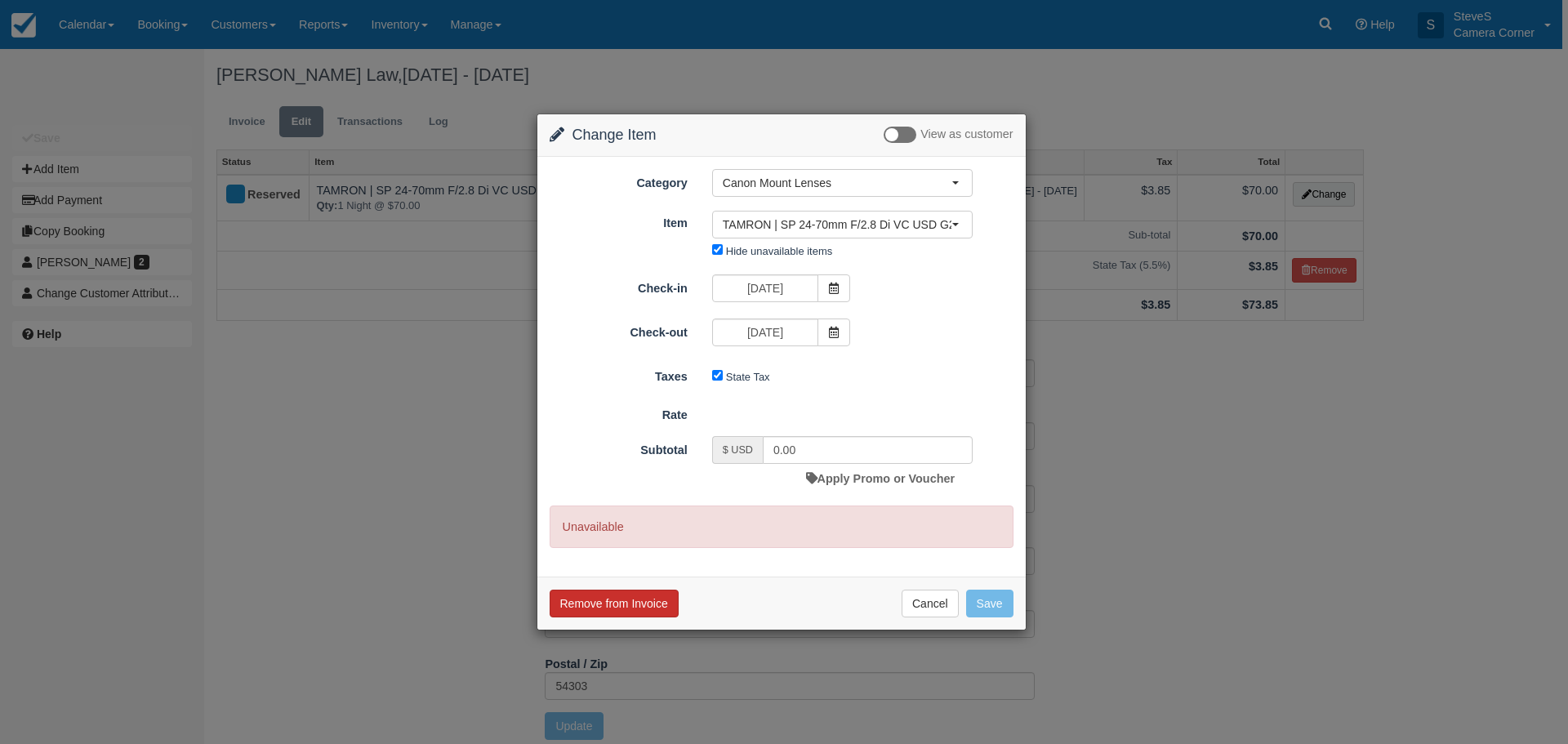
click at [651, 600] on button "Remove from Invoice" at bounding box center [614, 604] width 129 height 28
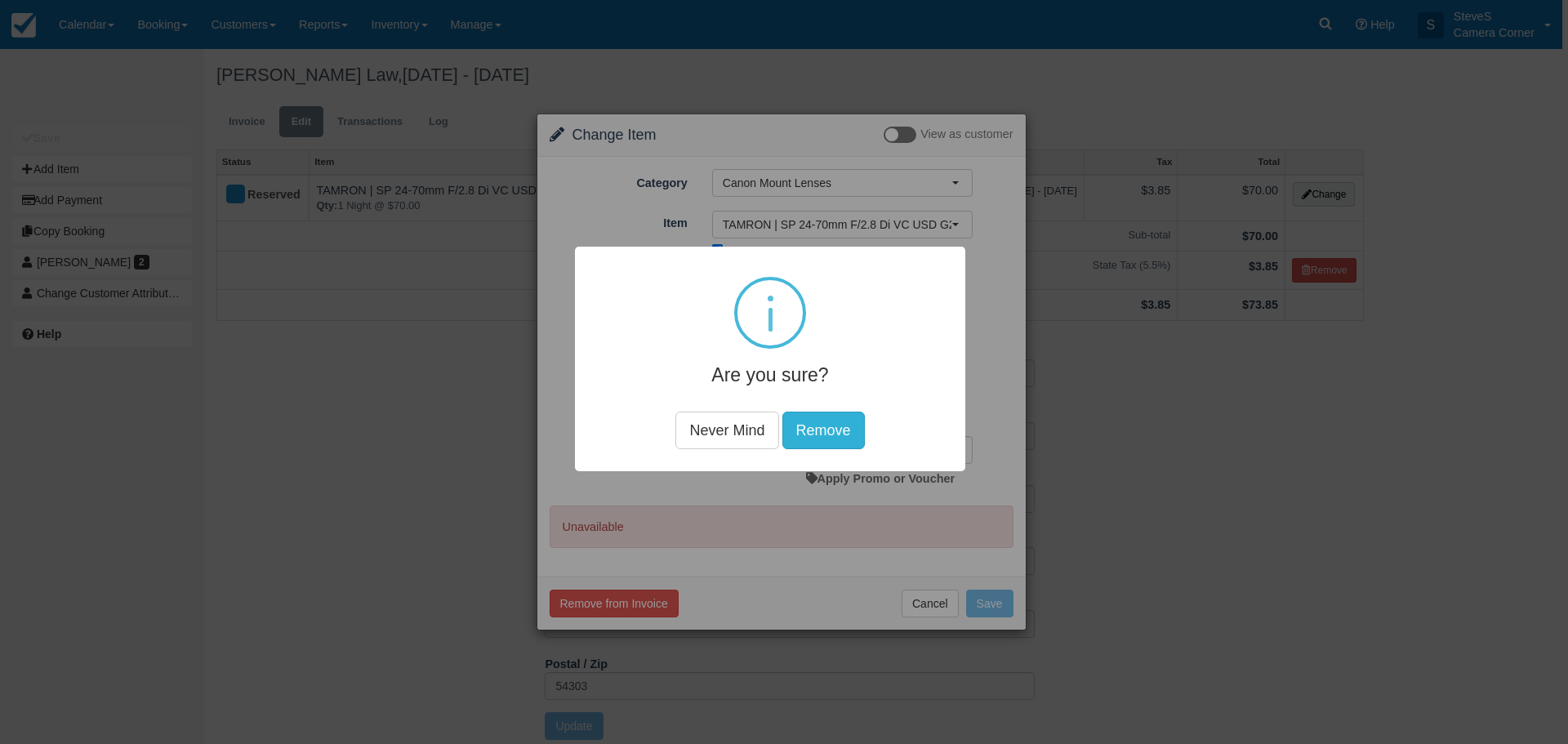
click at [830, 417] on button "Remove" at bounding box center [824, 430] width 83 height 38
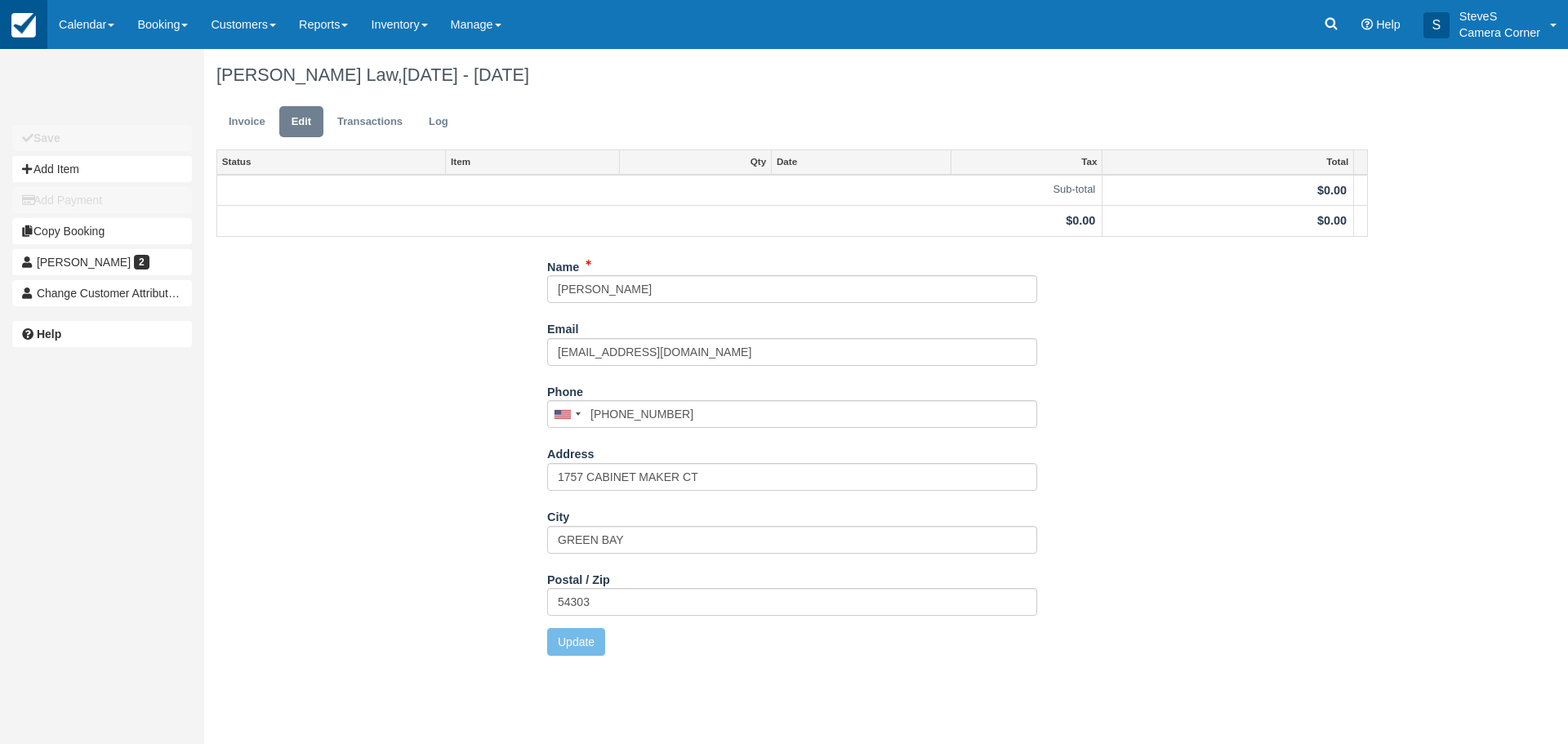
click at [28, 19] on img at bounding box center [23, 25] width 24 height 24
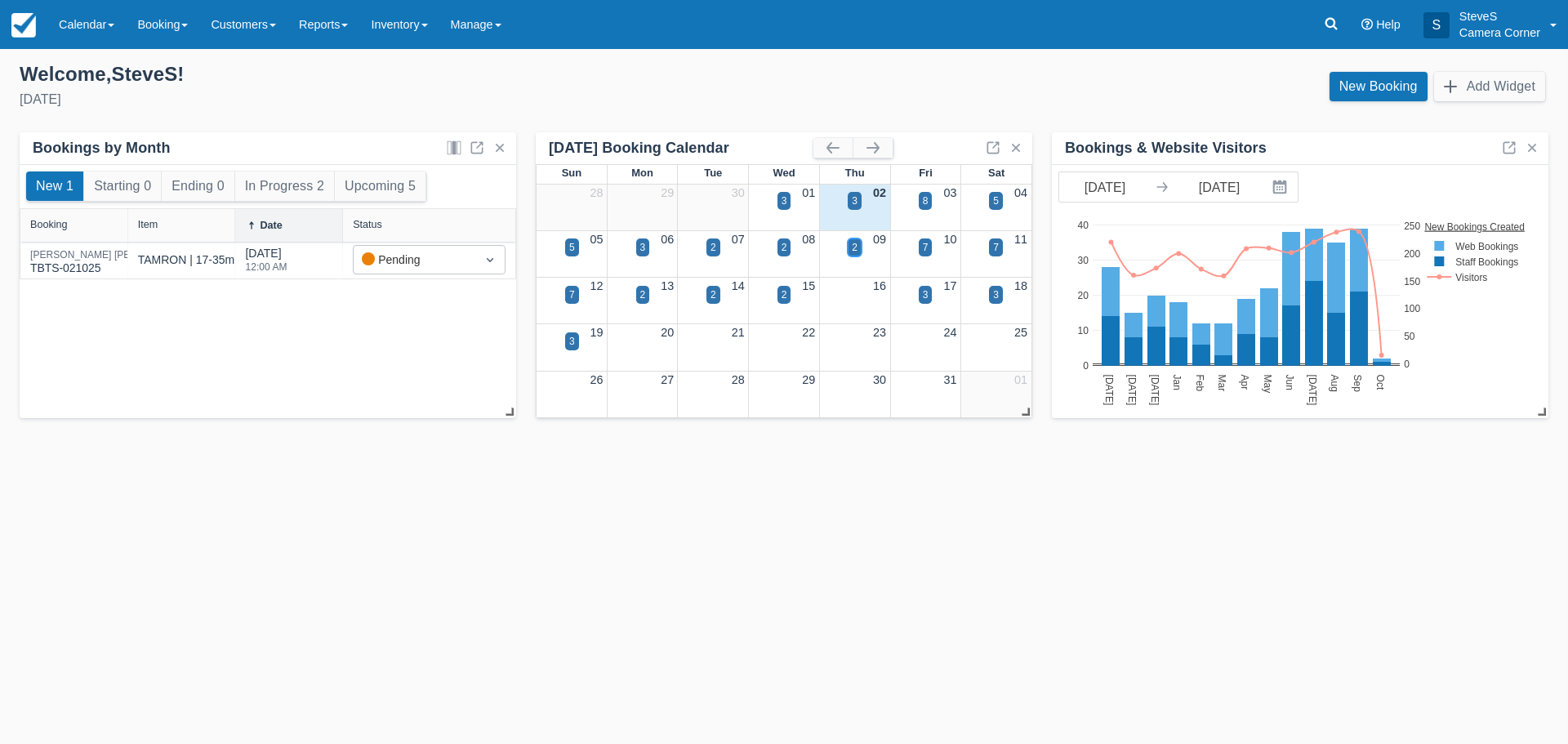
click at [852, 244] on div "2" at bounding box center [854, 247] width 6 height 15
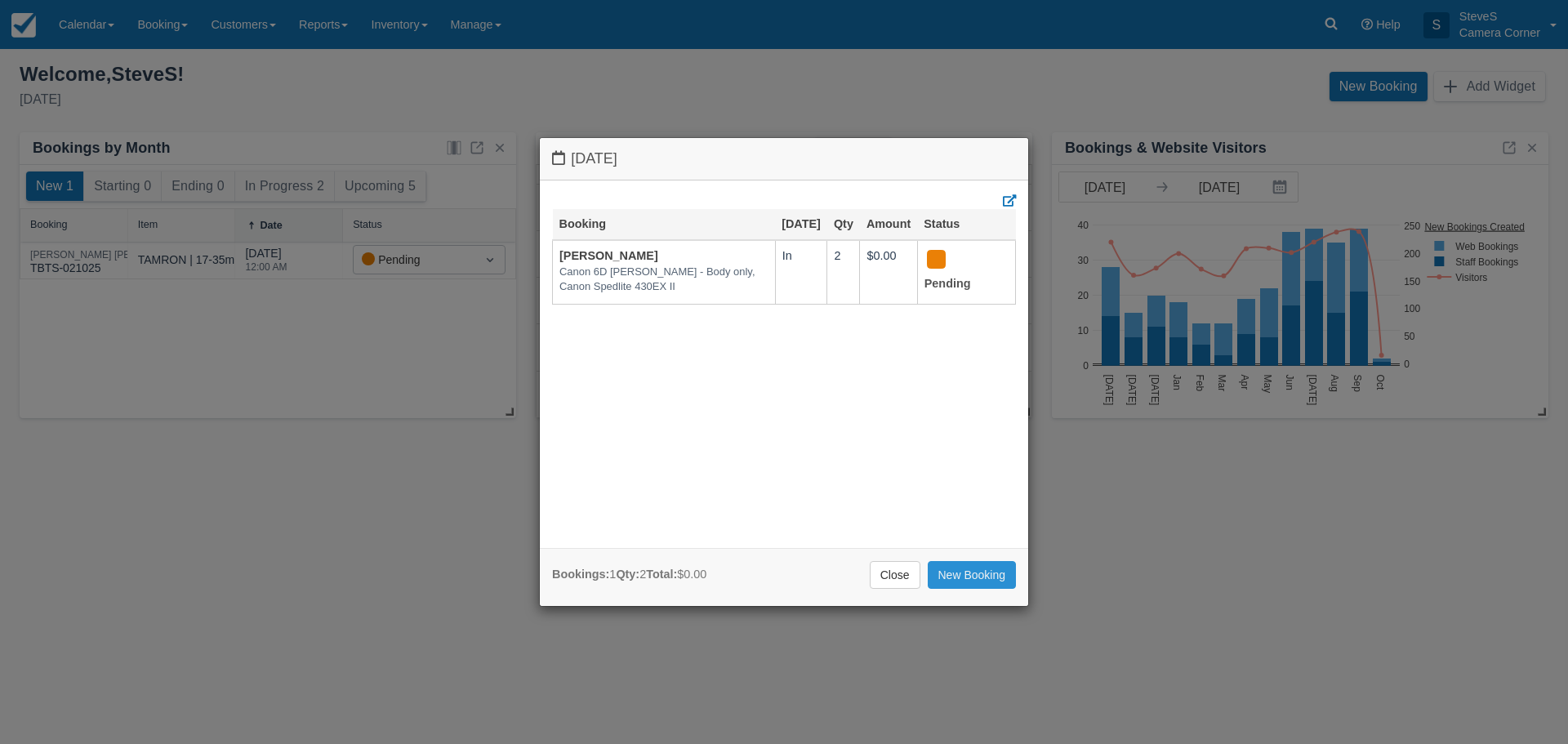
click at [979, 571] on link "New Booking" at bounding box center [972, 575] width 89 height 28
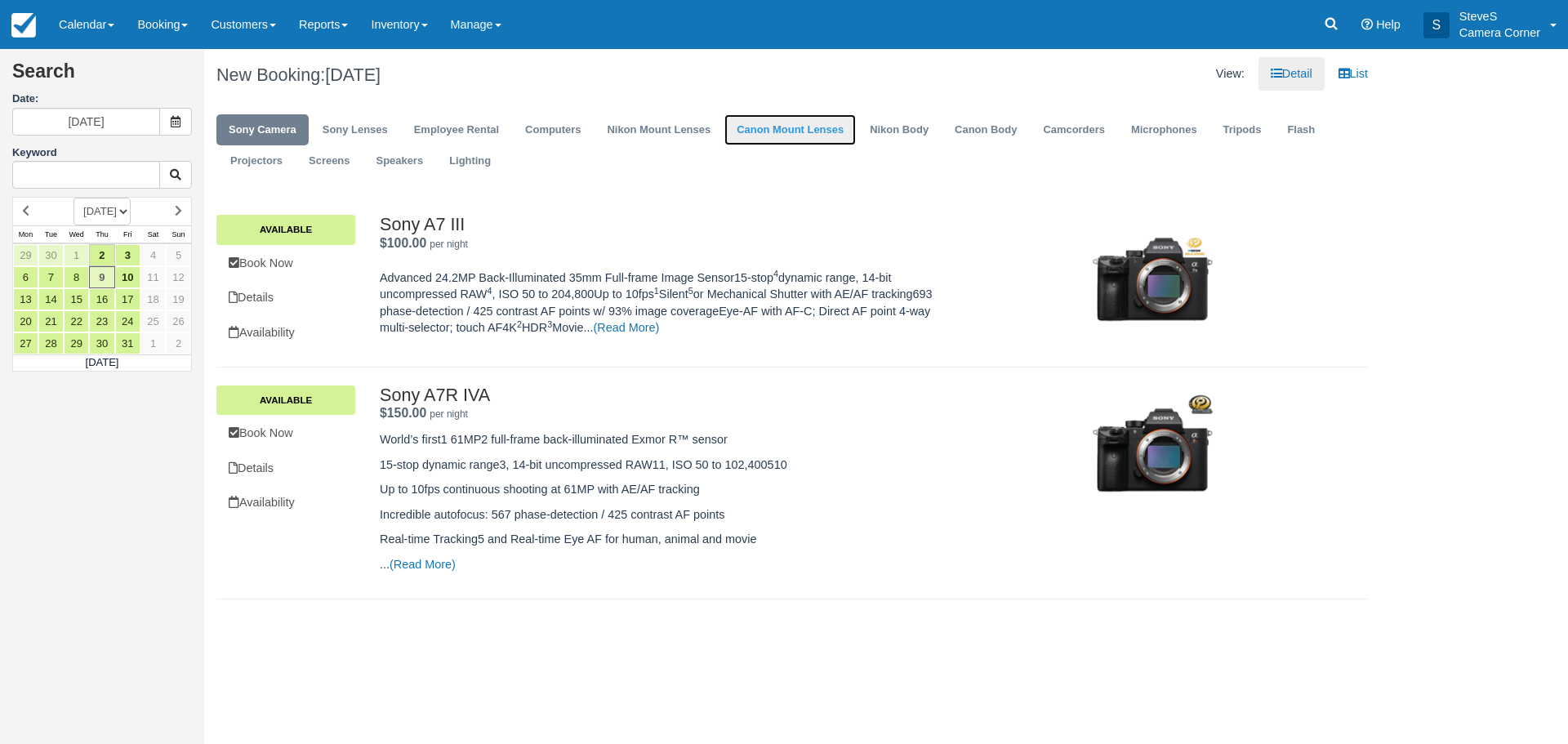
click at [776, 127] on link "Canon Mount Lenses" at bounding box center [790, 130] width 132 height 32
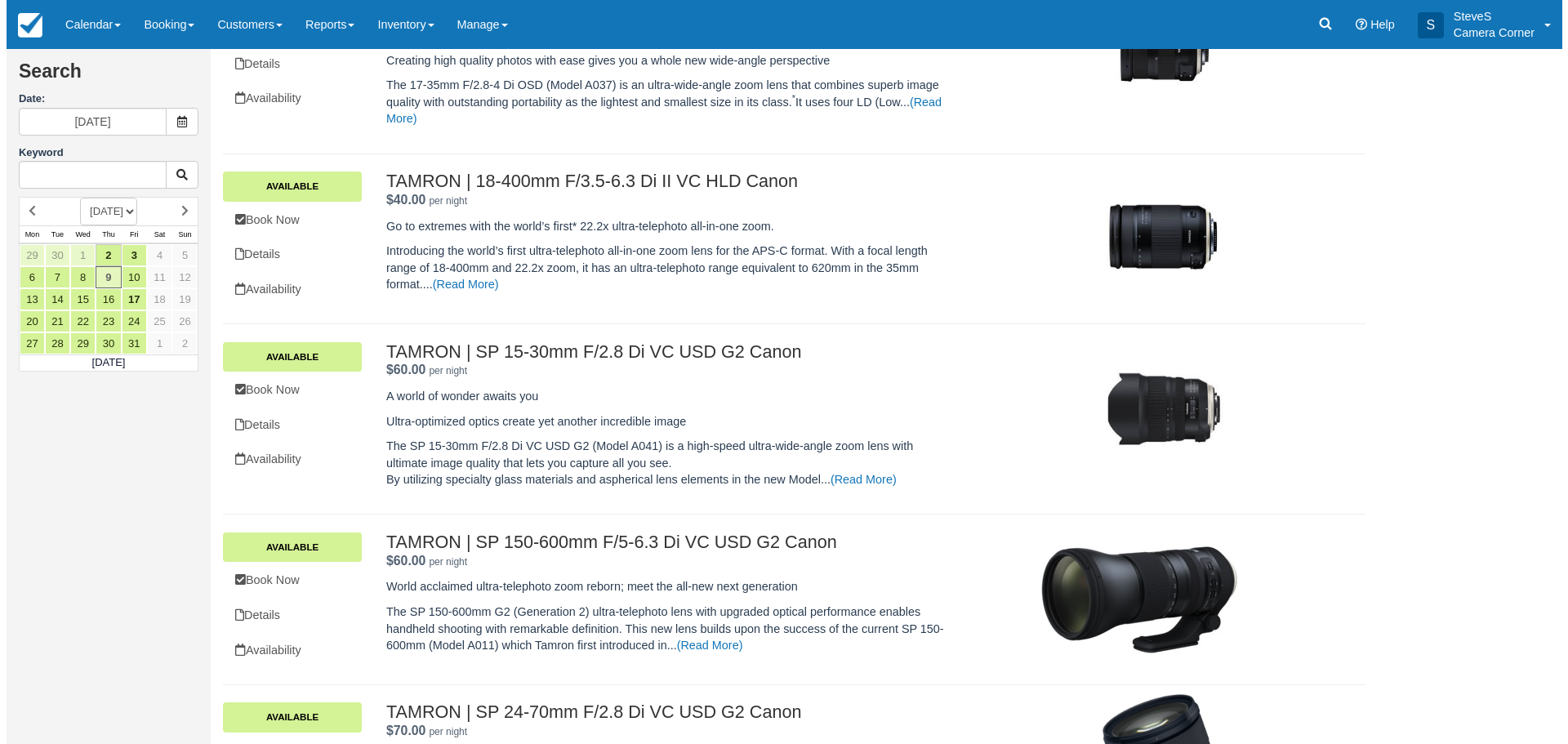
scroll to position [898, 0]
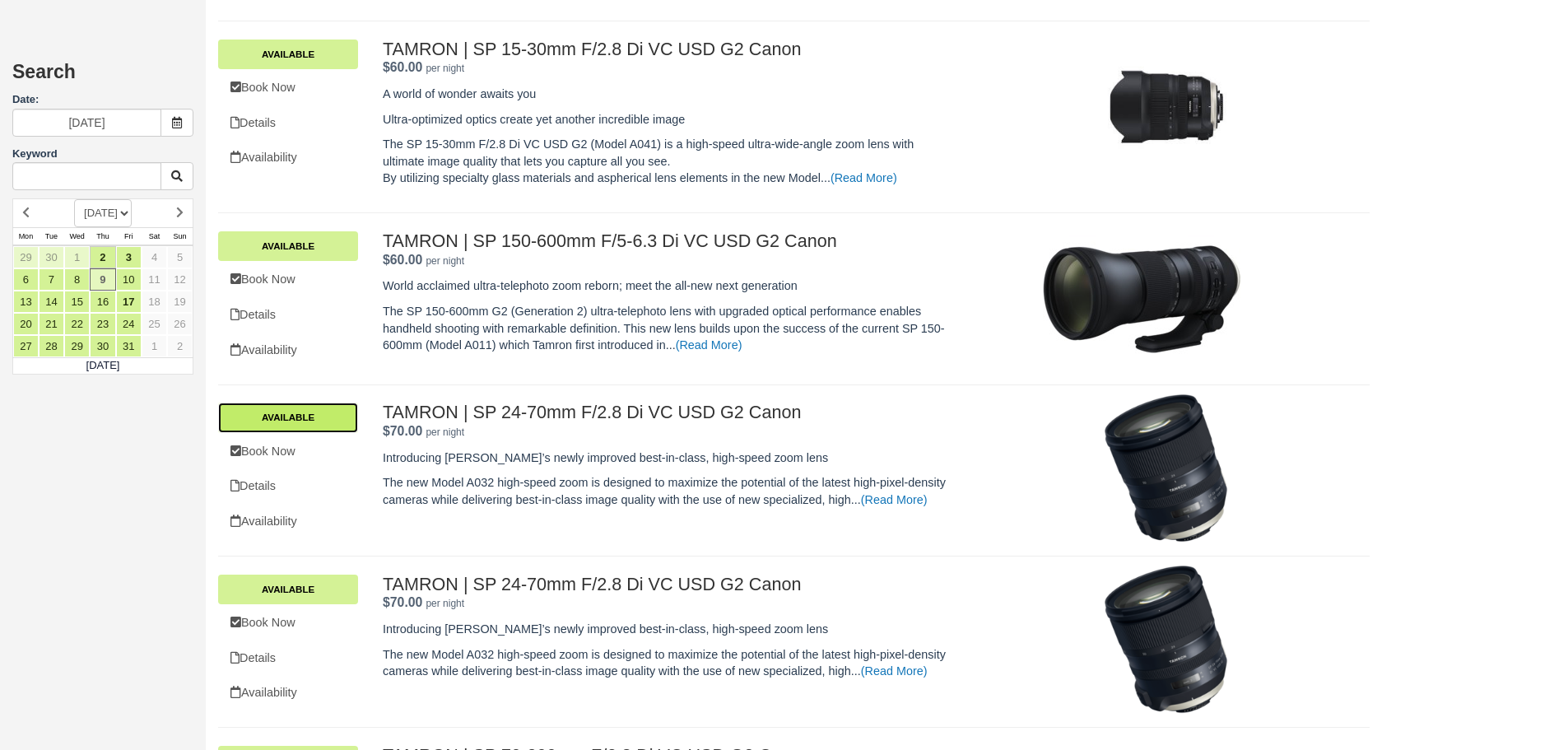
click at [302, 414] on link "Available" at bounding box center [288, 417] width 140 height 29
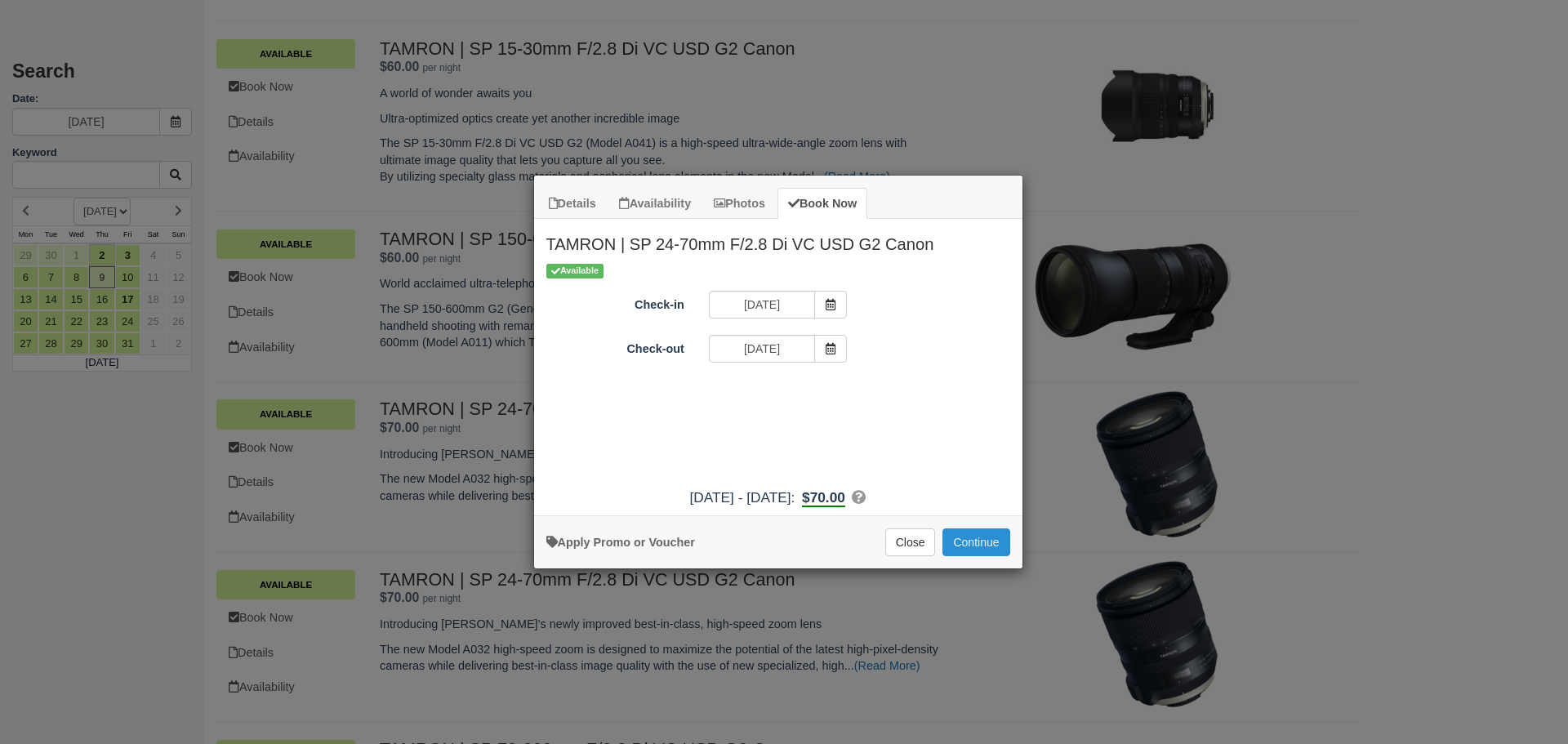
click at [962, 530] on button "Continue" at bounding box center [976, 542] width 67 height 28
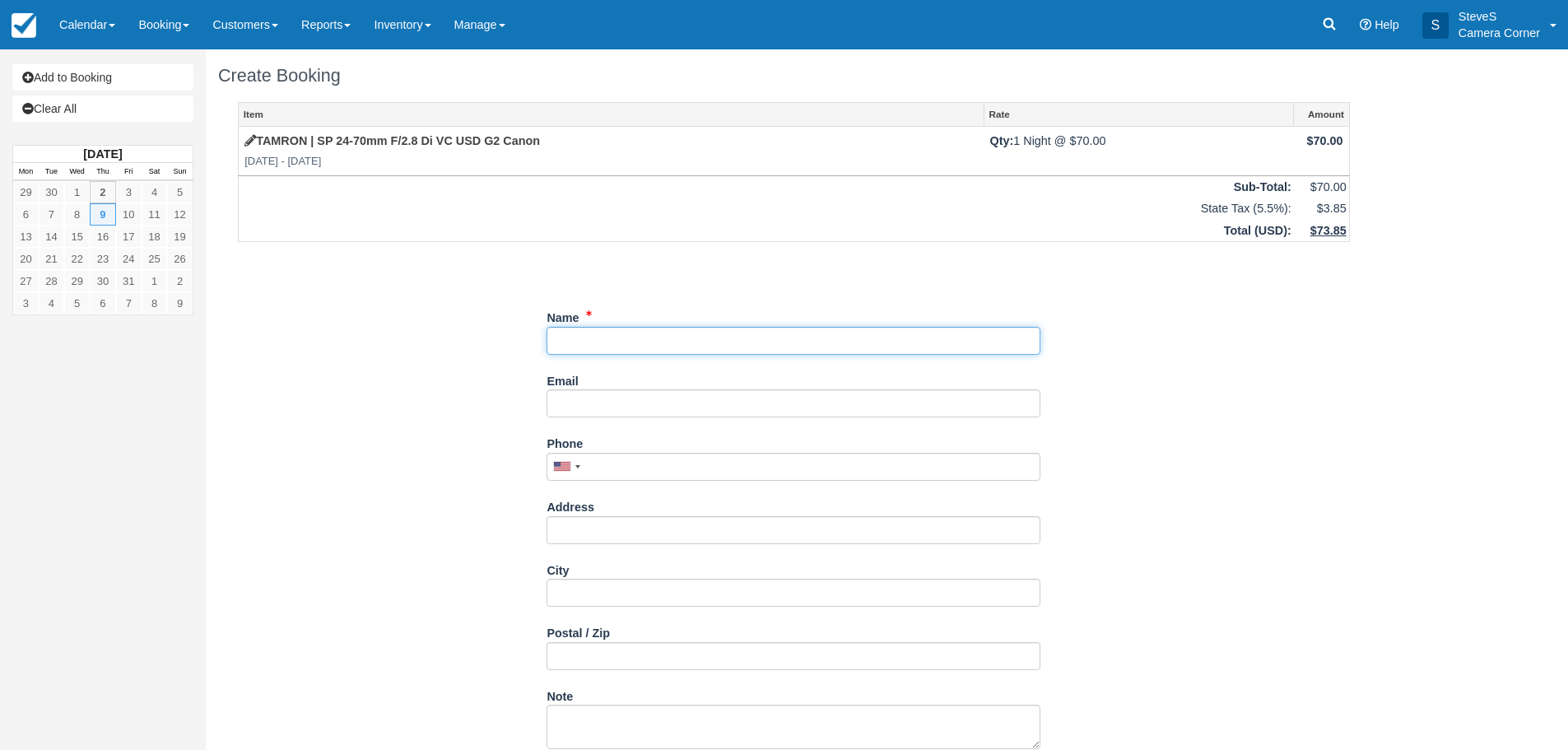
click at [644, 339] on input "Name" at bounding box center [793, 341] width 494 height 28
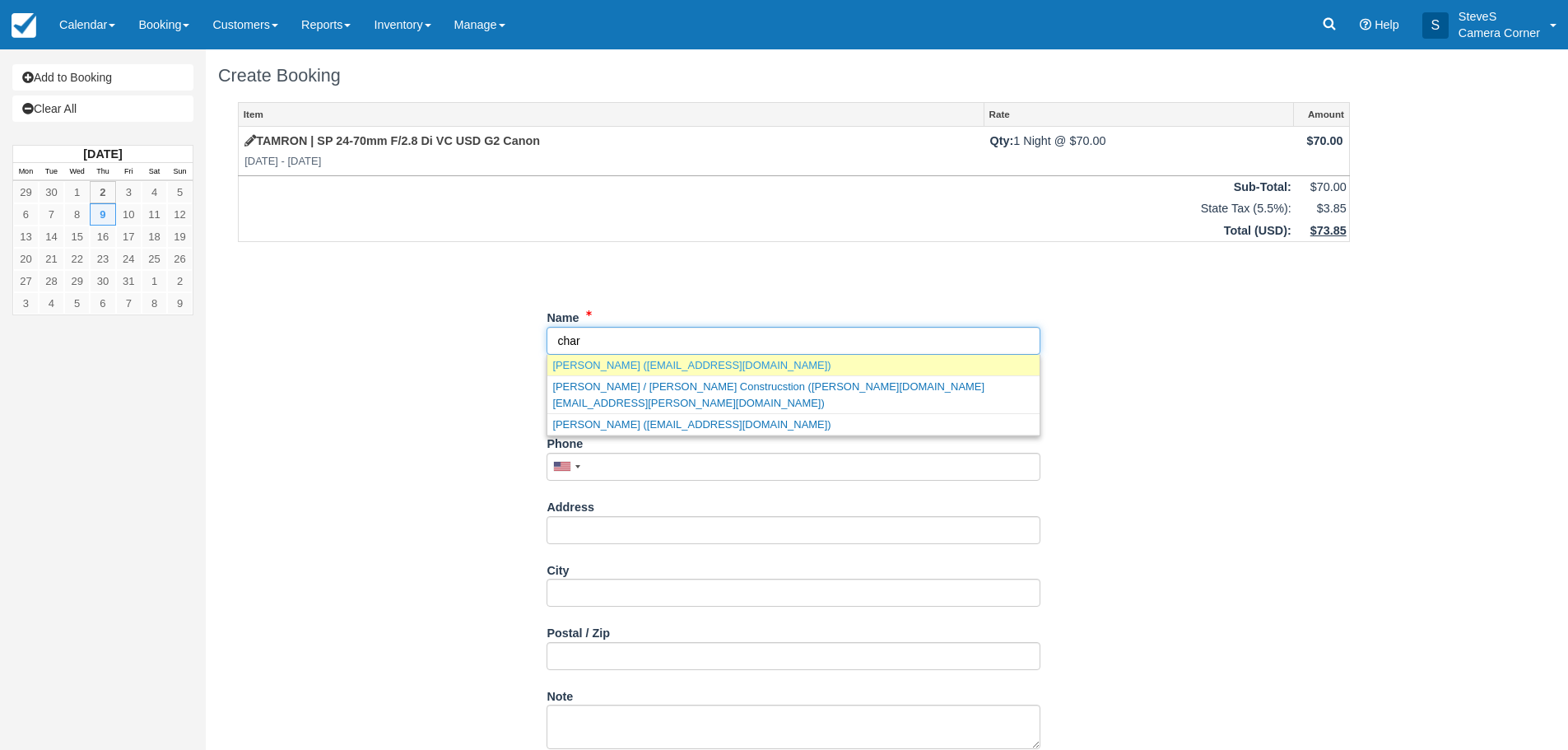
click at [635, 366] on link "[PERSON_NAME] ([EMAIL_ADDRESS][DOMAIN_NAME])" at bounding box center [793, 365] width 492 height 21
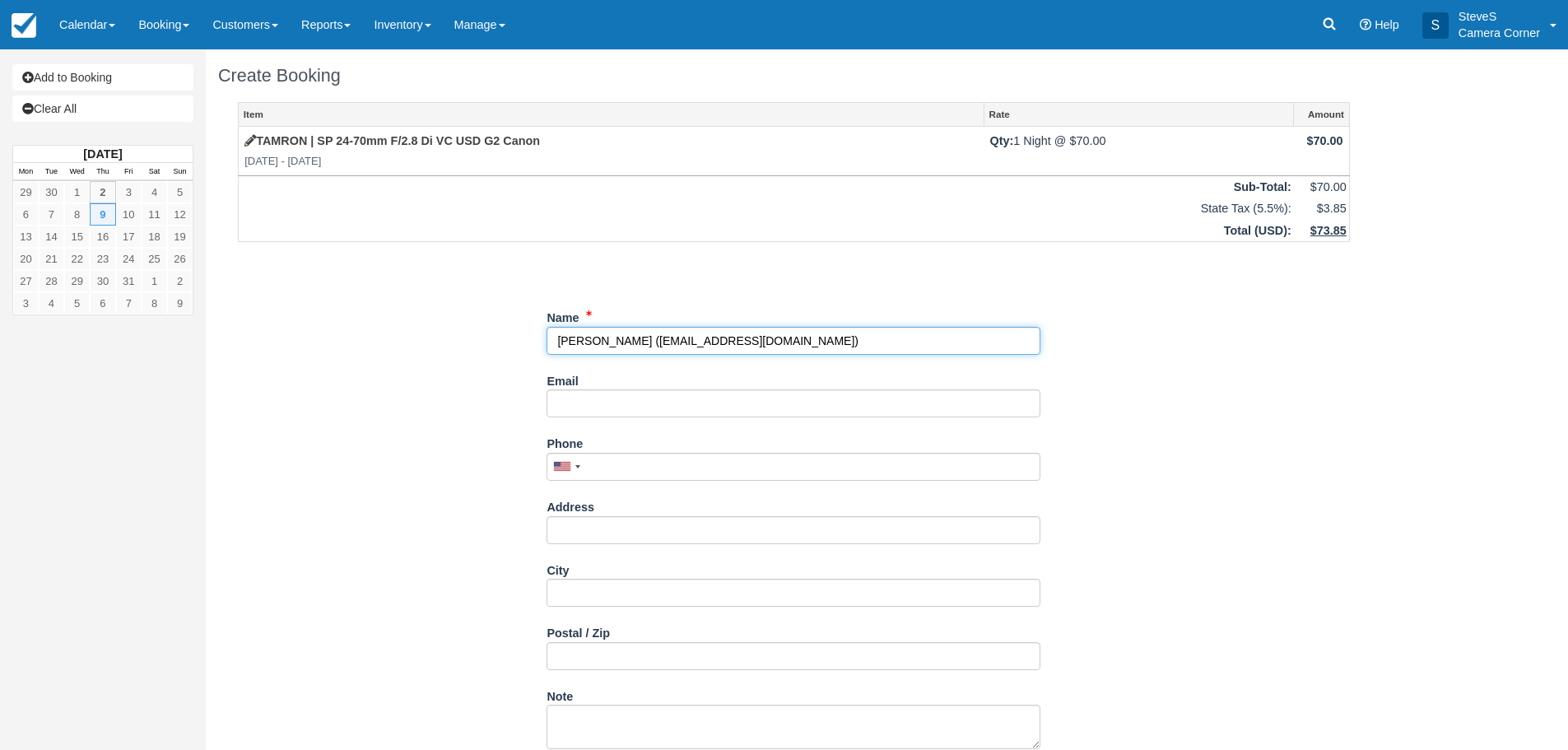
type input "[PERSON_NAME]"
type input "[EMAIL_ADDRESS][DOMAIN_NAME]"
type input "[PHONE_NUMBER]"
type input "1757 Cabinet Maker CT"
type input "Green BAy"
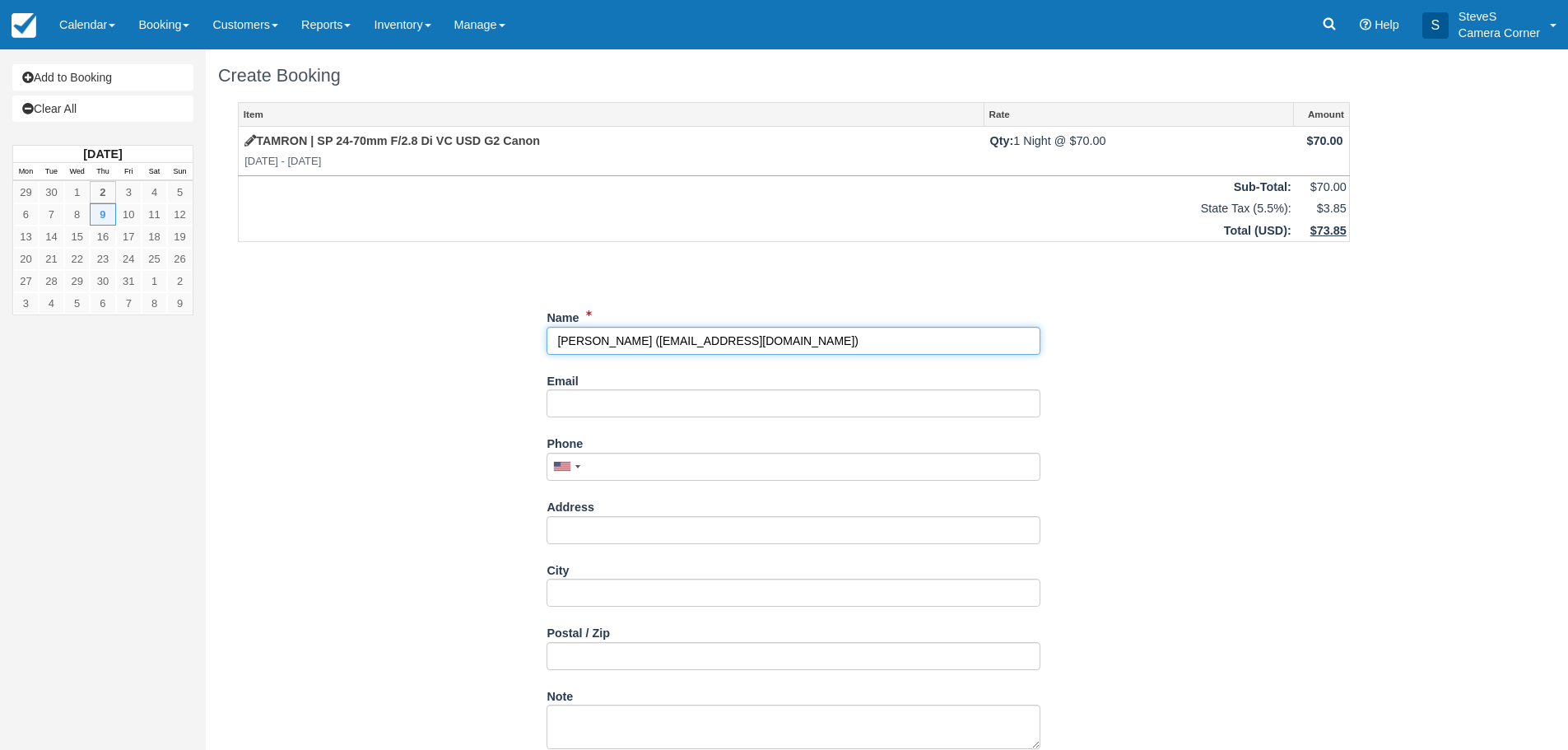
type input "54303"
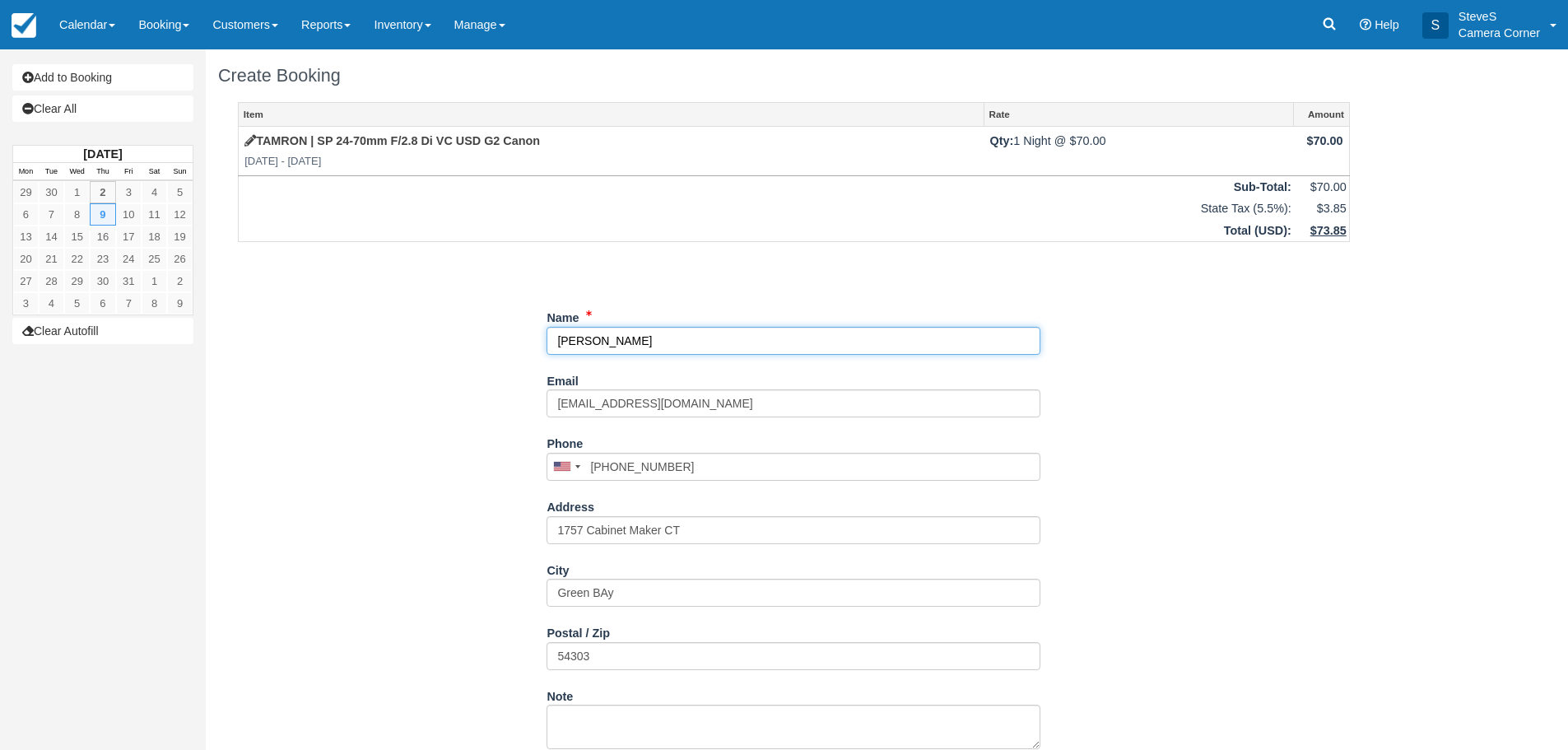
scroll to position [52, 0]
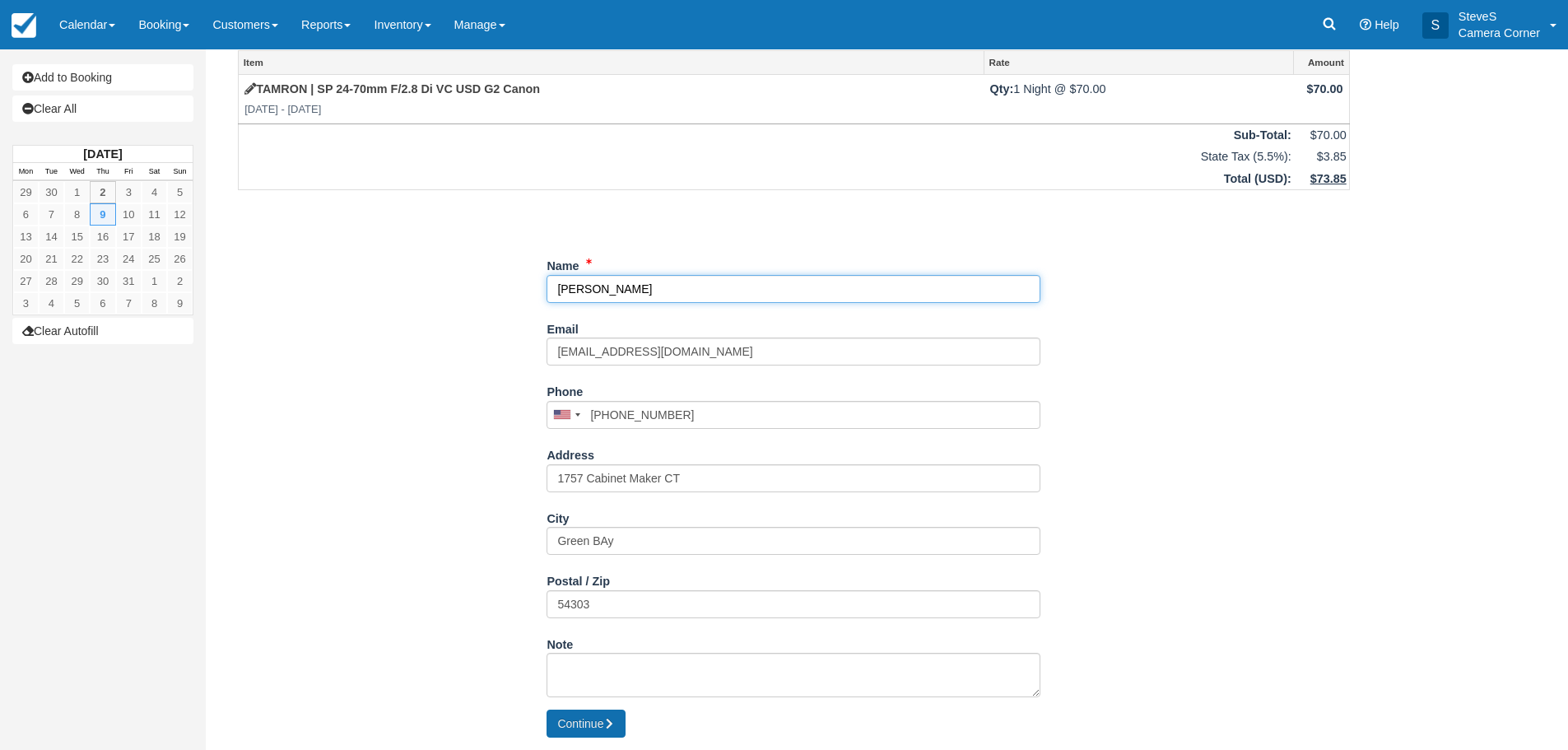
type input "[PERSON_NAME]"
click at [562, 725] on button "Continue" at bounding box center [585, 723] width 79 height 28
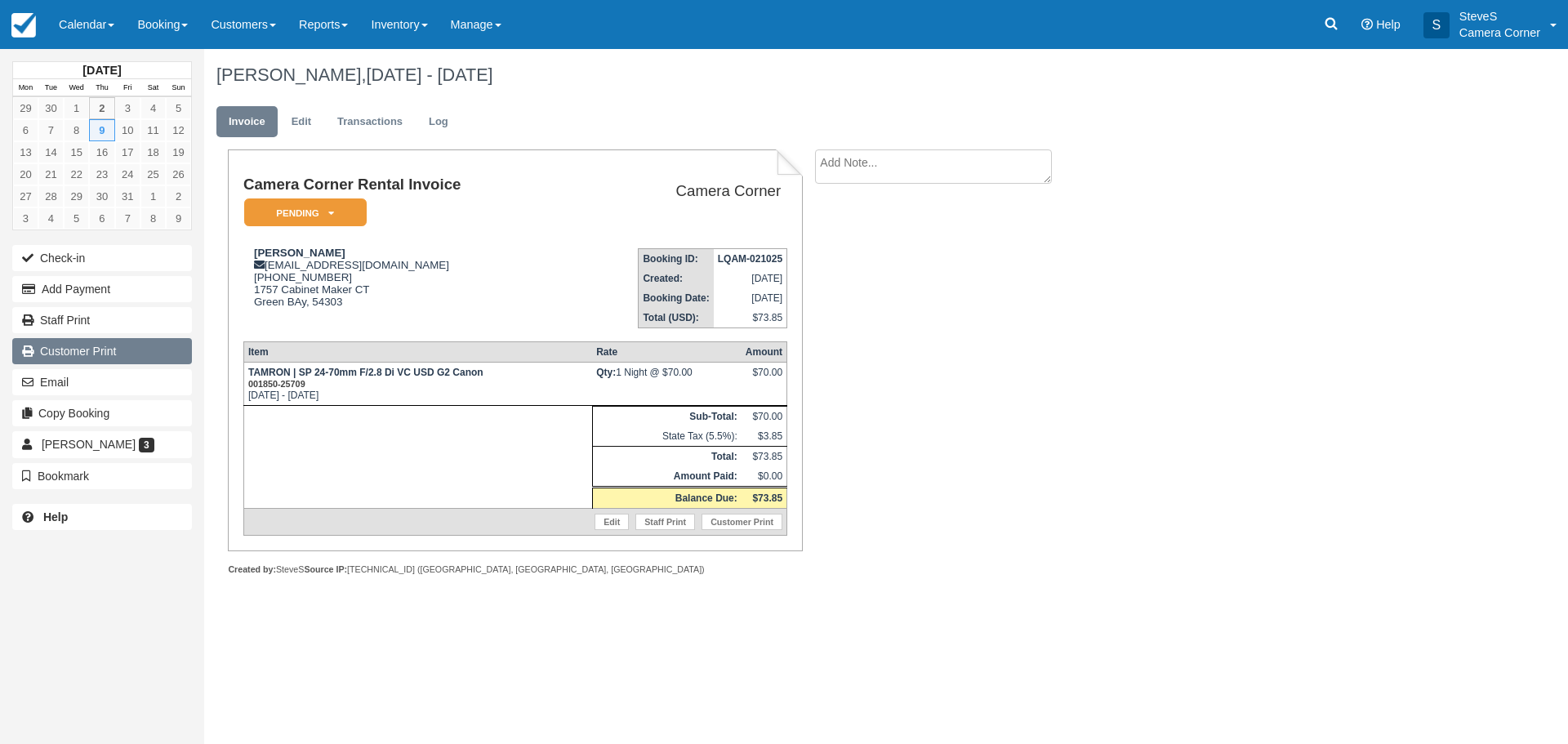
click at [86, 349] on link "Customer Print" at bounding box center [101, 351] width 180 height 26
